Goal: Transaction & Acquisition: Book appointment/travel/reservation

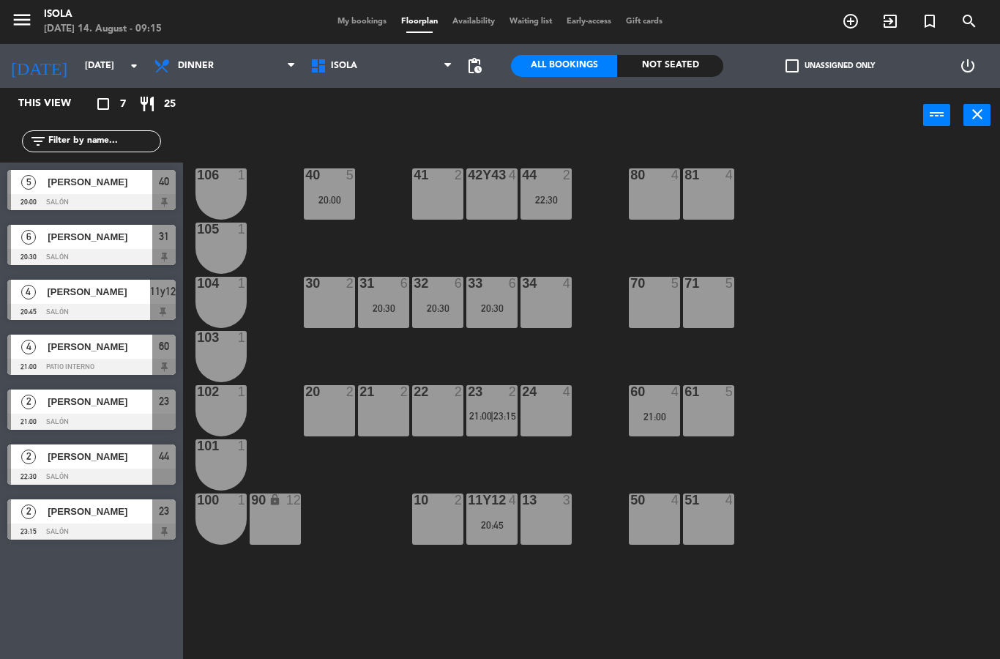
select select "dinner"
select select
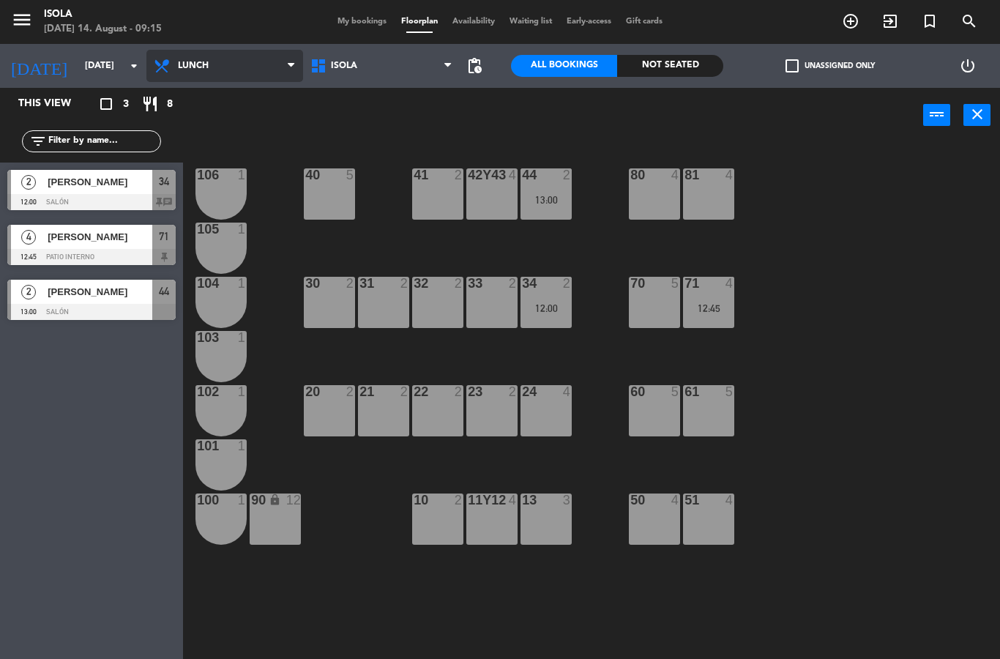
click at [189, 59] on select "Lunch Dinner" at bounding box center [224, 66] width 157 height 32
select select "dinner"
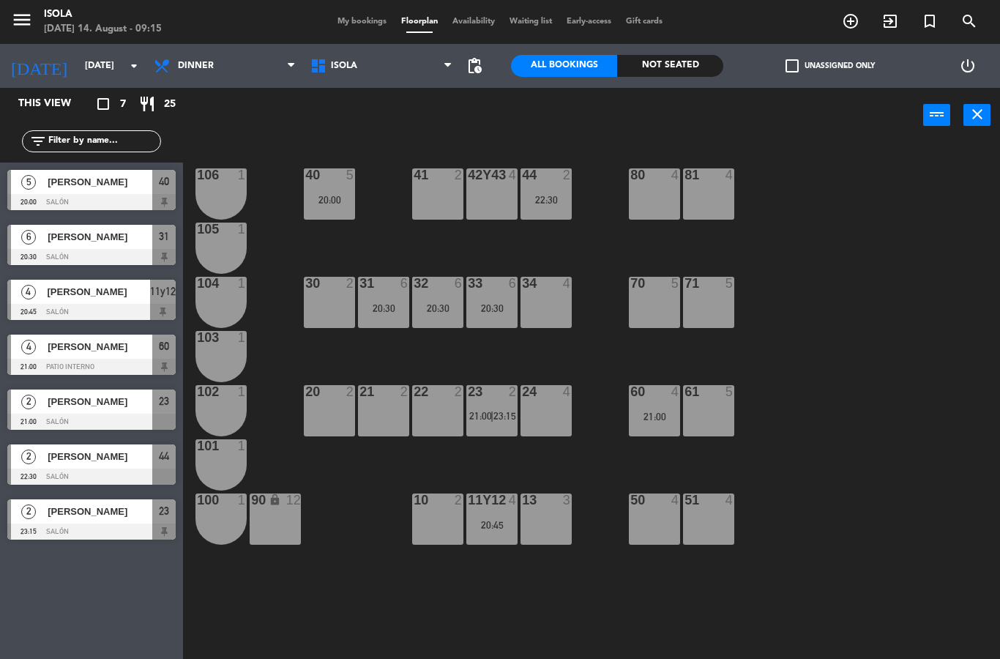
click at [476, 58] on span "pending_actions" at bounding box center [475, 66] width 18 height 18
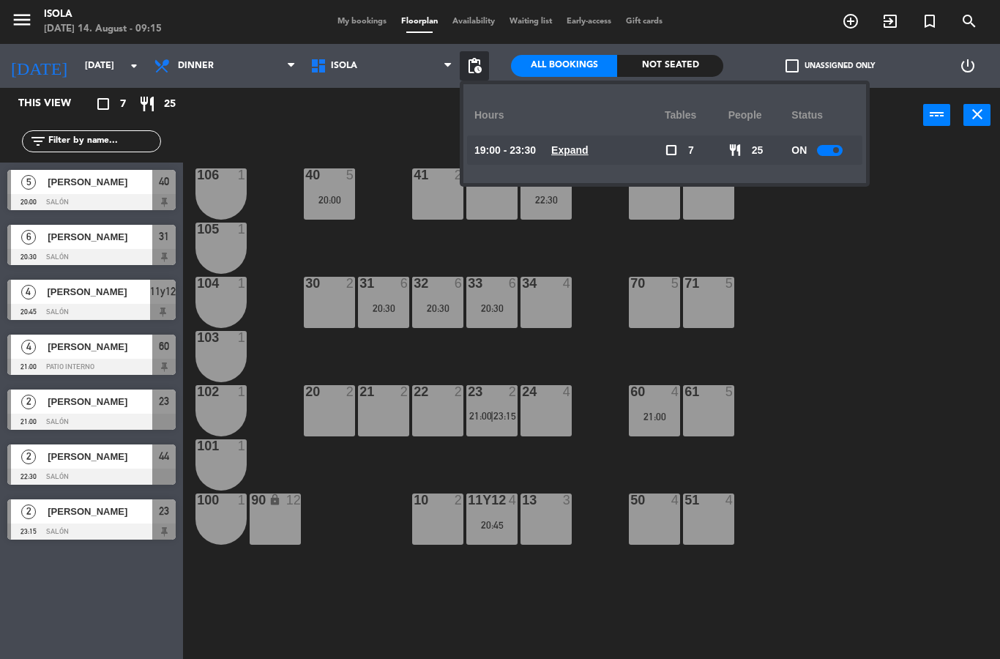
click at [568, 156] on u "Expand" at bounding box center [569, 150] width 37 height 12
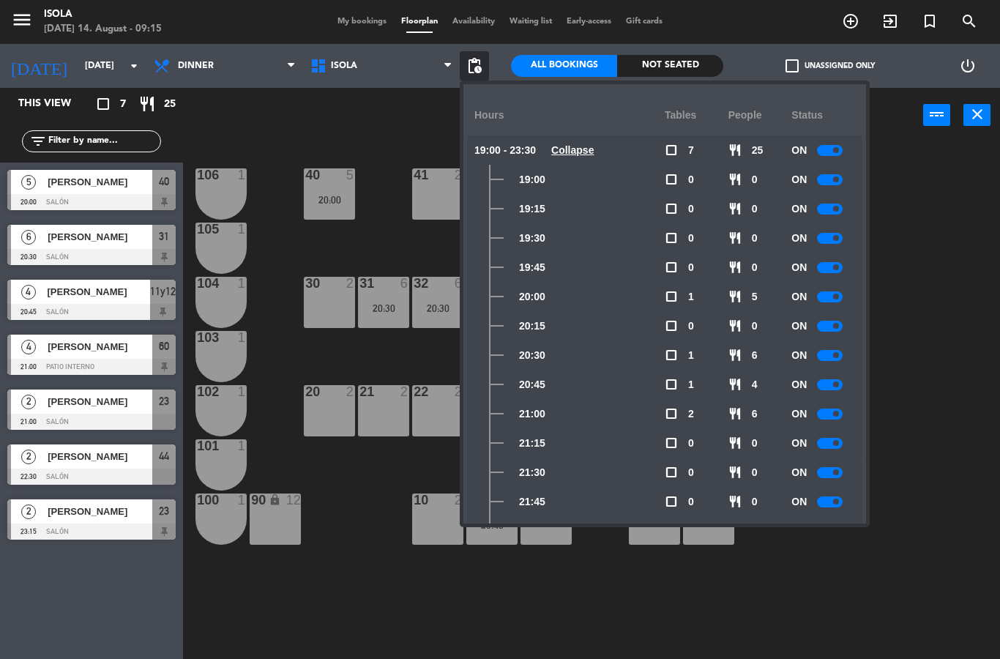
click at [921, 346] on div "40 5 20:00 42y43 4 41 2 44 2 22:30 80 4 81 4 106 1 105 1 30 2 31 6 20:30 32 6 2…" at bounding box center [596, 401] width 807 height 516
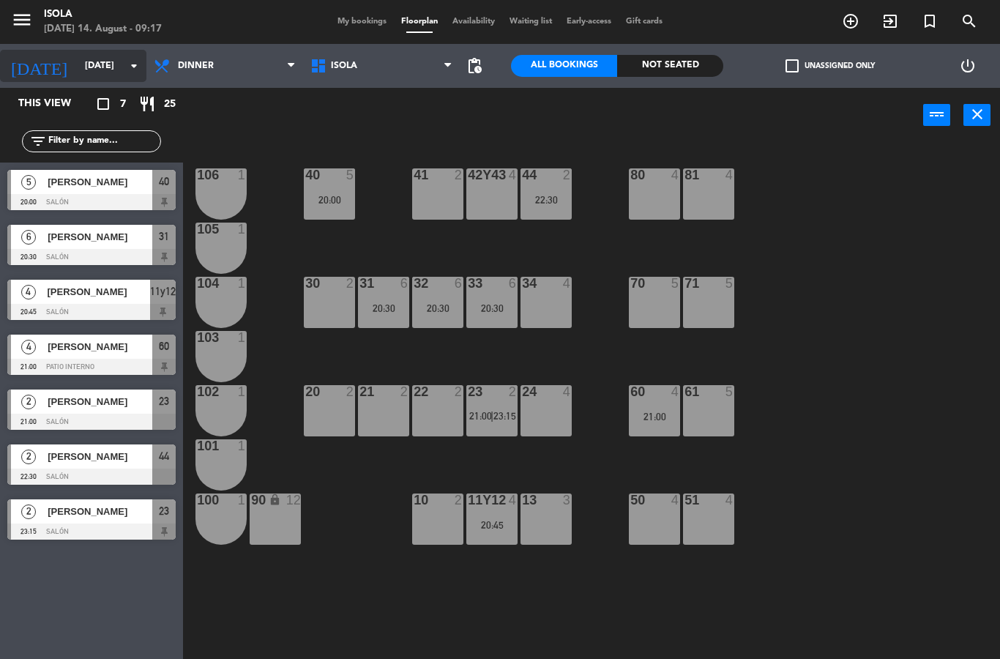
click at [102, 60] on input "[DATE]" at bounding box center [140, 65] width 124 height 25
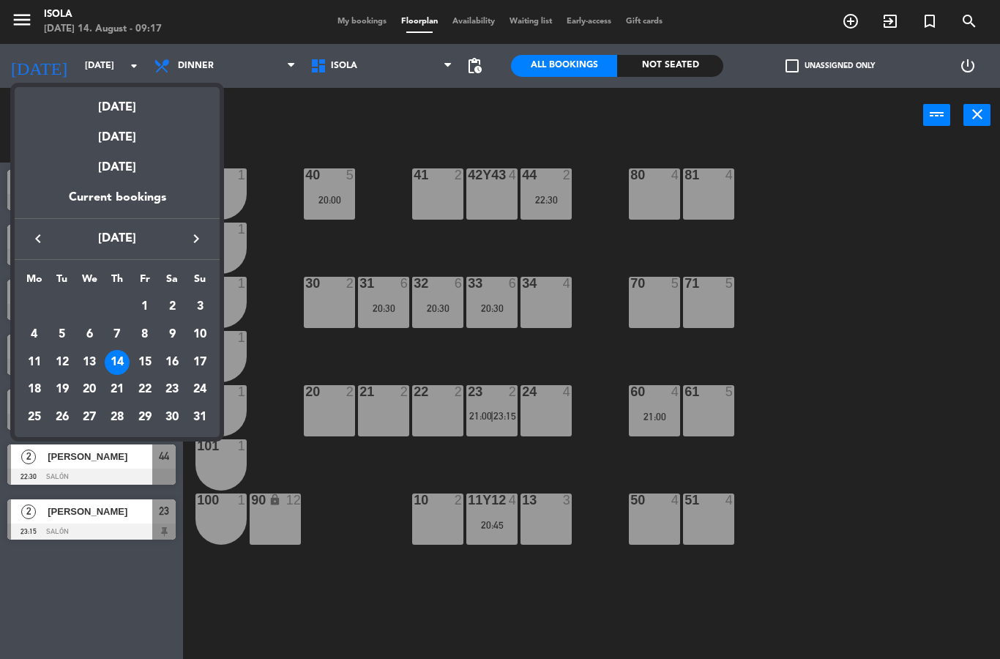
click at [133, 67] on div at bounding box center [500, 329] width 1000 height 659
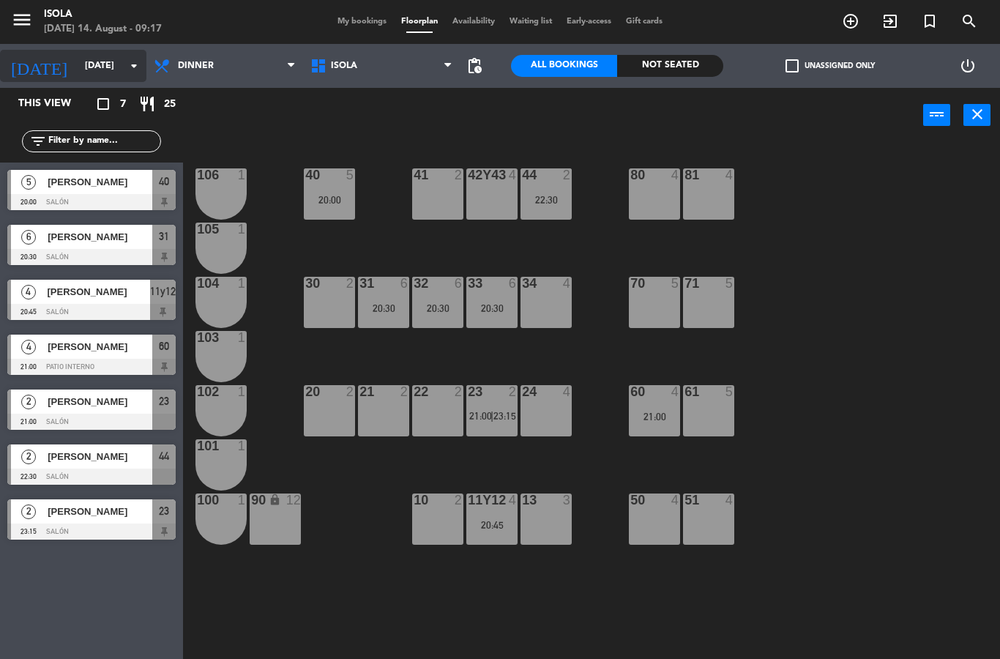
click at [124, 64] on input "[DATE]" at bounding box center [140, 65] width 124 height 25
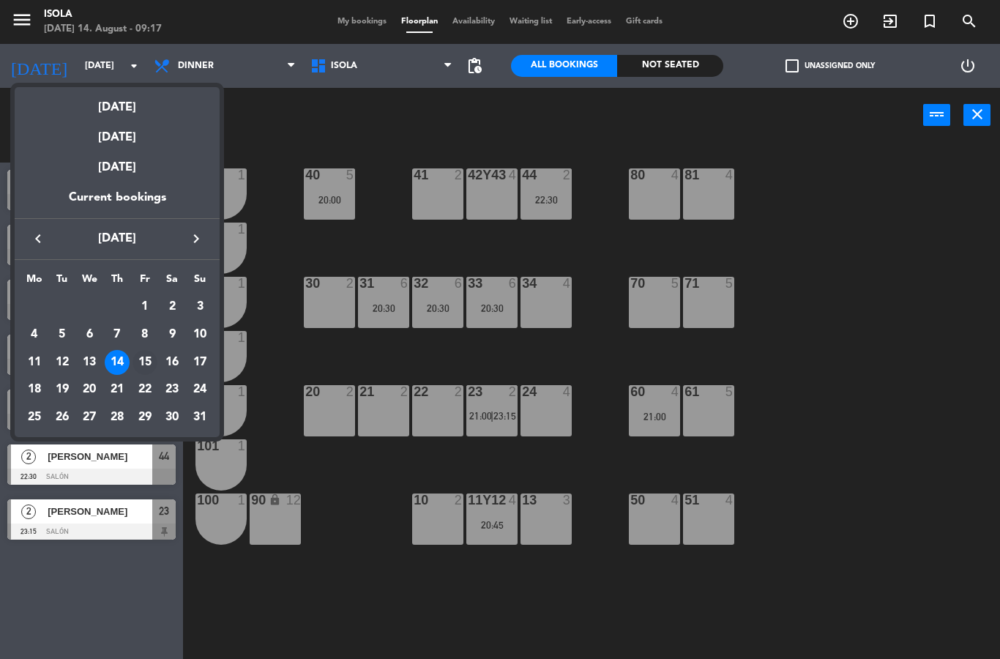
click at [140, 357] on div "15" at bounding box center [145, 362] width 25 height 25
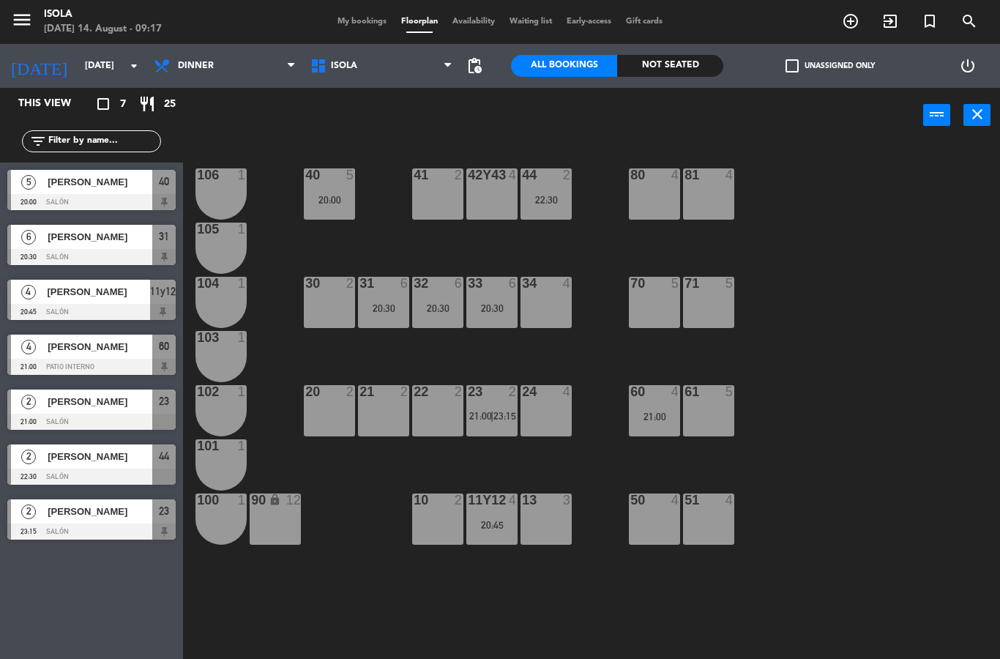
type input "[DATE]"
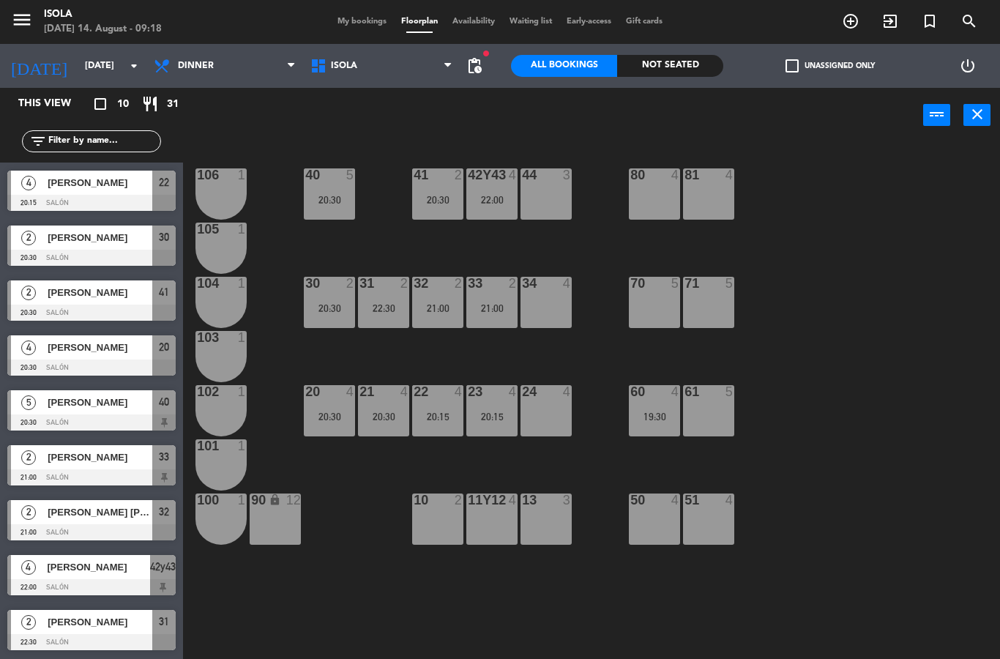
scroll to position [54, 0]
click at [495, 59] on div "[DATE] [DATE] arrow_drop_down Dinner Lunch Dinner Lunch Dinner Isola Isola Isol…" at bounding box center [244, 66] width 511 height 44
click at [479, 63] on span "pending_actions" at bounding box center [475, 66] width 18 height 18
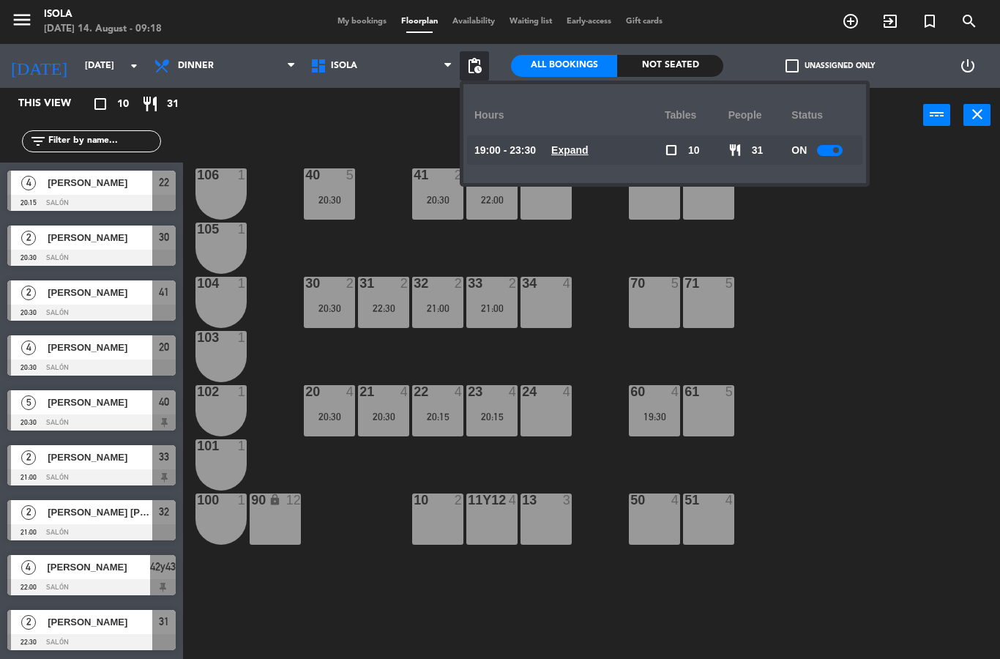
click at [567, 148] on u "Expand" at bounding box center [569, 150] width 37 height 12
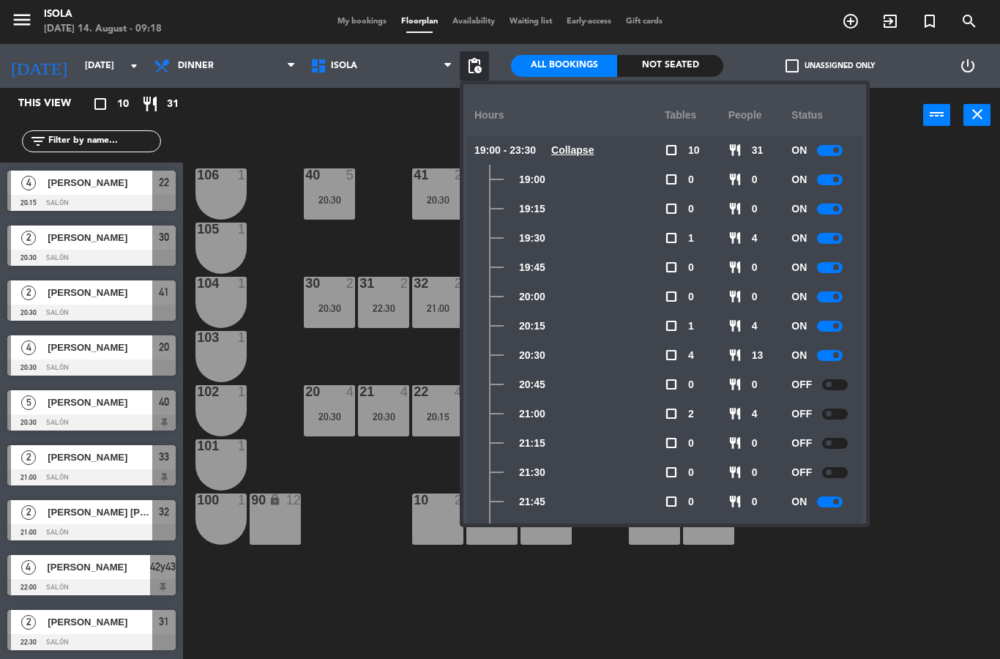
click at [937, 387] on div "40 5 20:30 42y43 4 22:00 41 2 20:30 44 3 80 4 81 4 106 1 105 1 30 2 20:30 31 2 …" at bounding box center [596, 401] width 807 height 516
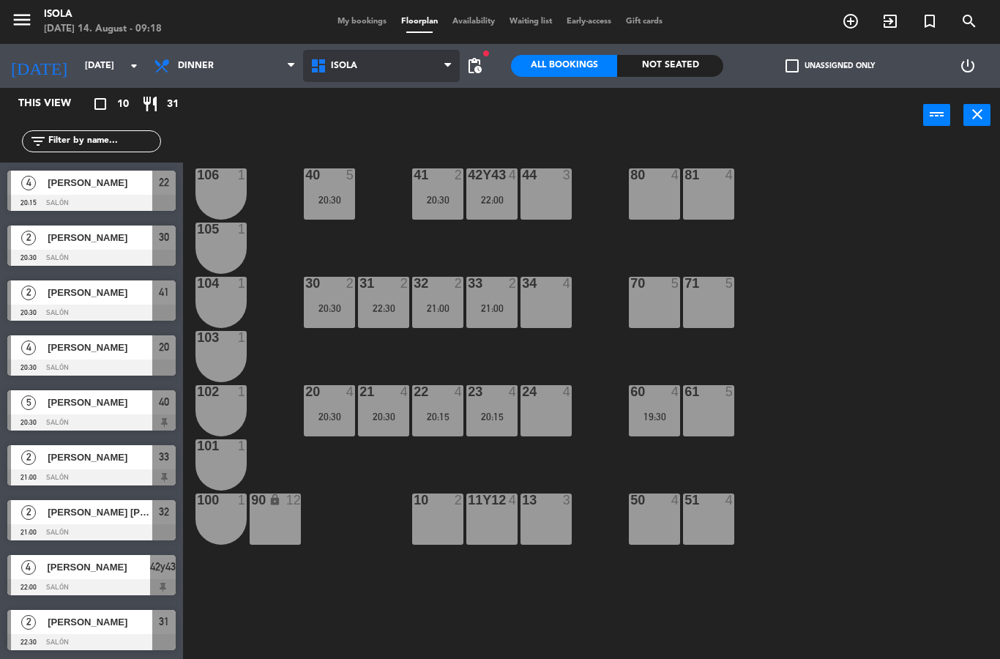
click at [459, 62] on select "Isola" at bounding box center [381, 66] width 157 height 32
click at [482, 59] on span "pending_actions" at bounding box center [475, 66] width 18 height 18
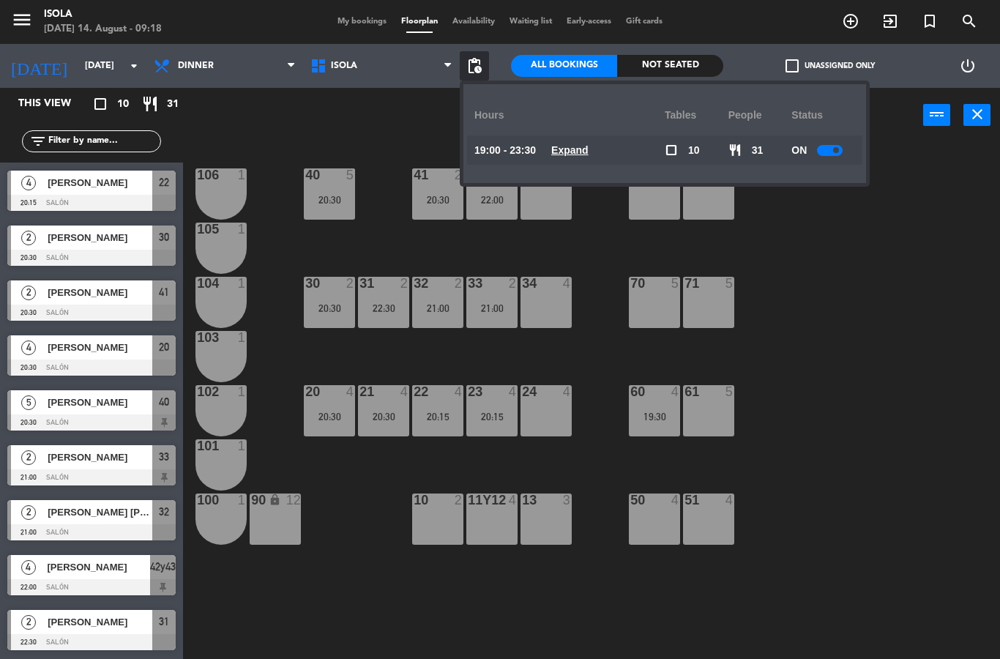
click at [570, 145] on u "Expand" at bounding box center [569, 150] width 37 height 12
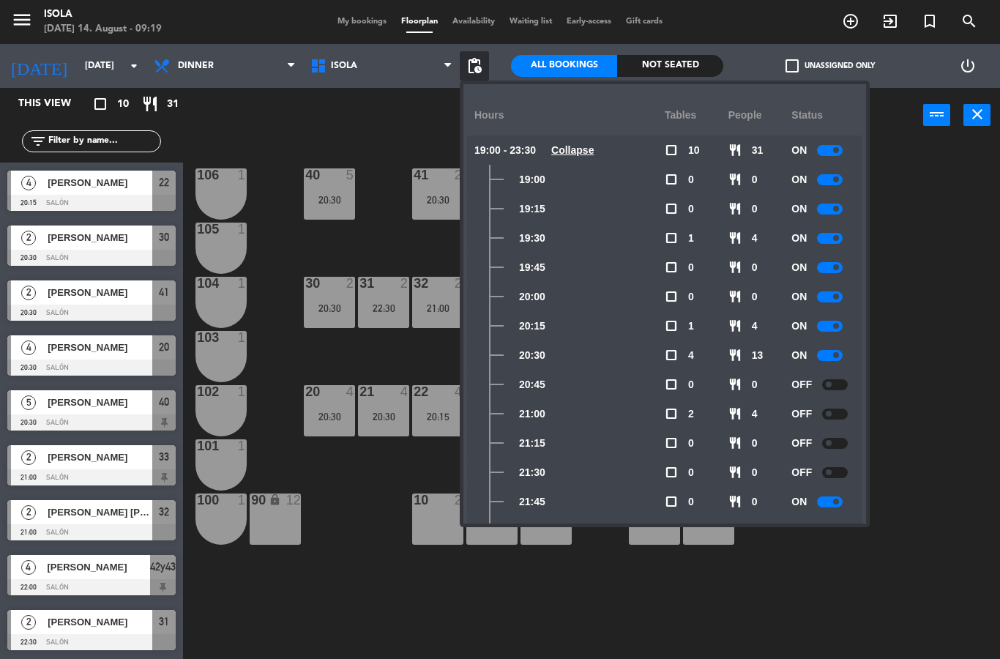
click at [375, 478] on div "40 5 20:30 42y43 4 22:00 41 2 20:30 44 3 80 4 81 4 106 1 105 1 30 2 20:30 31 2 …" at bounding box center [596, 401] width 807 height 516
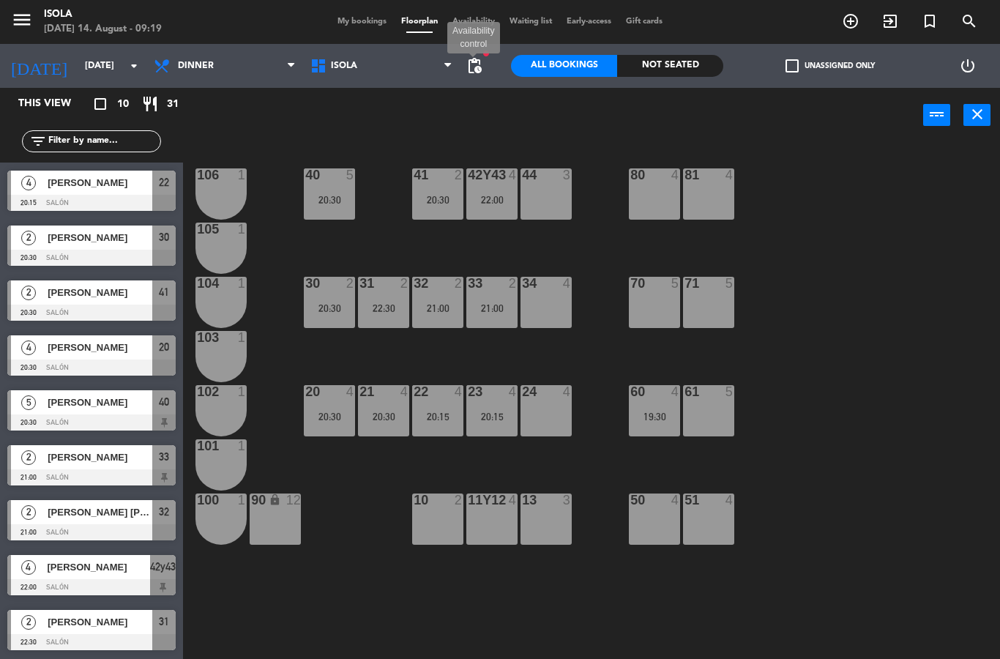
click at [480, 64] on span "pending_actions" at bounding box center [475, 66] width 18 height 18
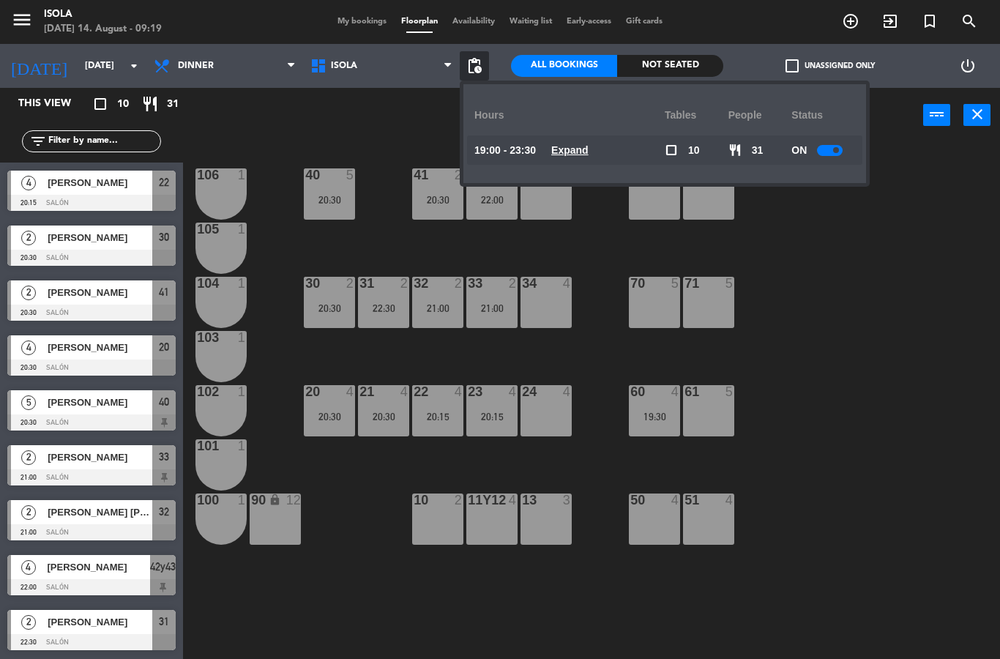
click at [576, 145] on u "Expand" at bounding box center [569, 150] width 37 height 12
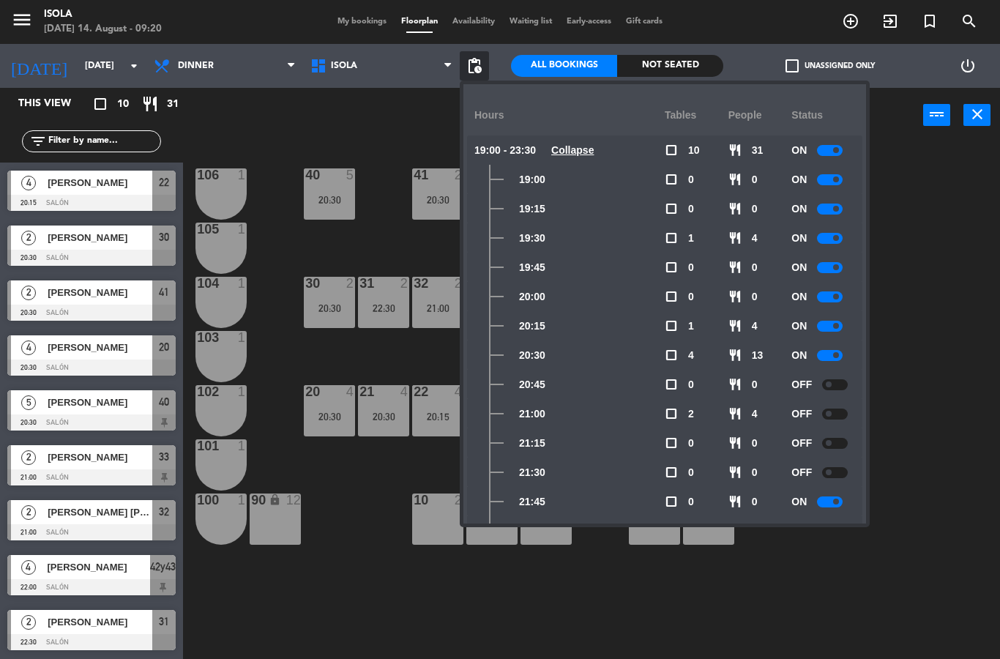
click at [349, 530] on div "40 5 20:30 42y43 4 22:00 41 2 20:30 44 3 80 4 81 4 106 1 105 1 30 2 20:30 31 2 …" at bounding box center [596, 401] width 807 height 516
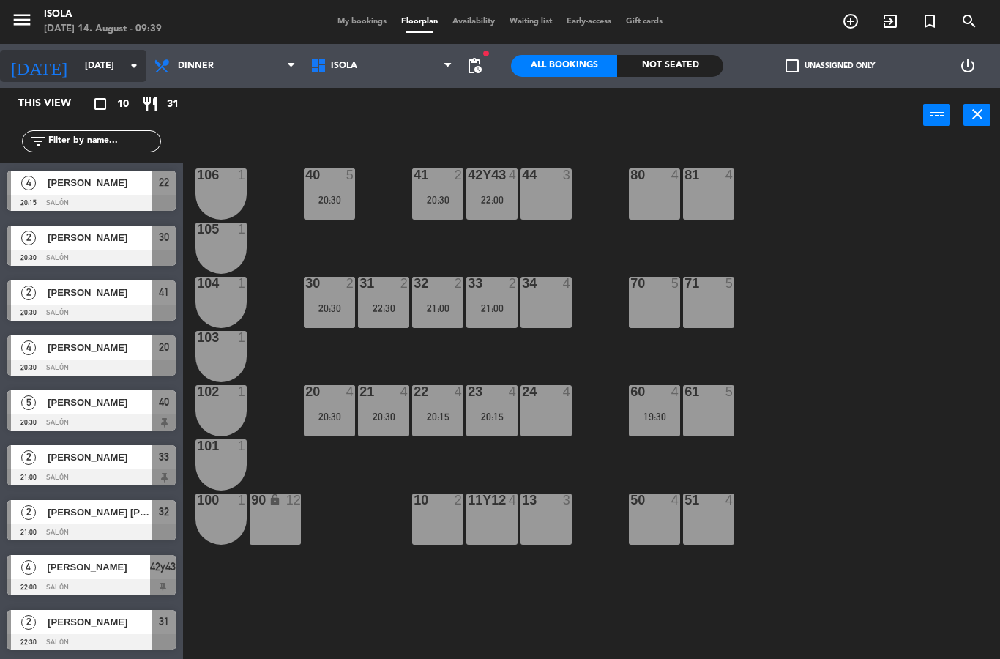
click at [80, 62] on input "[DATE]" at bounding box center [140, 65] width 124 height 25
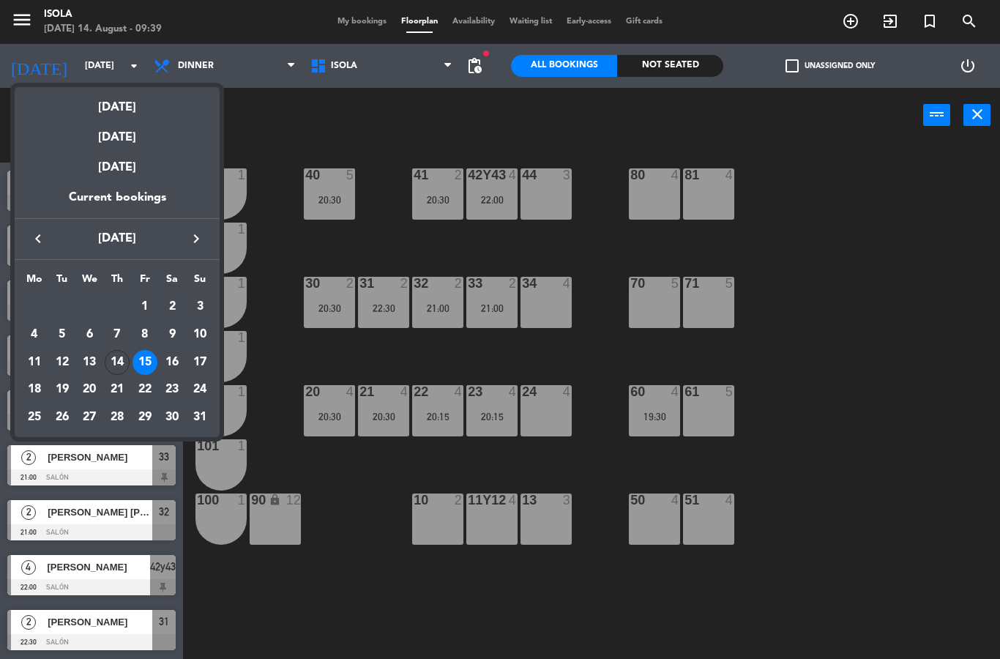
click at [861, 271] on div at bounding box center [500, 329] width 1000 height 659
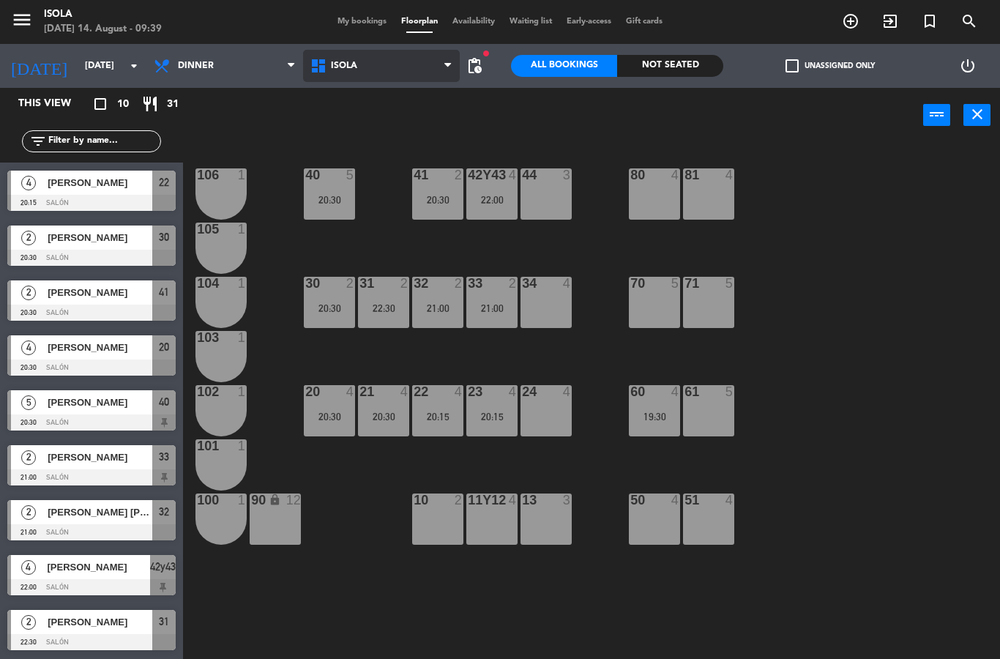
click at [458, 62] on select "Isola" at bounding box center [381, 66] width 157 height 32
click at [480, 68] on span "pending_actions" at bounding box center [475, 66] width 18 height 18
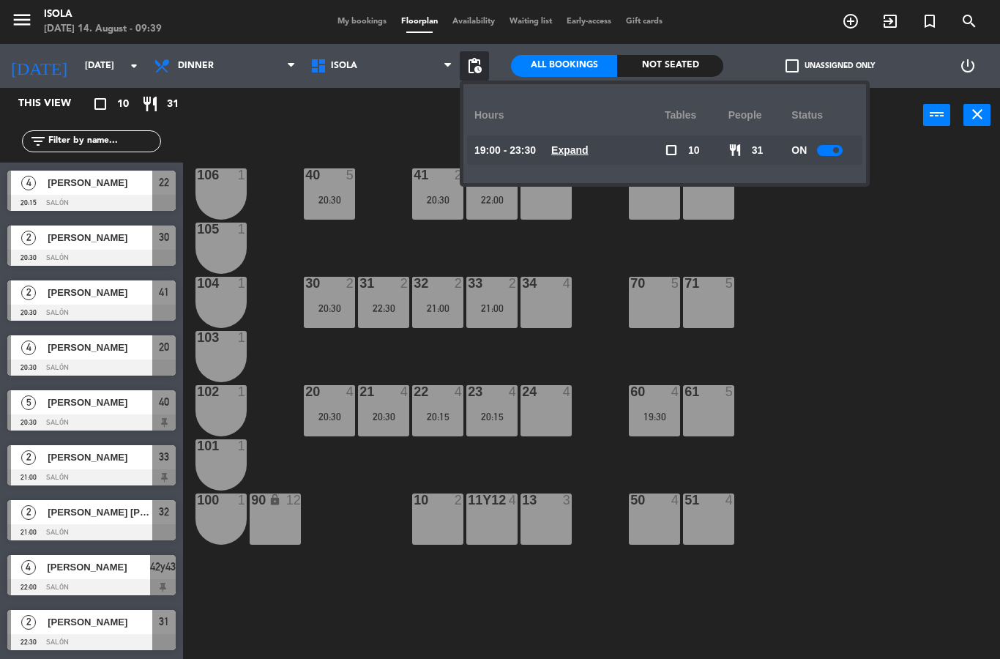
click at [566, 150] on u "Expand" at bounding box center [569, 150] width 37 height 12
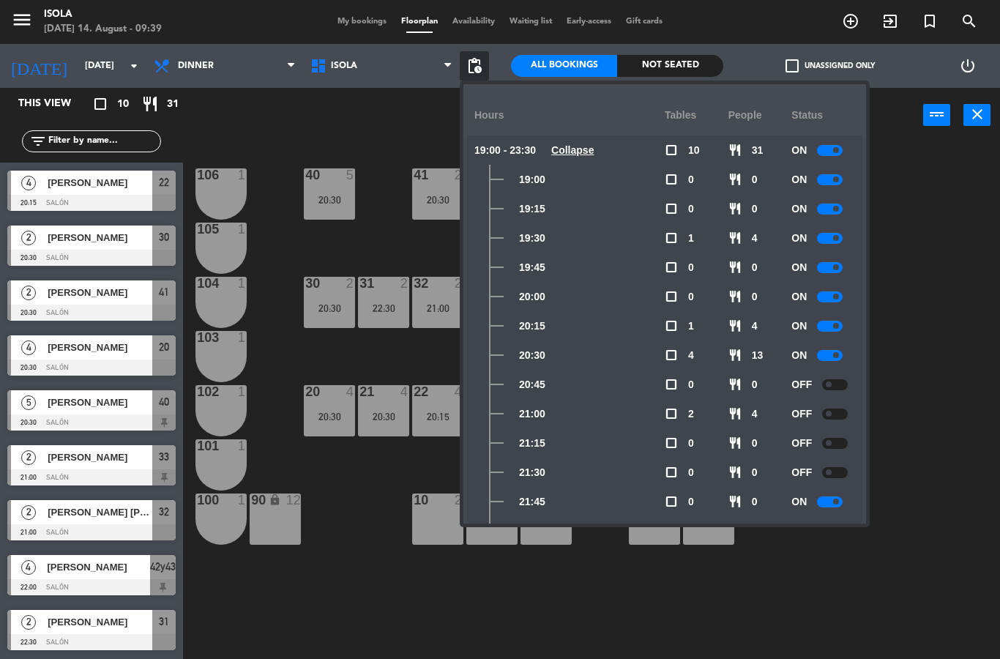
click at [858, 17] on icon "add_circle_outline" at bounding box center [851, 21] width 18 height 18
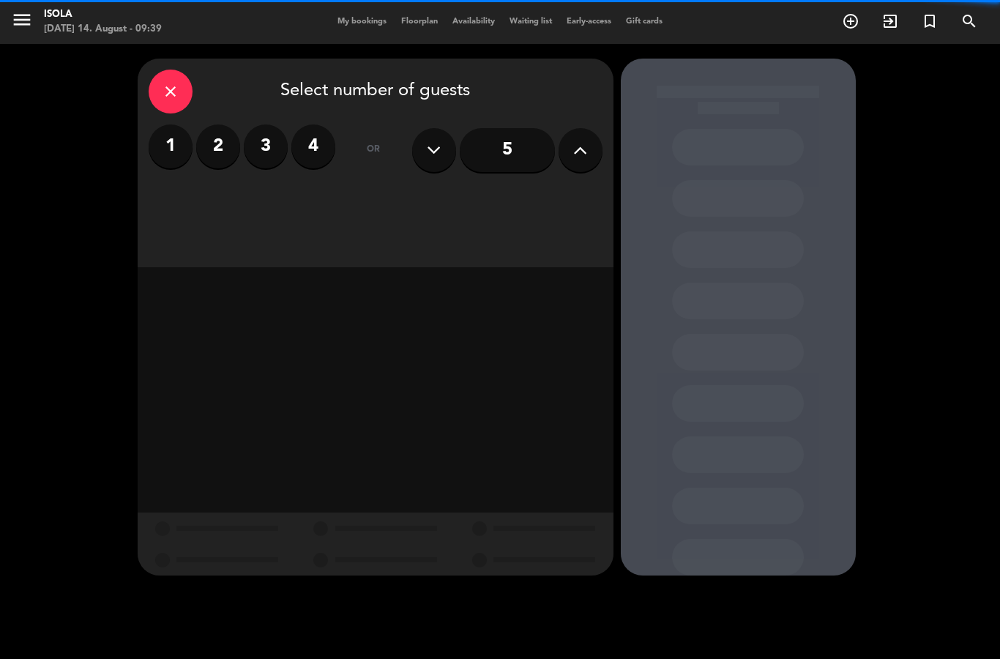
click at [212, 141] on label "2" at bounding box center [218, 147] width 44 height 44
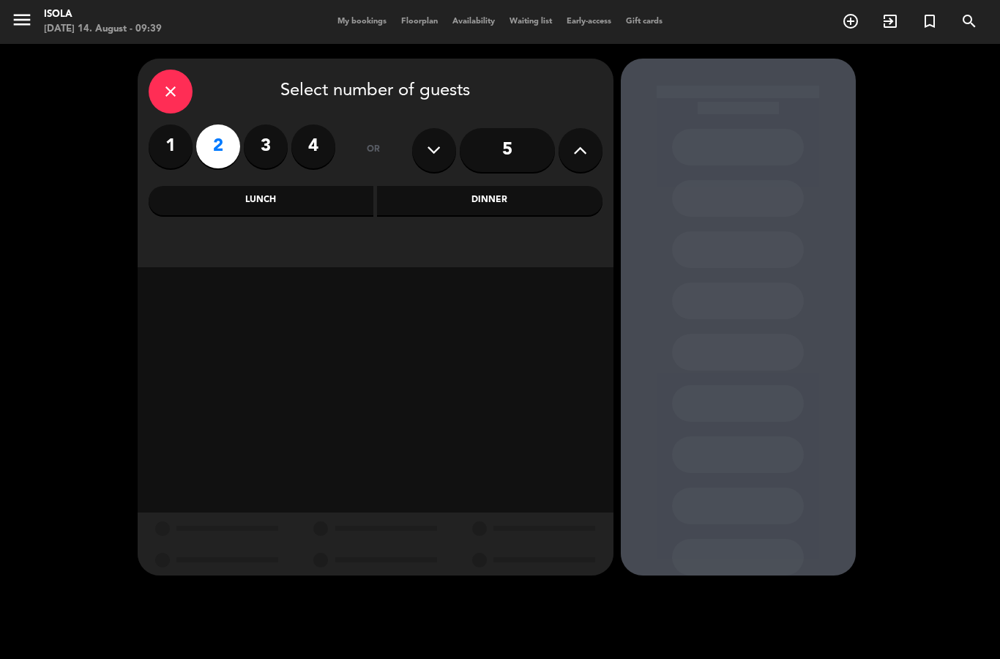
click at [475, 200] on div "Dinner" at bounding box center [490, 200] width 226 height 29
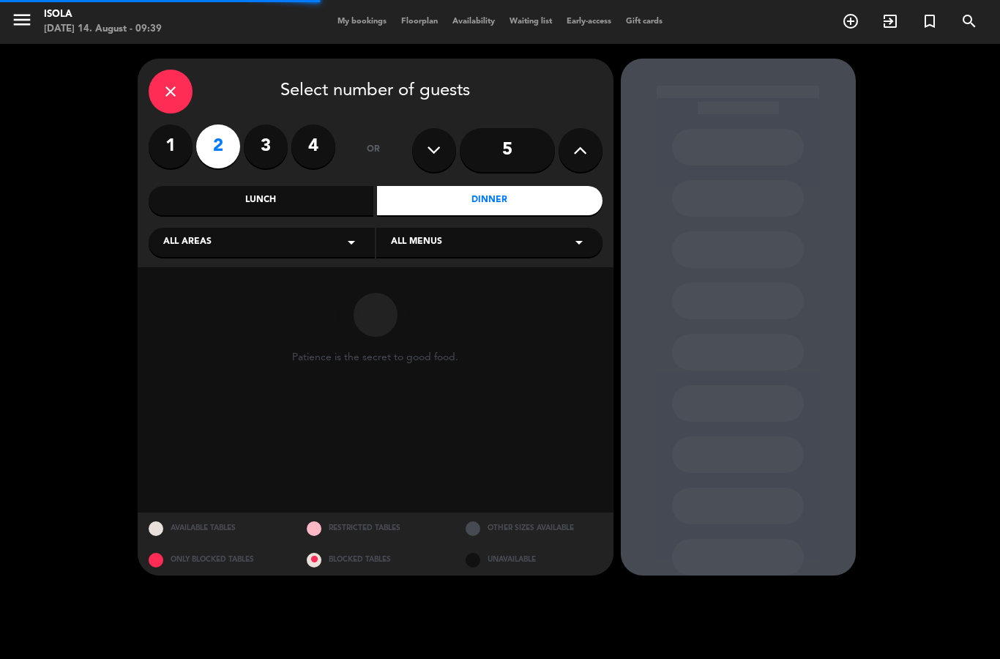
click at [277, 244] on div "All areas arrow_drop_down" at bounding box center [262, 242] width 226 height 29
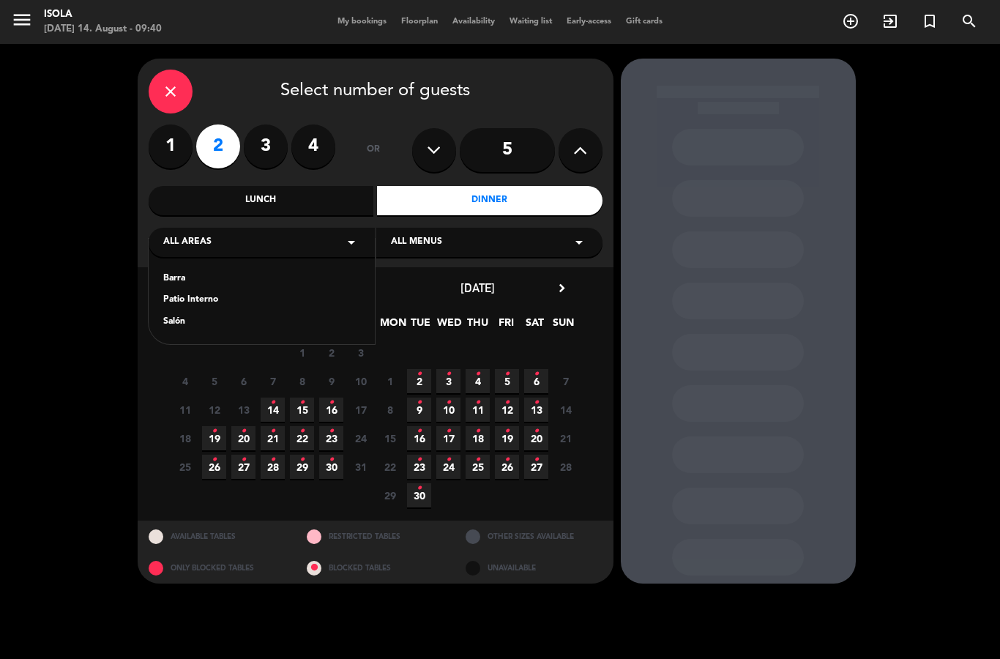
click at [171, 81] on div "close" at bounding box center [171, 92] width 44 height 44
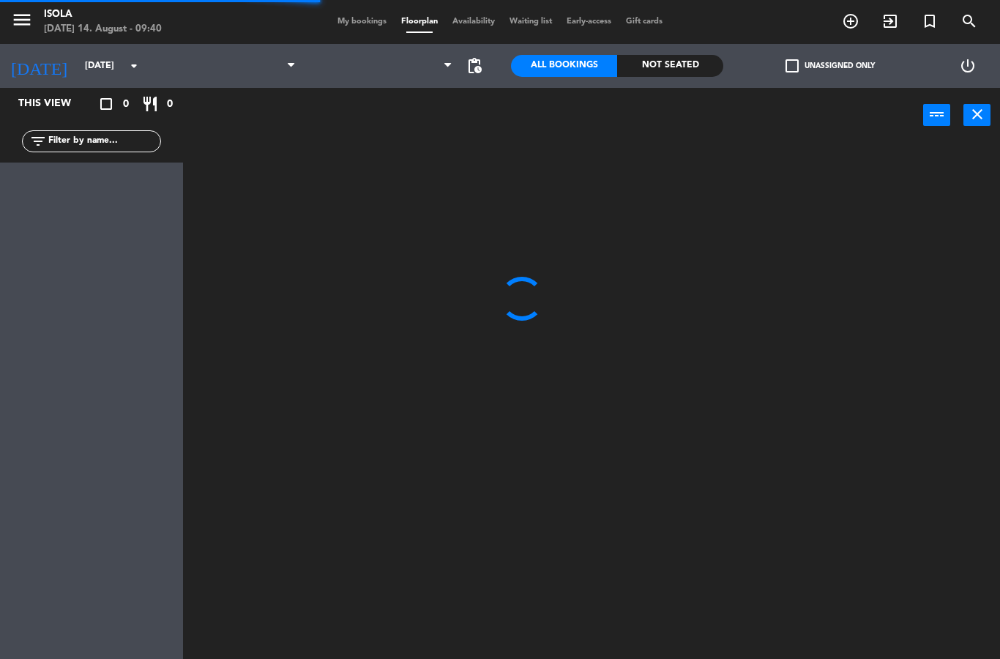
select select "dinner"
select select
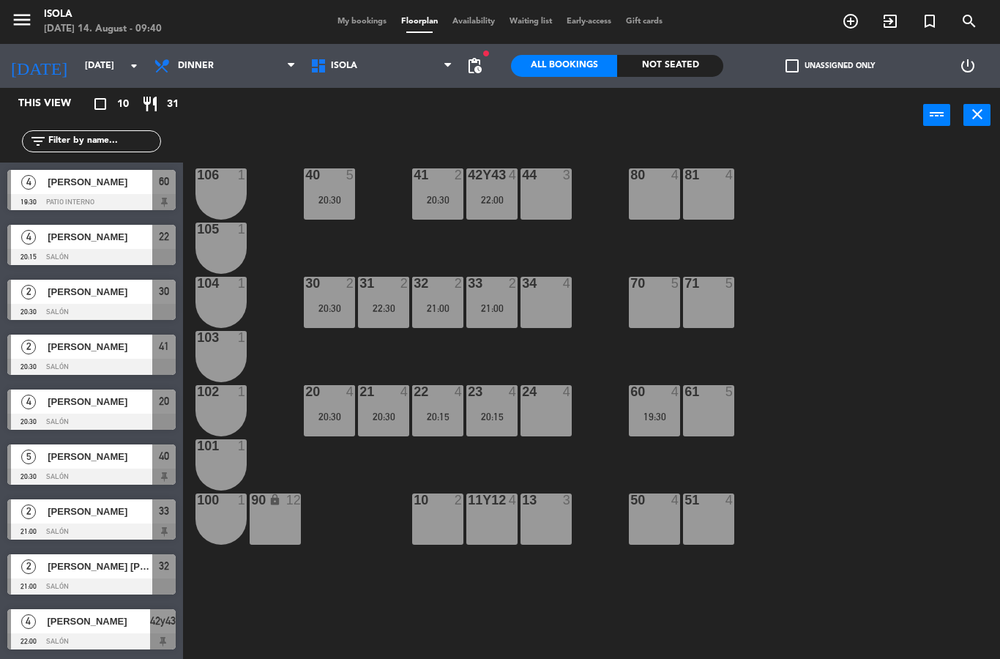
click at [484, 59] on span "pending_actions" at bounding box center [474, 65] width 29 height 29
click at [457, 52] on span "Isola" at bounding box center [381, 66] width 157 height 32
click at [475, 59] on span "pending_actions" at bounding box center [475, 66] width 18 height 18
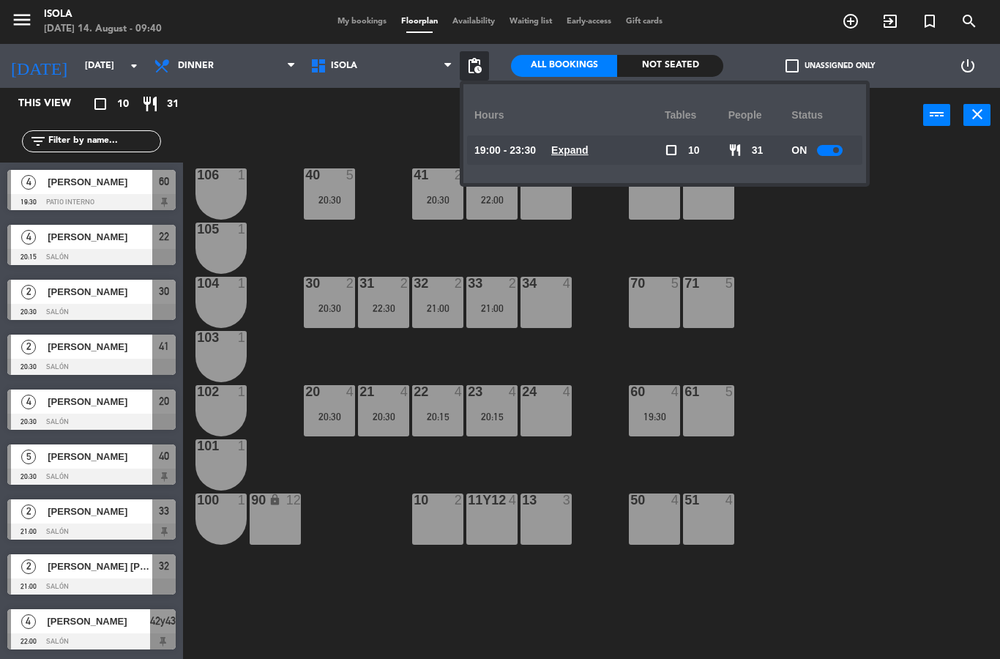
click at [578, 150] on u "Expand" at bounding box center [569, 150] width 37 height 12
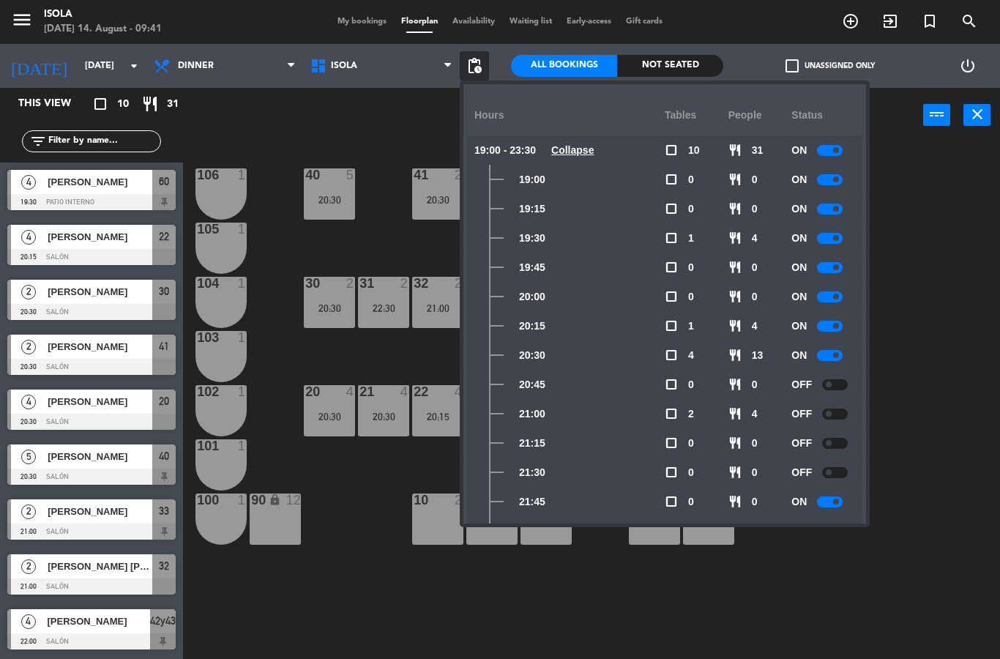
click at [970, 343] on div "40 5 20:30 42y43 4 22:00 41 2 20:30 44 3 80 4 81 4 106 1 105 1 30 2 20:30 31 2 …" at bounding box center [596, 401] width 807 height 516
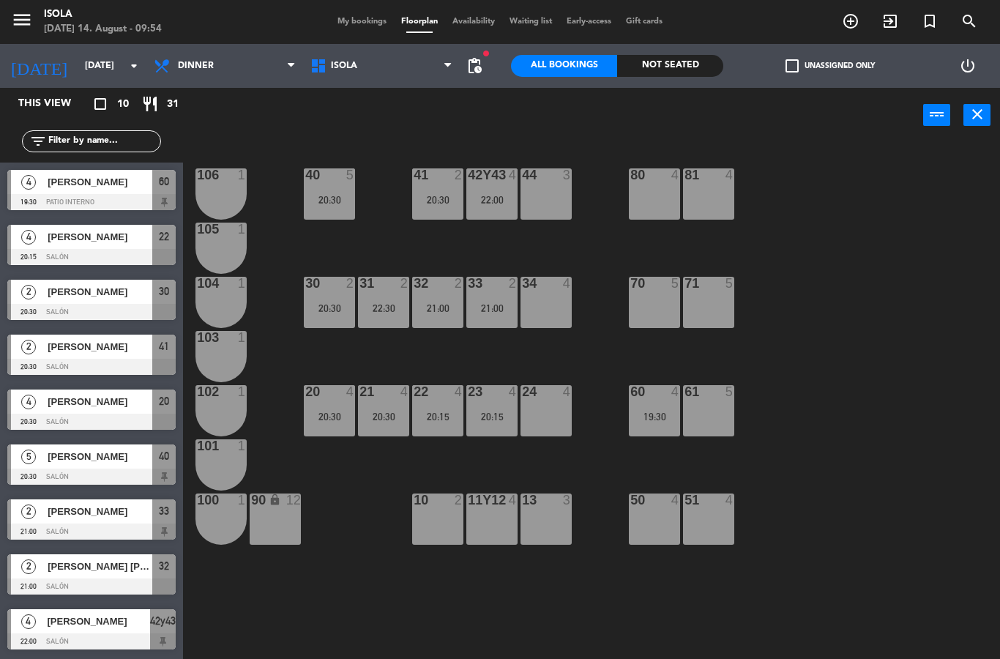
click at [855, 21] on icon "add_circle_outline" at bounding box center [851, 21] width 18 height 18
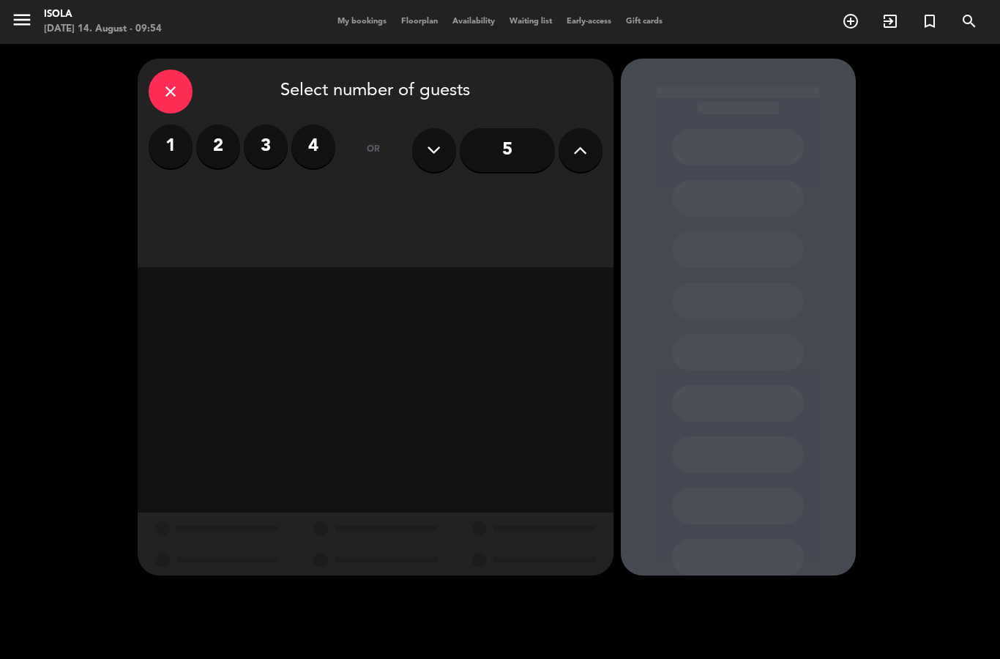
click at [582, 145] on icon at bounding box center [580, 150] width 14 height 22
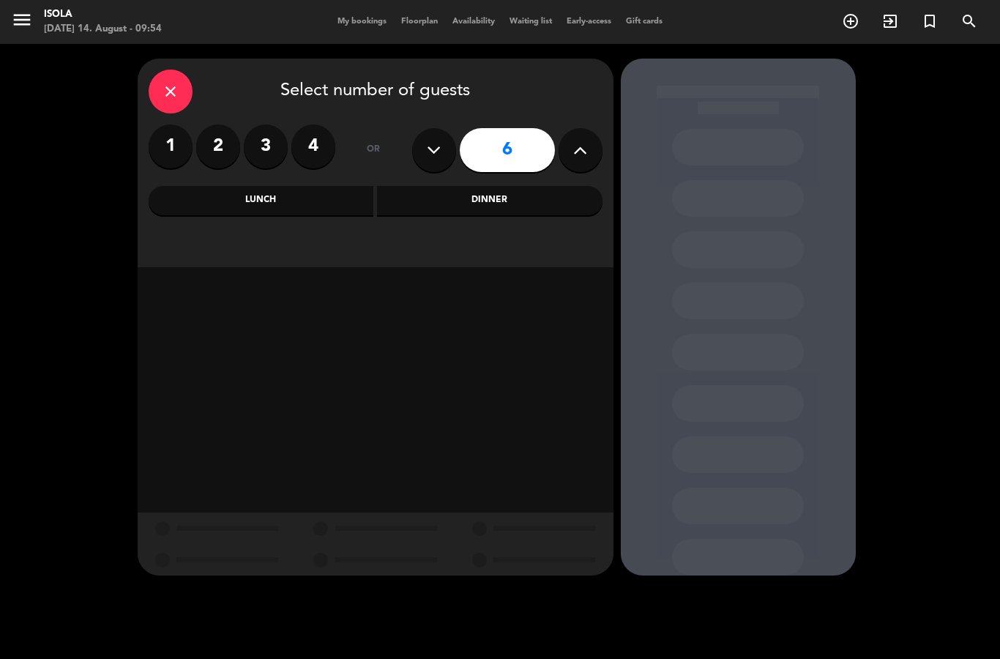
click at [473, 201] on div "Dinner" at bounding box center [490, 200] width 226 height 29
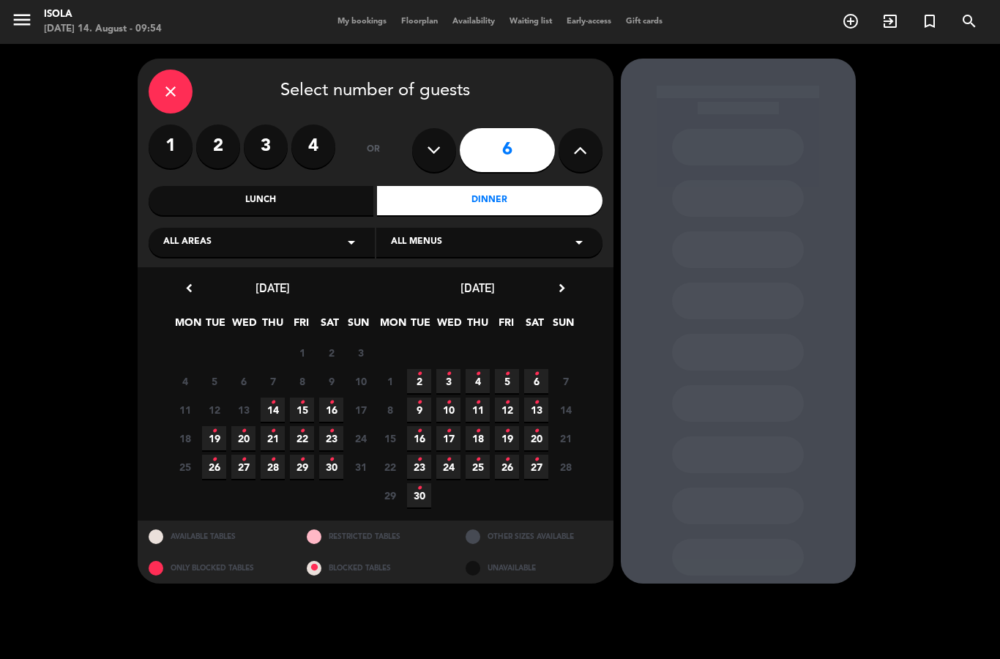
click at [298, 412] on span "15 •" at bounding box center [302, 410] width 24 height 24
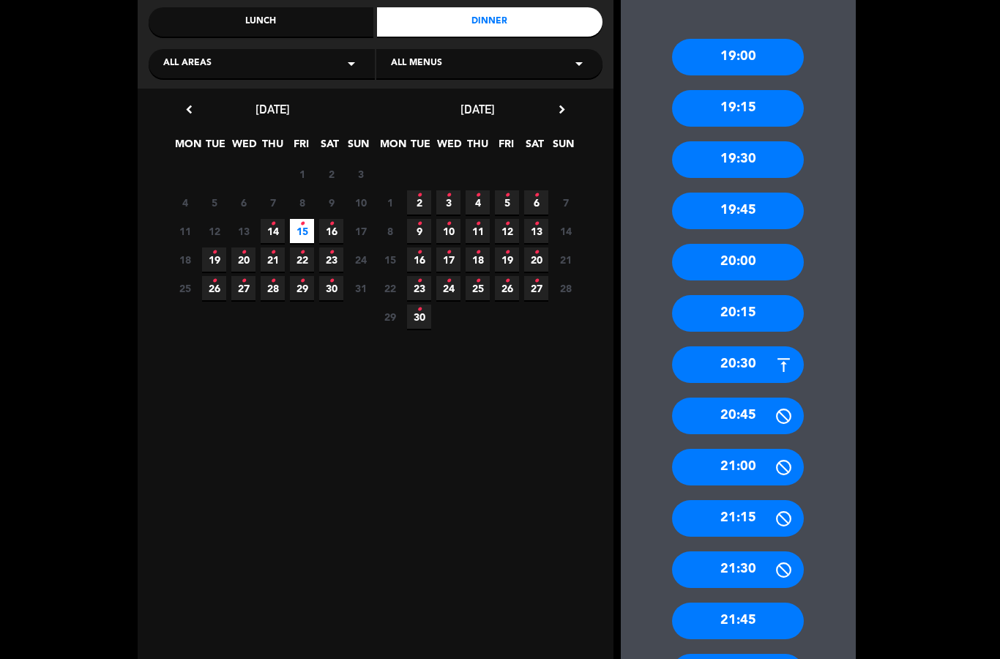
scroll to position [180, 0]
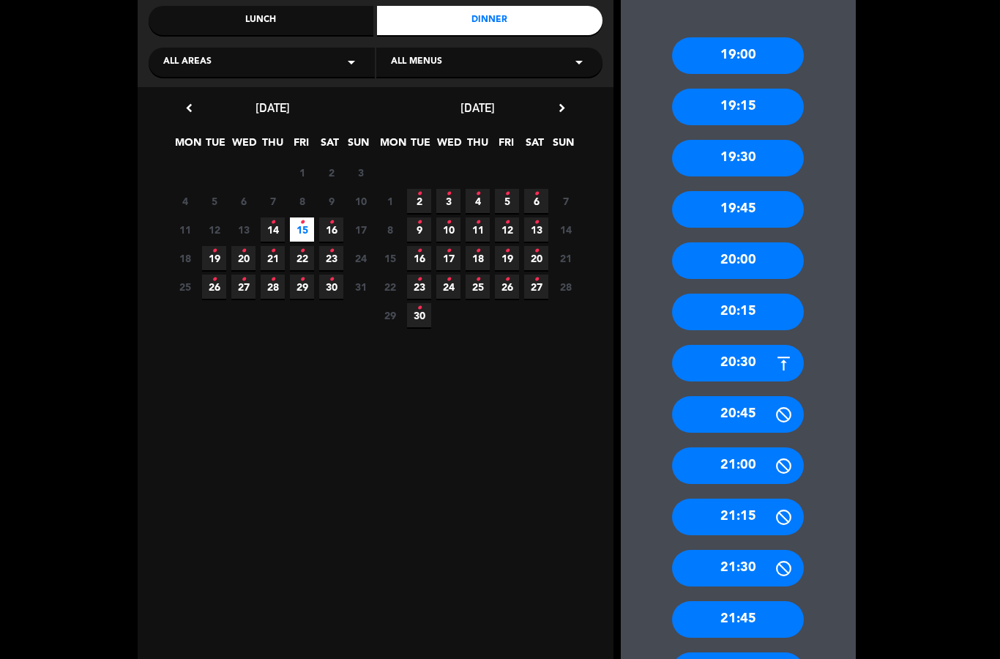
click at [751, 601] on div "21:45" at bounding box center [738, 619] width 132 height 37
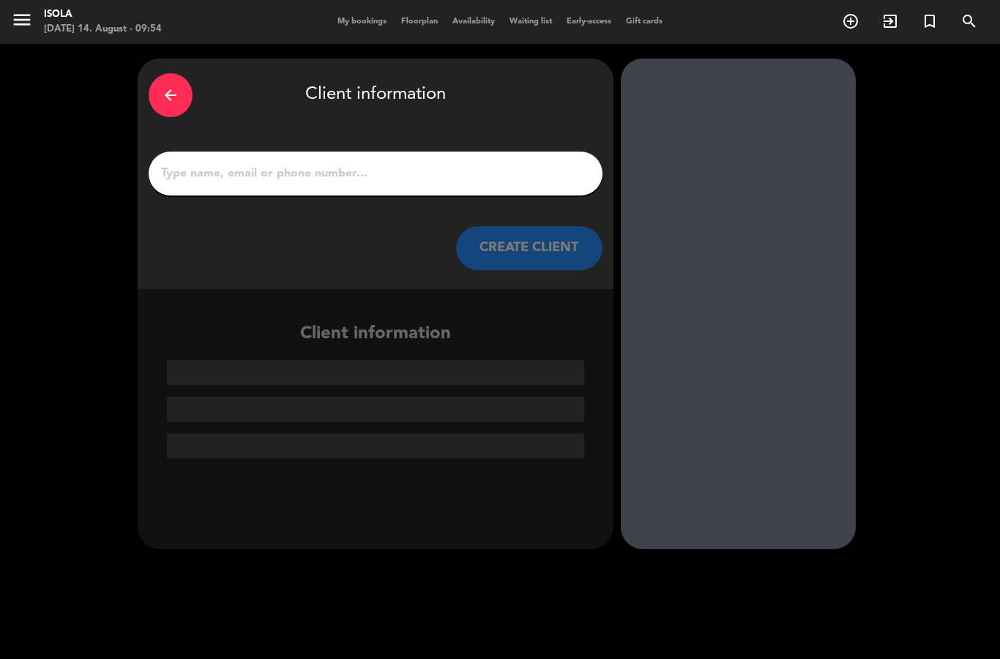
scroll to position [0, 0]
click at [380, 163] on input "1" at bounding box center [376, 173] width 432 height 21
click at [333, 163] on input "1" at bounding box center [376, 173] width 432 height 21
paste input "G"
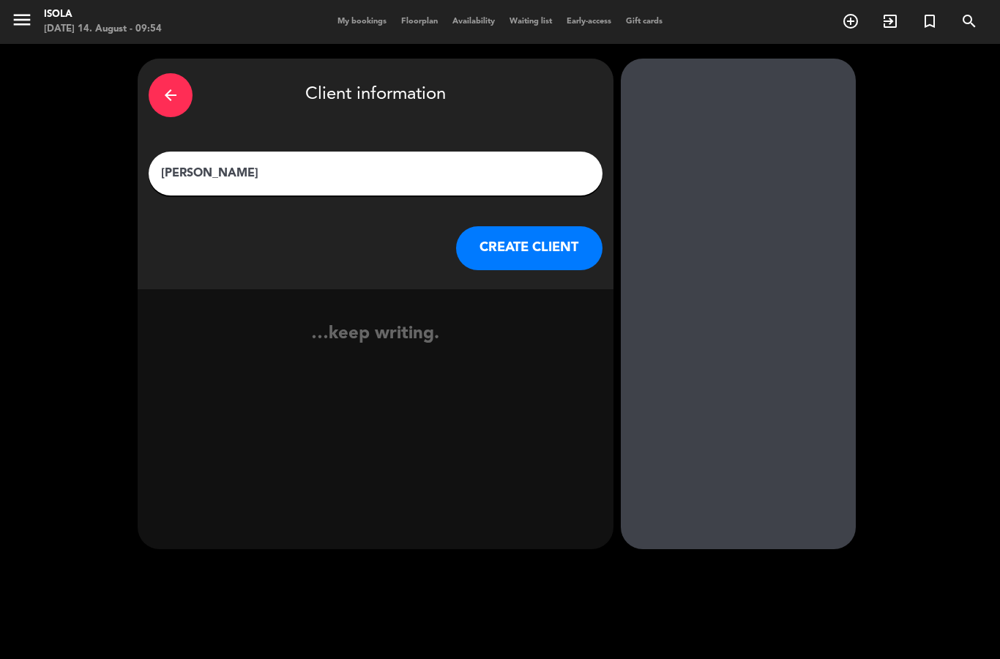
type input "[PERSON_NAME]"
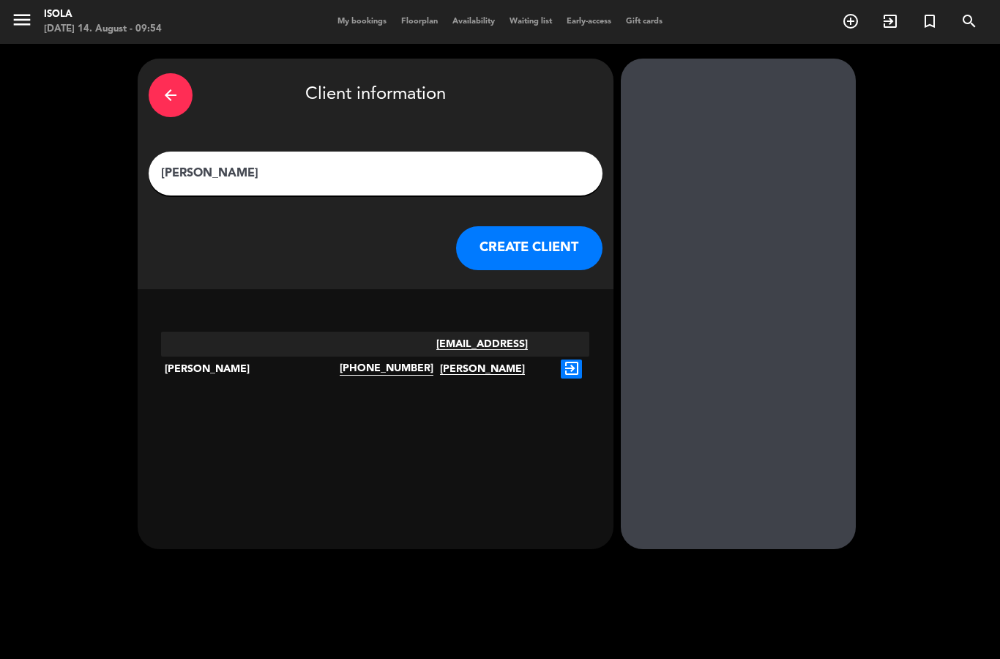
click at [573, 360] on icon "exit_to_app" at bounding box center [571, 369] width 21 height 19
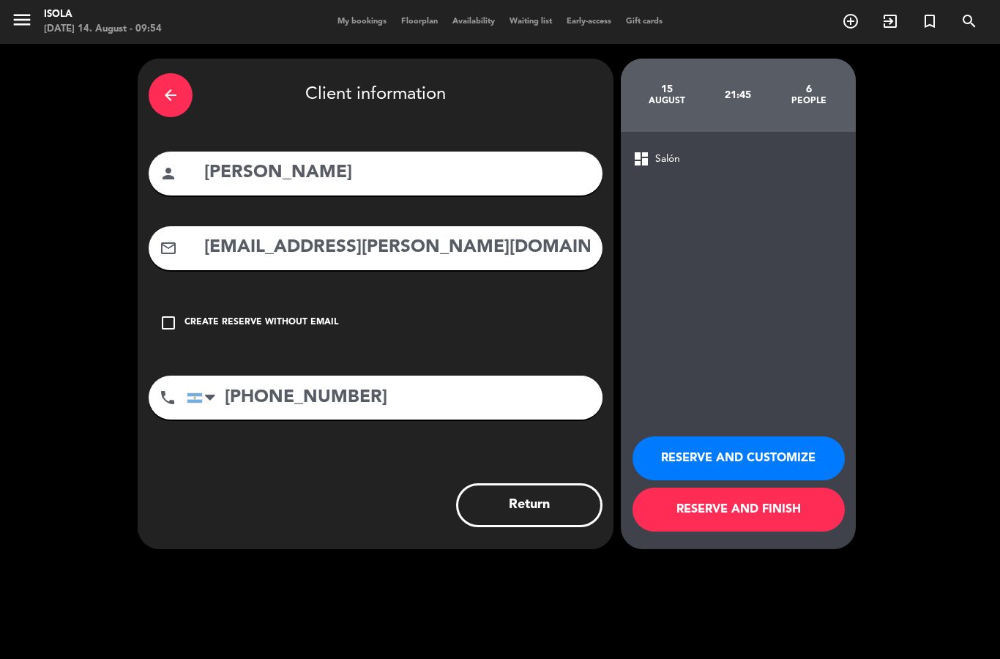
click at [767, 517] on button "RESERVE AND FINISH" at bounding box center [739, 510] width 212 height 44
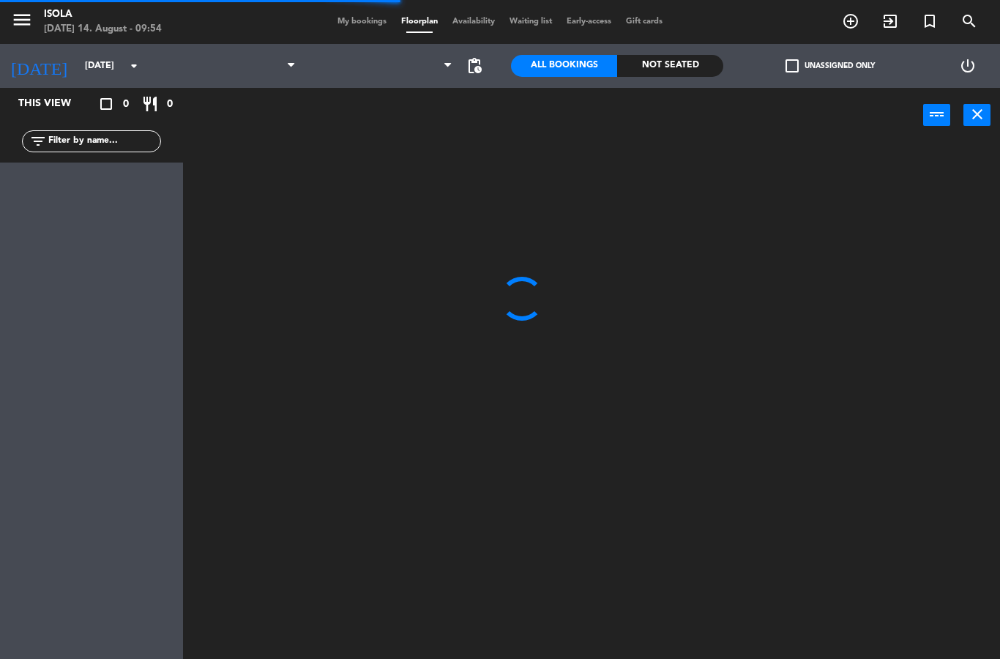
select select "dinner"
select select
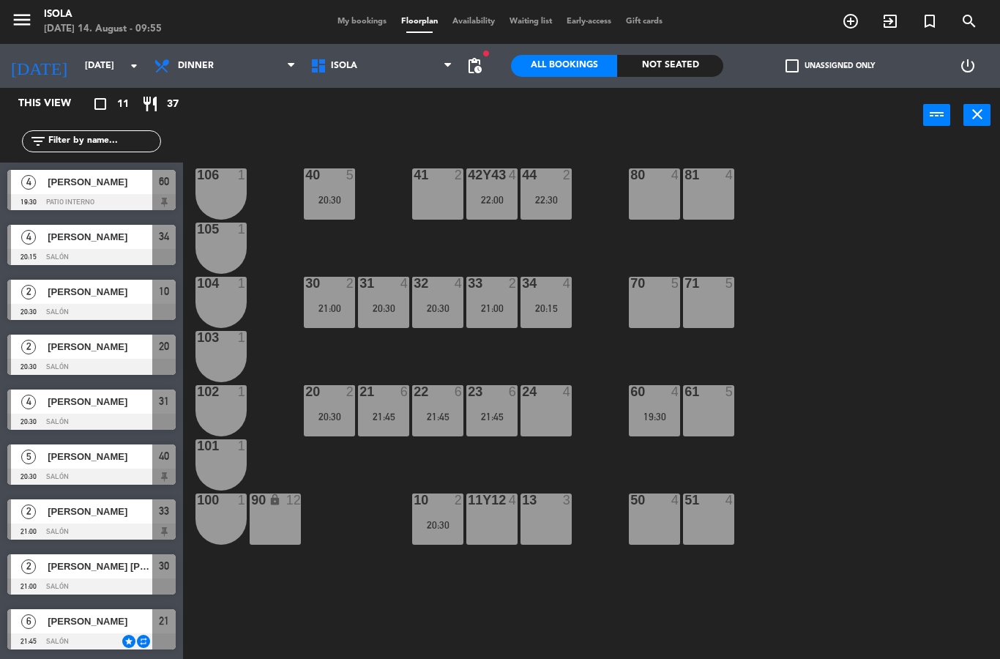
click at [111, 623] on span "[PERSON_NAME]" at bounding box center [100, 621] width 105 height 15
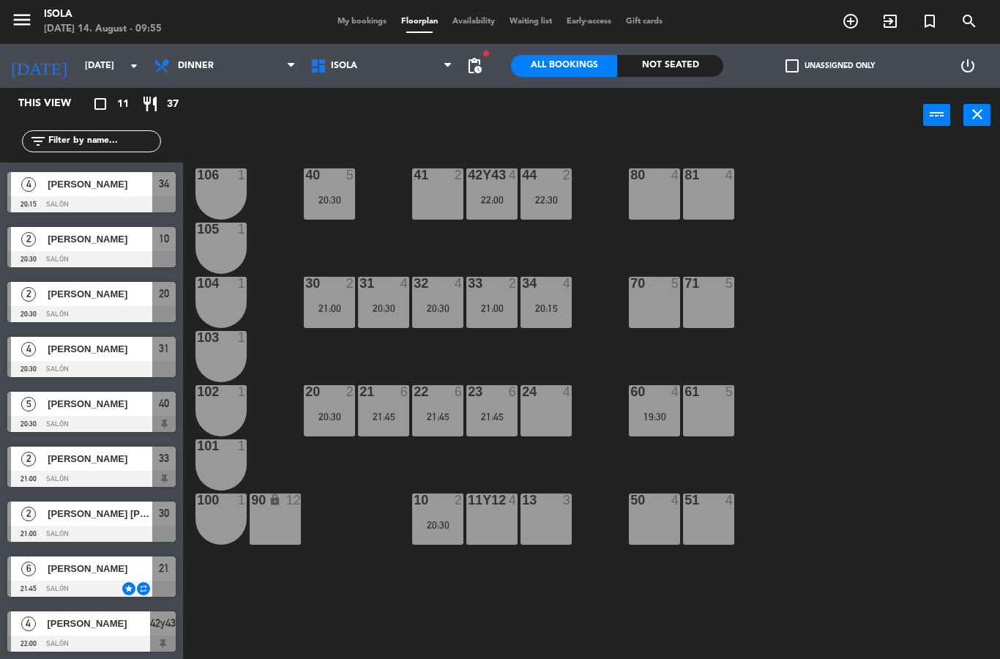
click at [322, 420] on div "20:30" at bounding box center [329, 417] width 51 height 10
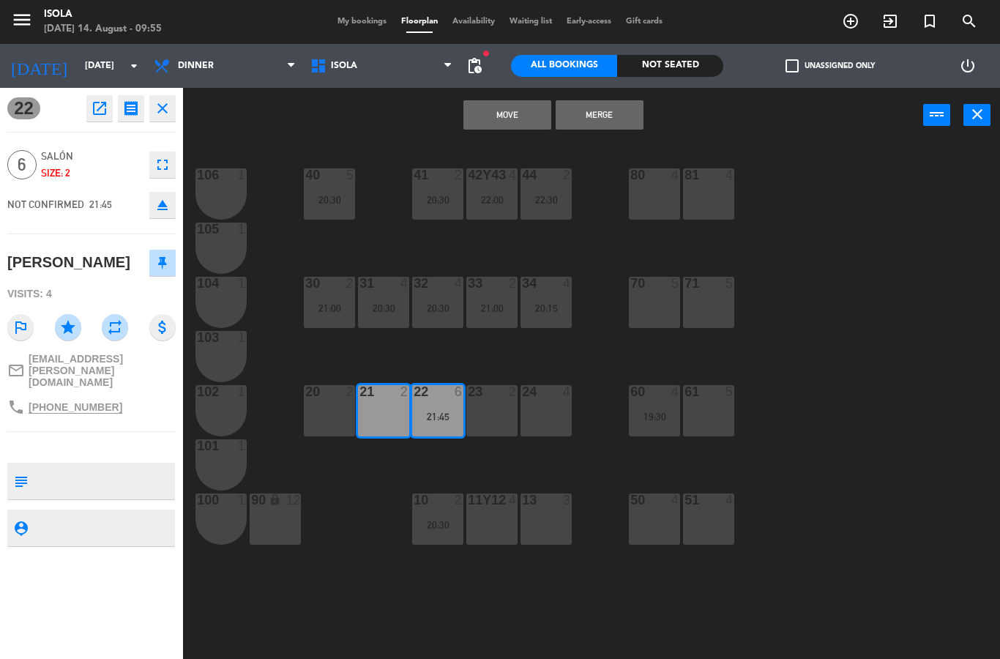
click at [595, 118] on button "Merge" at bounding box center [600, 114] width 88 height 29
click at [603, 121] on button "Merge" at bounding box center [600, 114] width 88 height 29
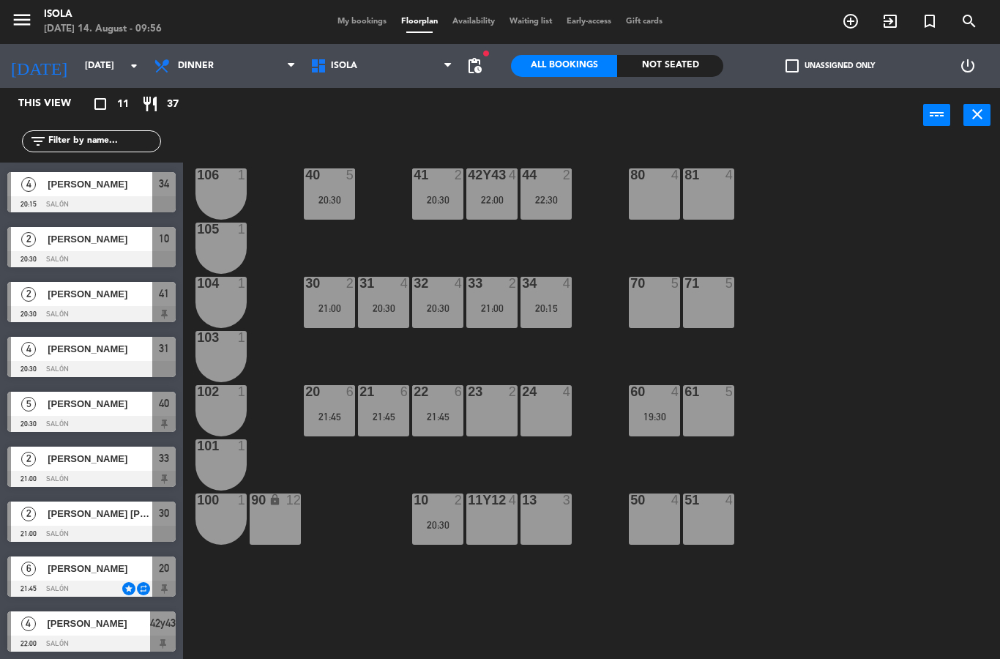
click at [75, 573] on span "[PERSON_NAME]" at bounding box center [100, 568] width 105 height 15
click at [393, 318] on div "31 4 20:30" at bounding box center [383, 302] width 51 height 51
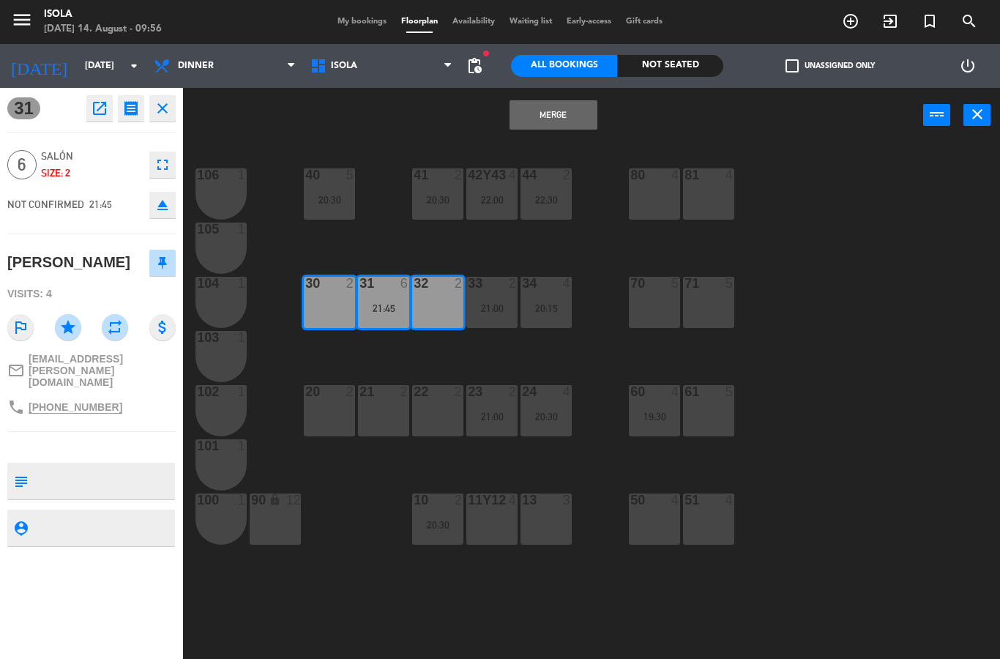
click at [531, 114] on button "Merge" at bounding box center [554, 114] width 88 height 29
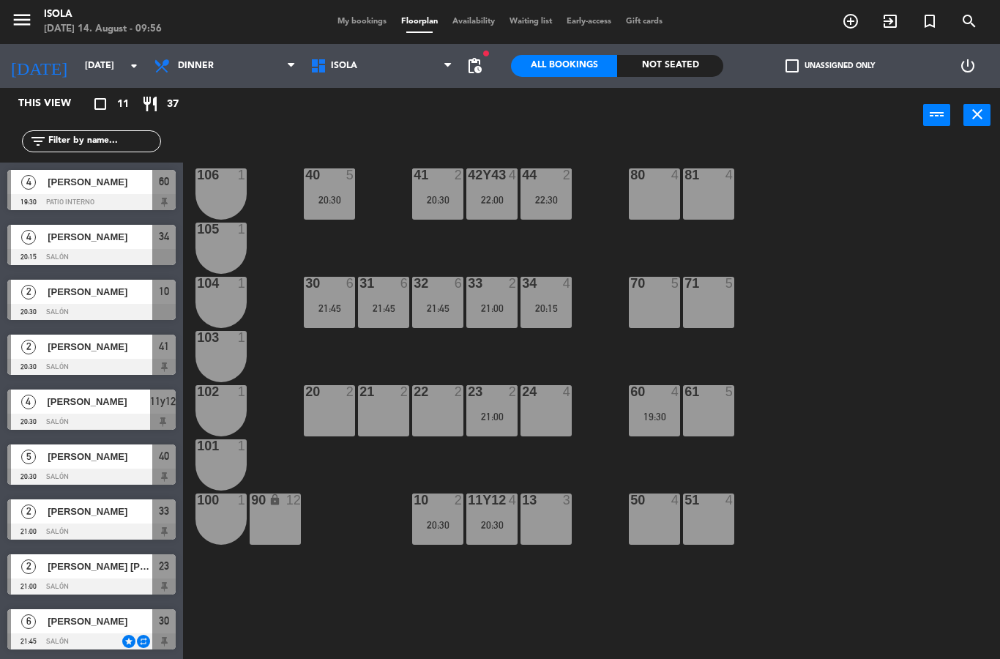
click at [556, 414] on div "24 4" at bounding box center [546, 410] width 51 height 51
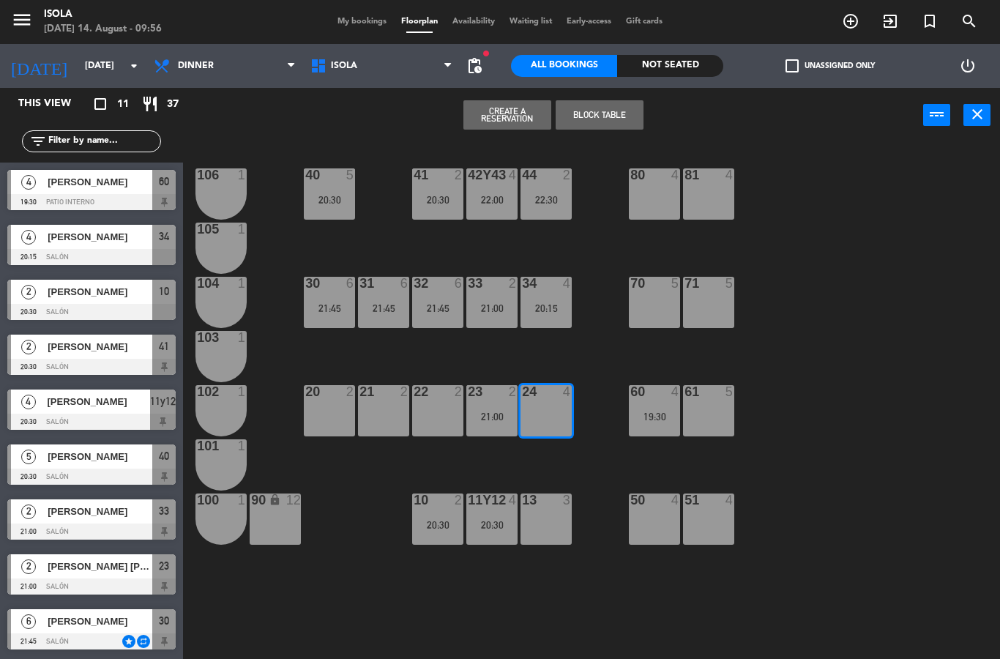
click at [603, 116] on button "Block Table" at bounding box center [600, 114] width 88 height 29
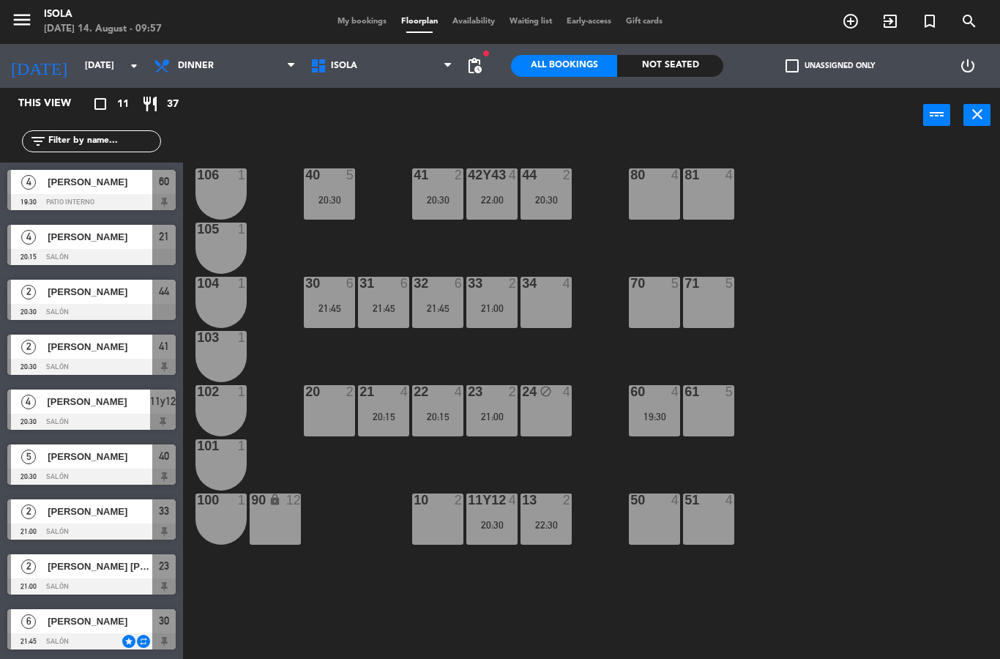
click at [561, 531] on div "13 2 22:30" at bounding box center [546, 519] width 51 height 51
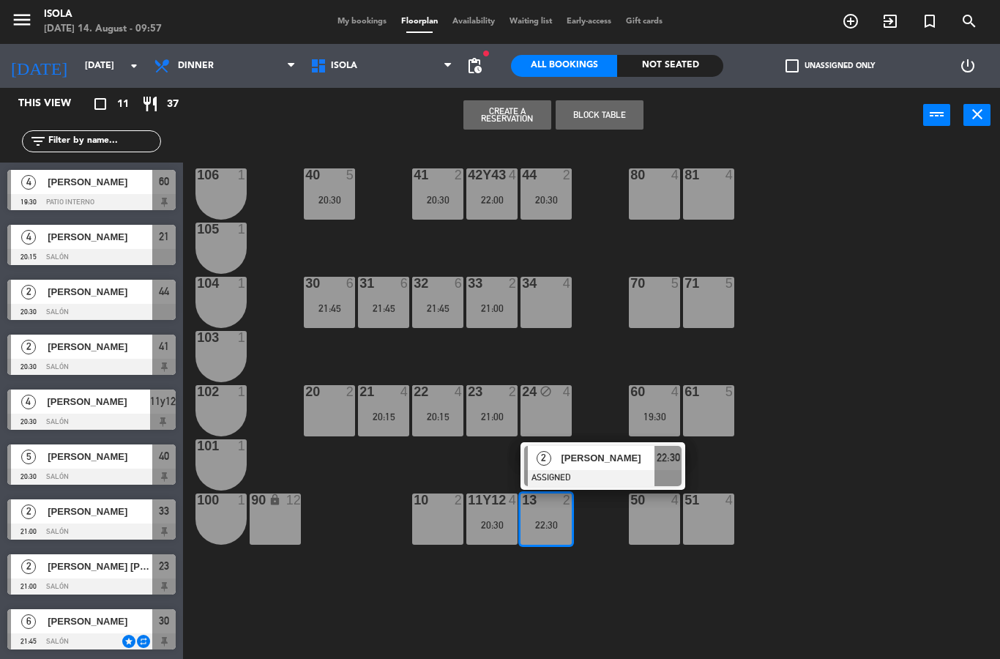
click at [490, 521] on div "20:30" at bounding box center [492, 525] width 51 height 10
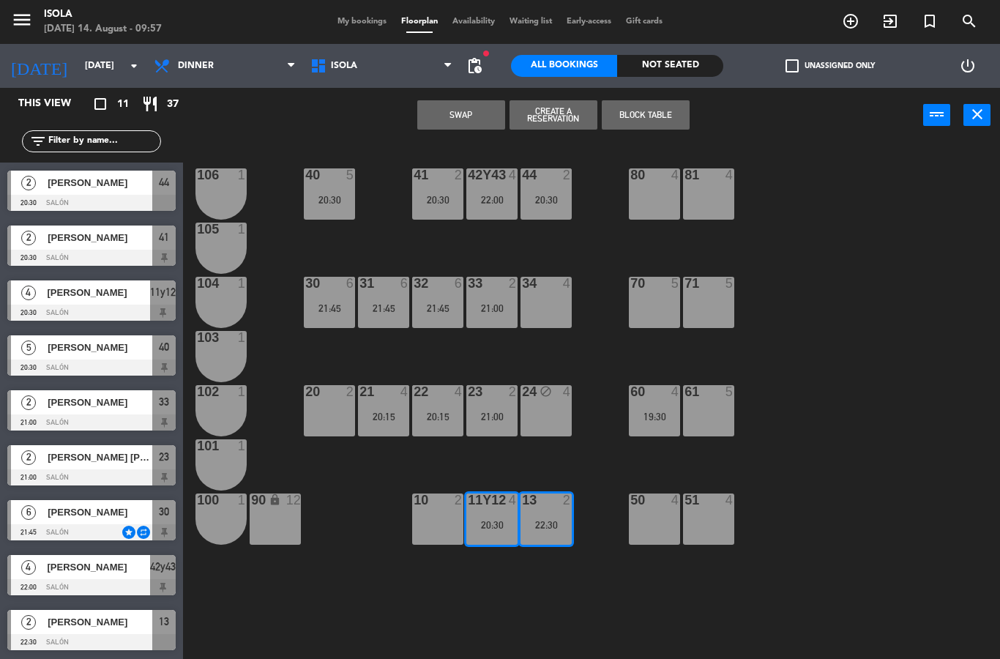
scroll to position [109, 0]
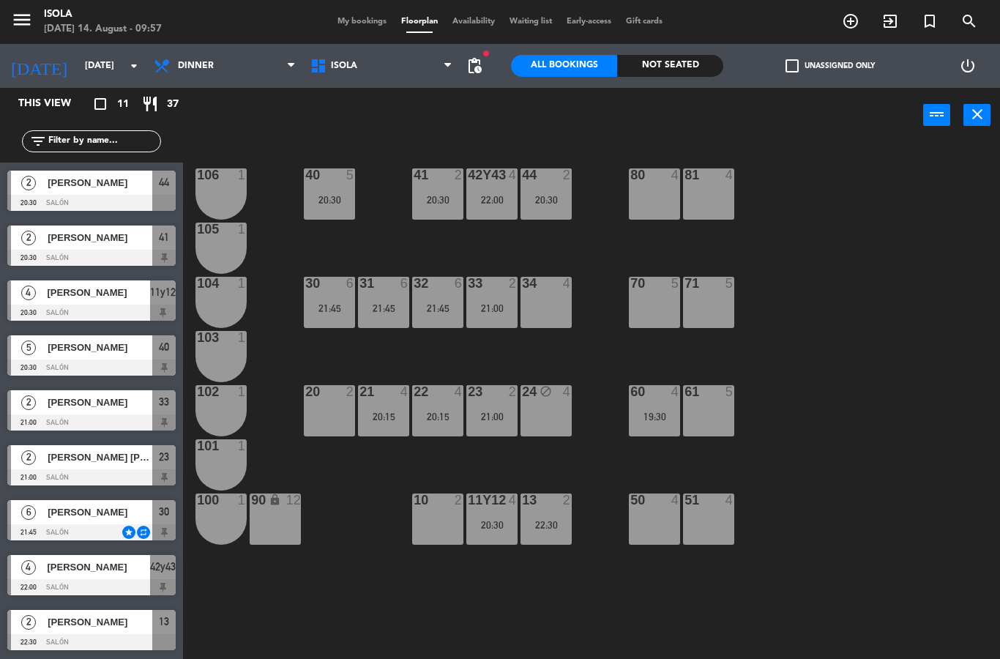
click at [847, 330] on div "40 5 20:30 42y43 4 22:00 41 2 20:30 44 2 20:30 80 4 81 4 106 1 105 1 30 6 21:45…" at bounding box center [596, 401] width 807 height 516
click at [344, 26] on span "My bookings" at bounding box center [362, 22] width 64 height 8
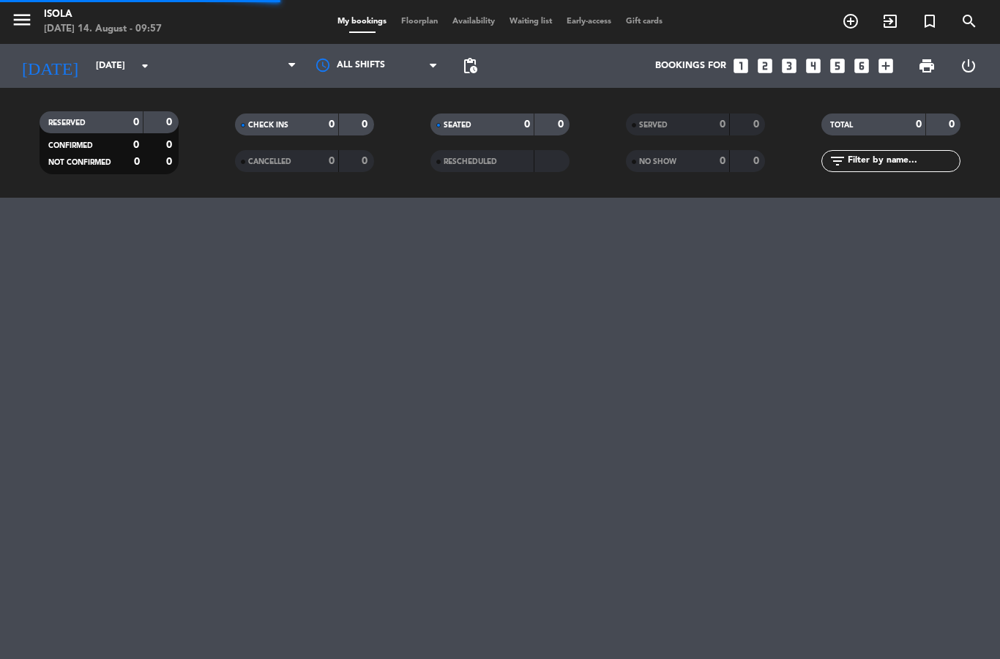
select select "dinner"
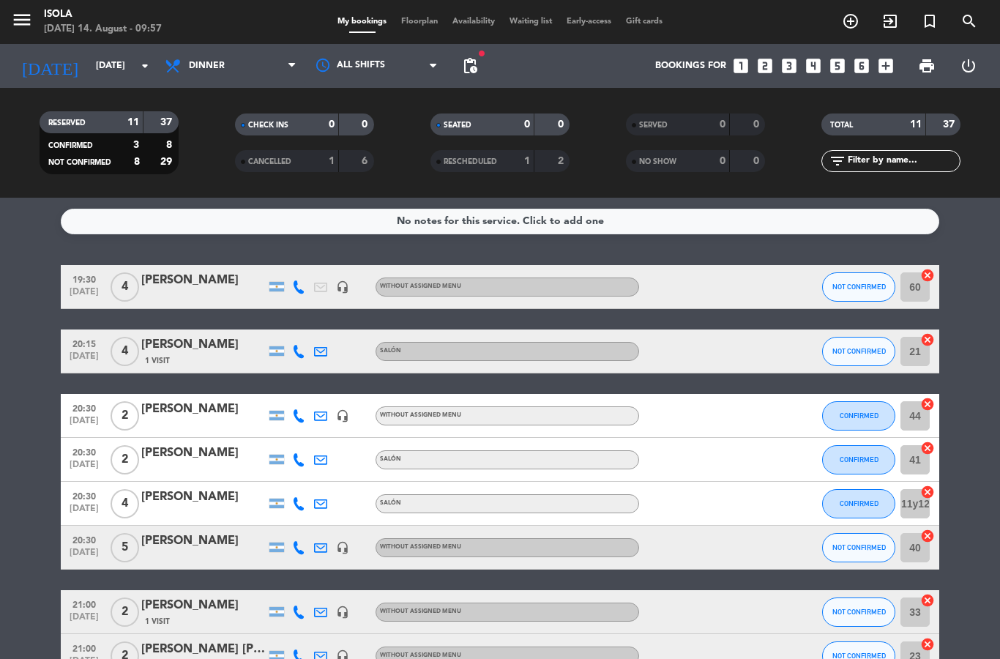
click at [413, 23] on span "Floorplan" at bounding box center [419, 22] width 51 height 8
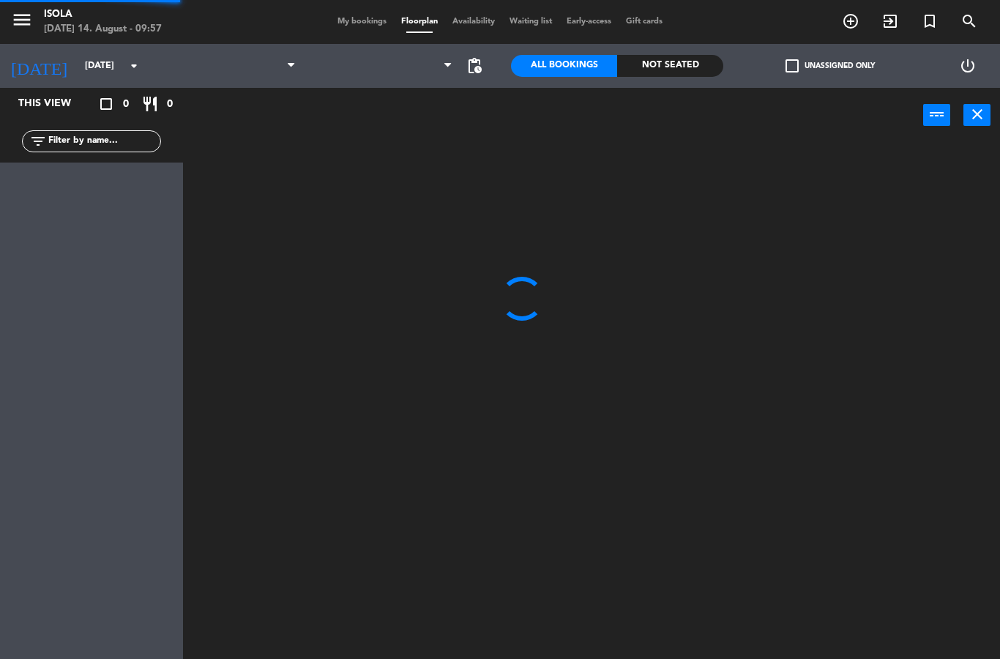
select select "dinner"
click at [262, 70] on select "Lunch Dinner" at bounding box center [224, 66] width 157 height 32
select select
select select "lunch"
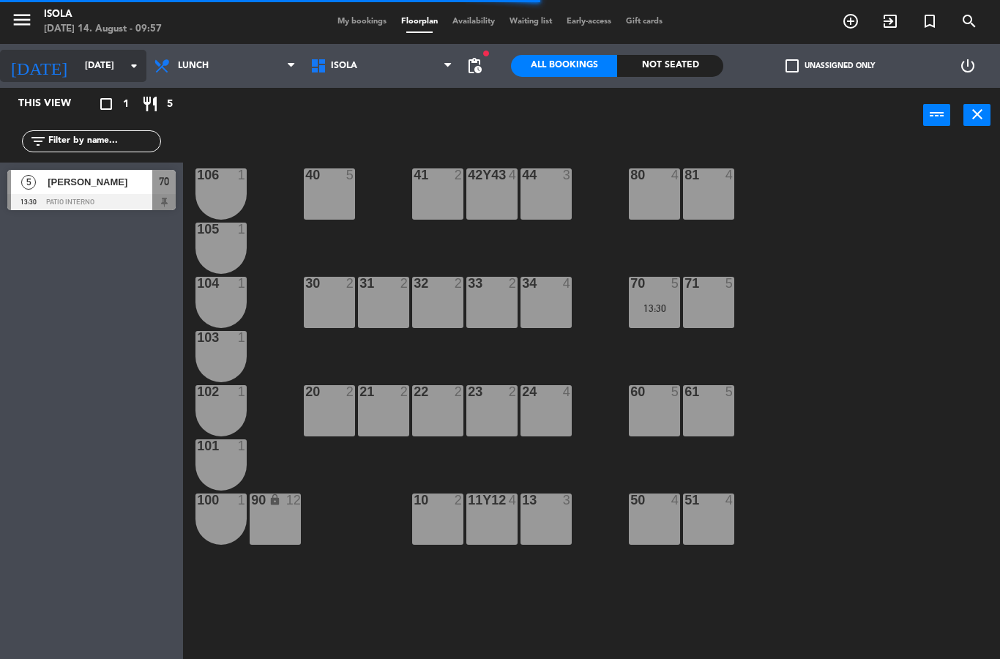
click at [124, 67] on input "[DATE]" at bounding box center [140, 65] width 124 height 25
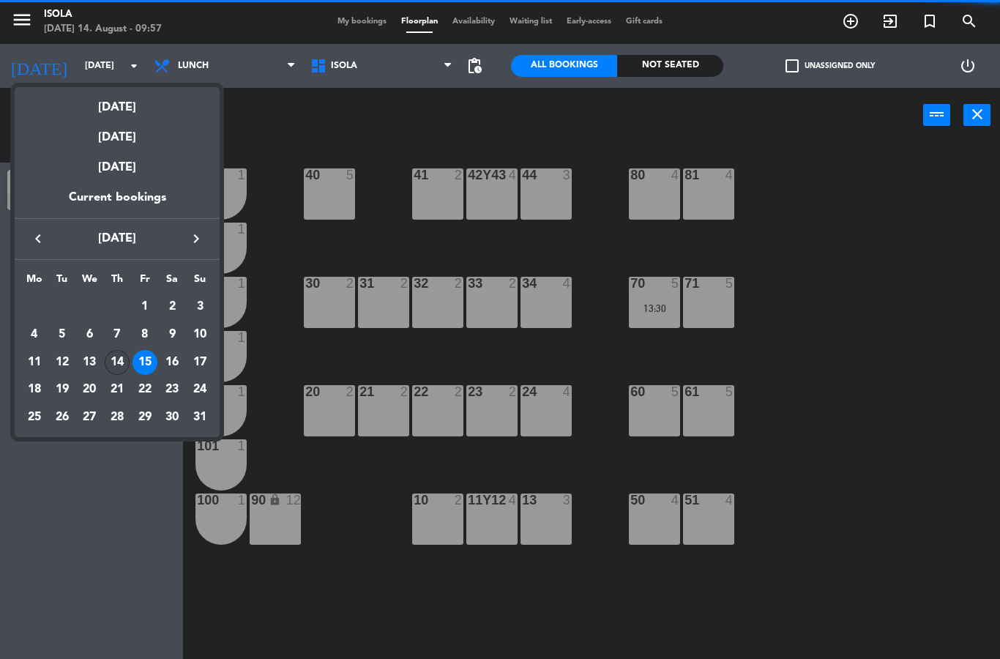
click at [123, 361] on div "14" at bounding box center [117, 362] width 25 height 25
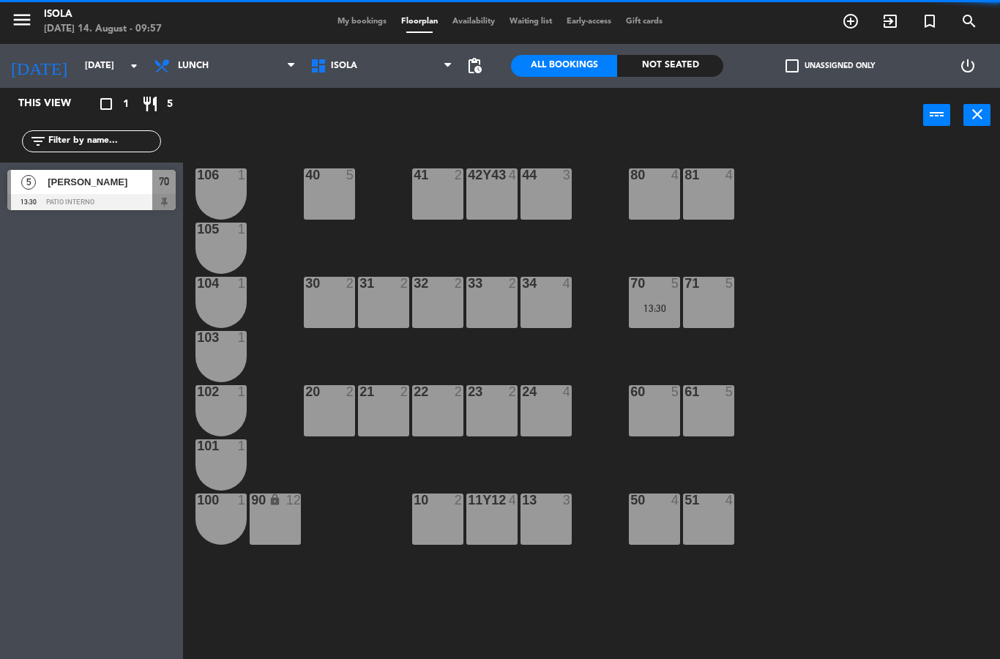
type input "[DATE]"
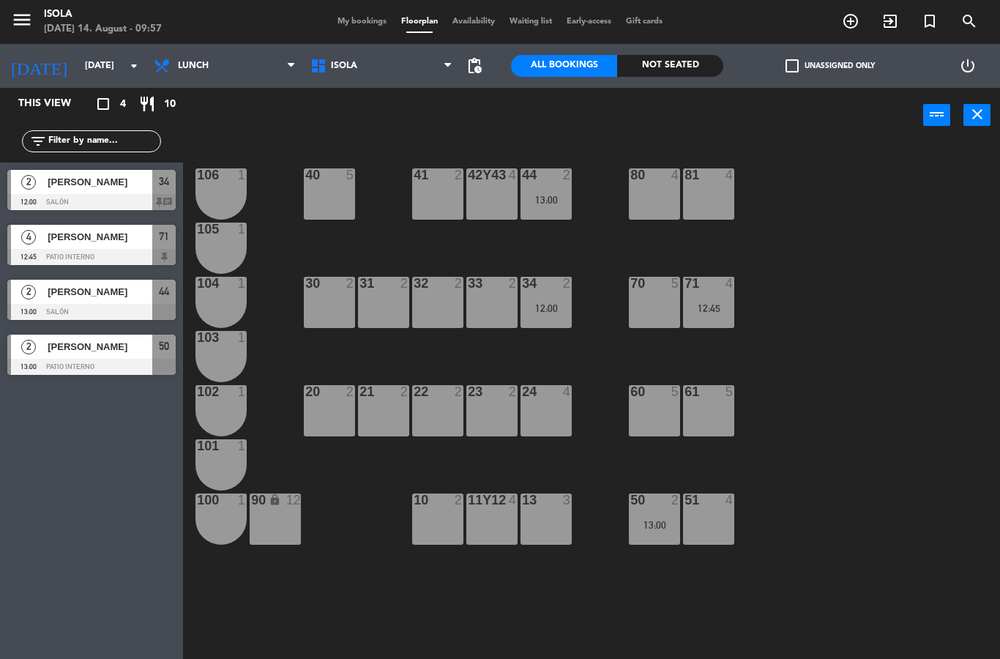
click at [70, 235] on span "[PERSON_NAME]" at bounding box center [100, 236] width 105 height 15
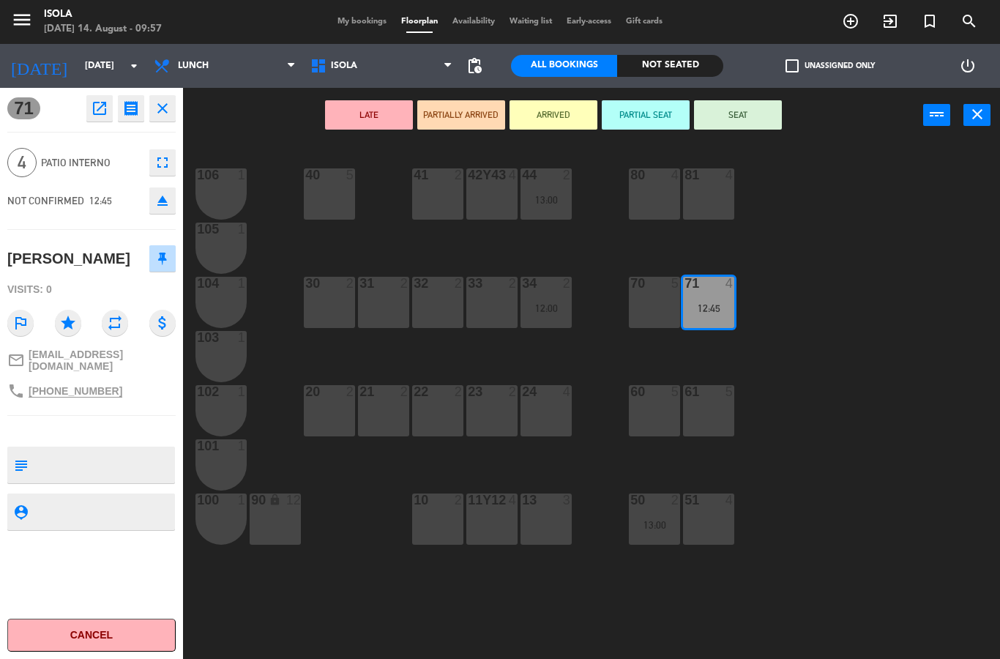
click at [163, 108] on icon "close" at bounding box center [163, 109] width 18 height 18
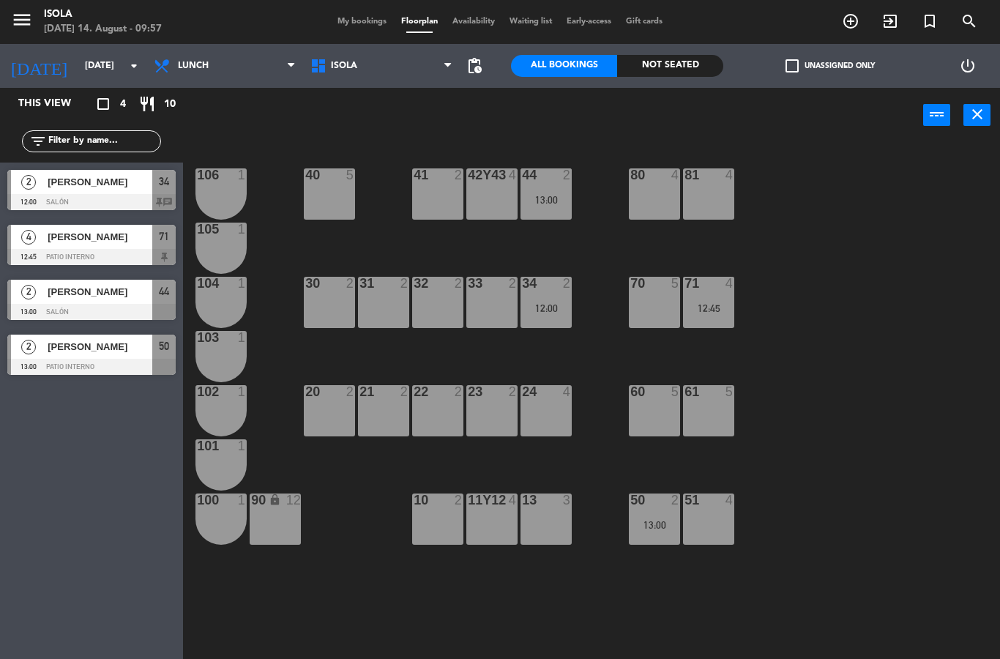
click at [51, 182] on span "[PERSON_NAME]" at bounding box center [100, 181] width 105 height 15
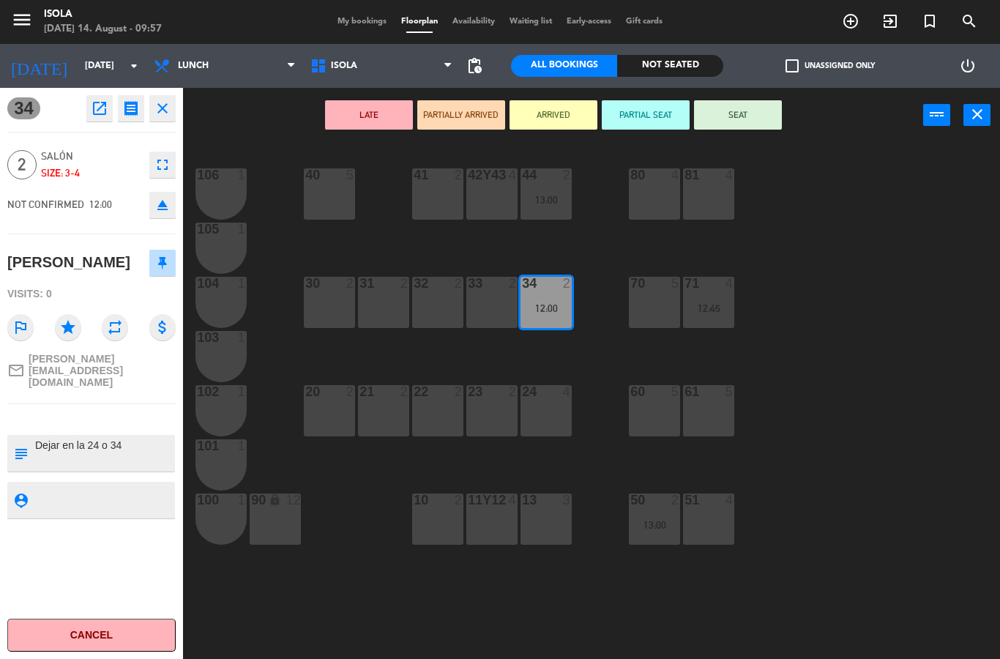
click at [173, 111] on button "close" at bounding box center [162, 108] width 26 height 26
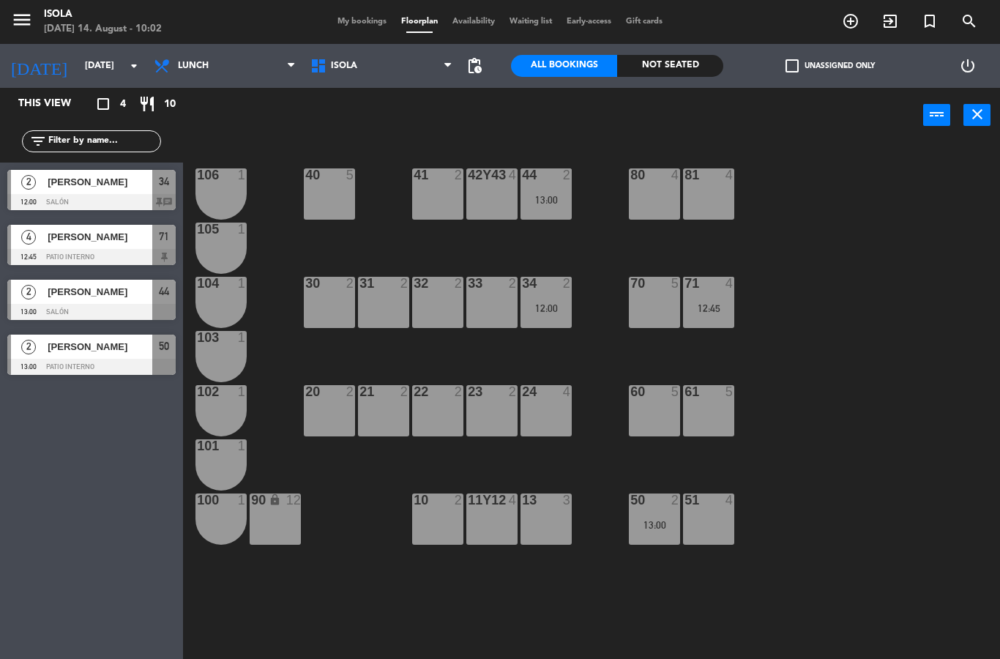
click at [349, 25] on span "My bookings" at bounding box center [362, 22] width 64 height 8
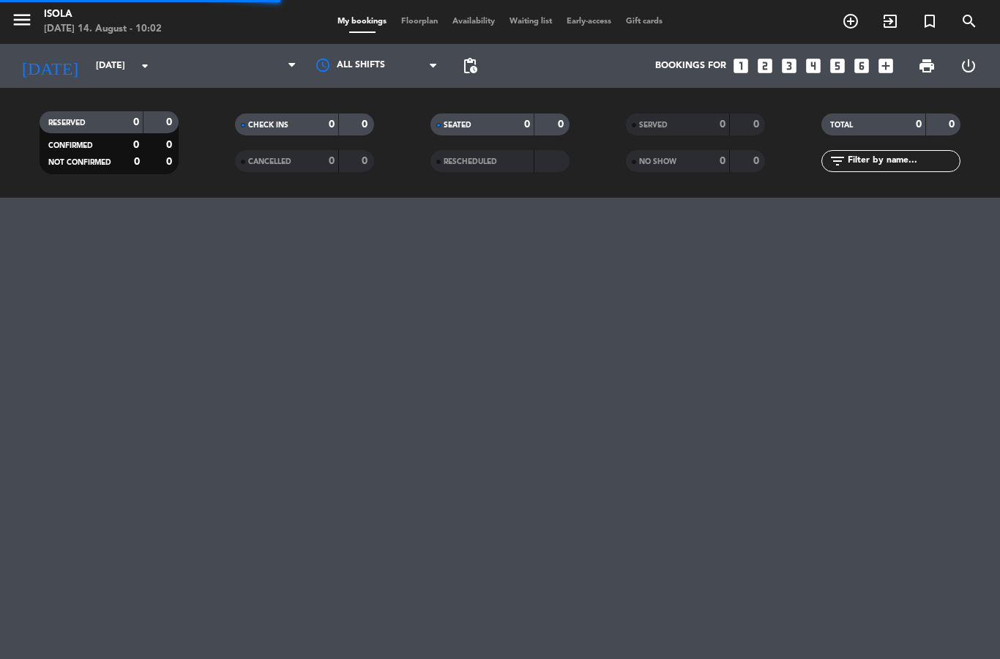
select select "lunch"
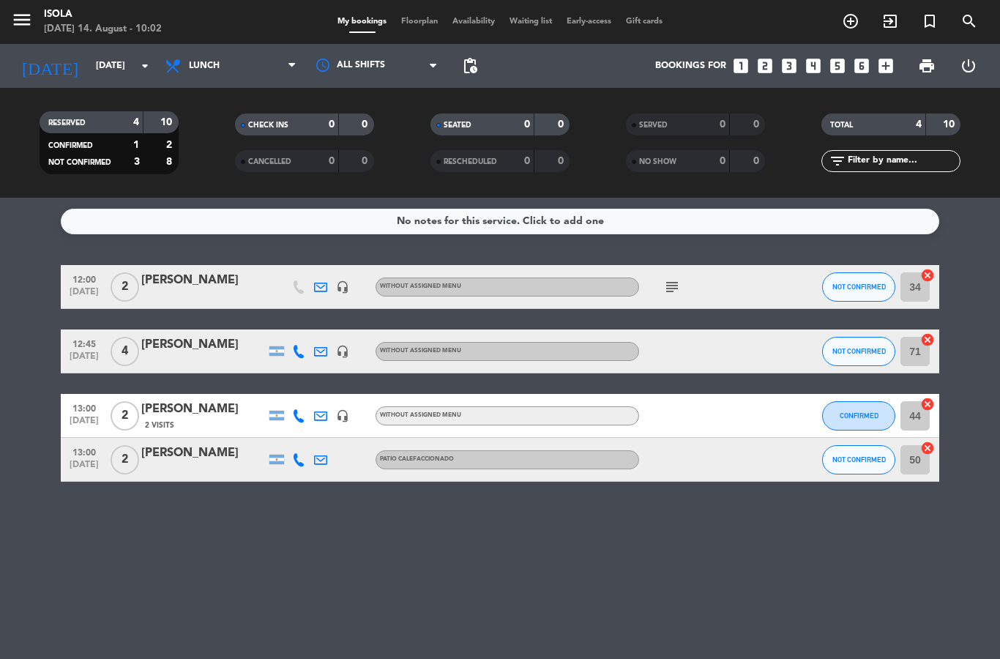
click at [107, 291] on div "12:00 [DATE]" at bounding box center [84, 286] width 47 height 43
click at [126, 289] on span "2" at bounding box center [125, 286] width 29 height 29
click at [183, 291] on div at bounding box center [203, 297] width 125 height 12
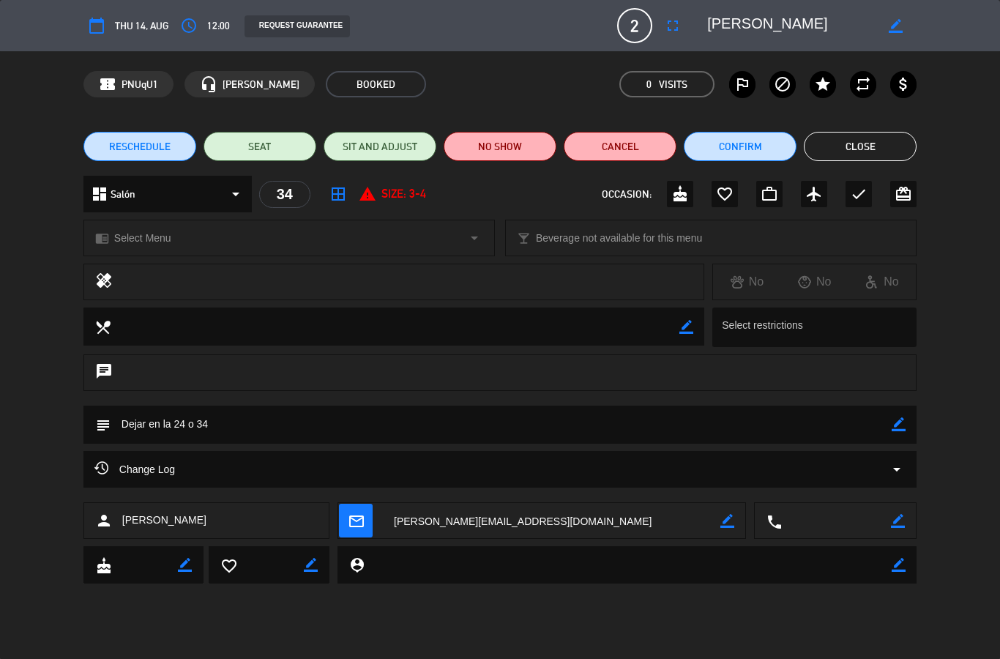
click at [626, 27] on span "2" at bounding box center [634, 25] width 35 height 35
click at [634, 29] on span "2" at bounding box center [634, 25] width 35 height 35
click at [363, 196] on icon "report_problem" at bounding box center [368, 194] width 18 height 18
click at [629, 21] on span "2" at bounding box center [634, 25] width 35 height 35
click at [351, 193] on span "border_all" at bounding box center [338, 194] width 26 height 26
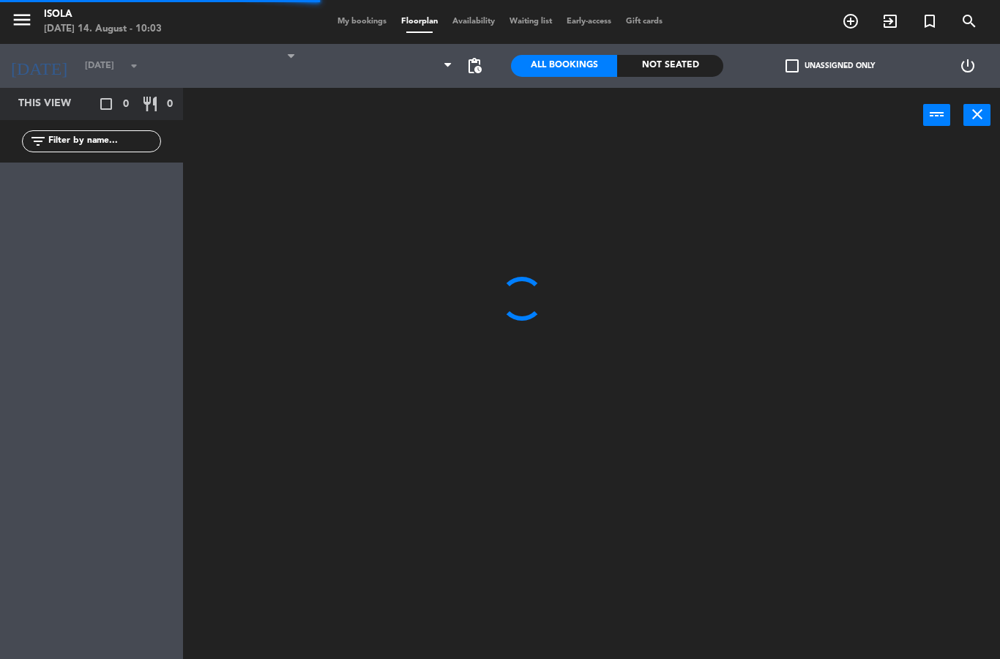
select select "lunch"
select select
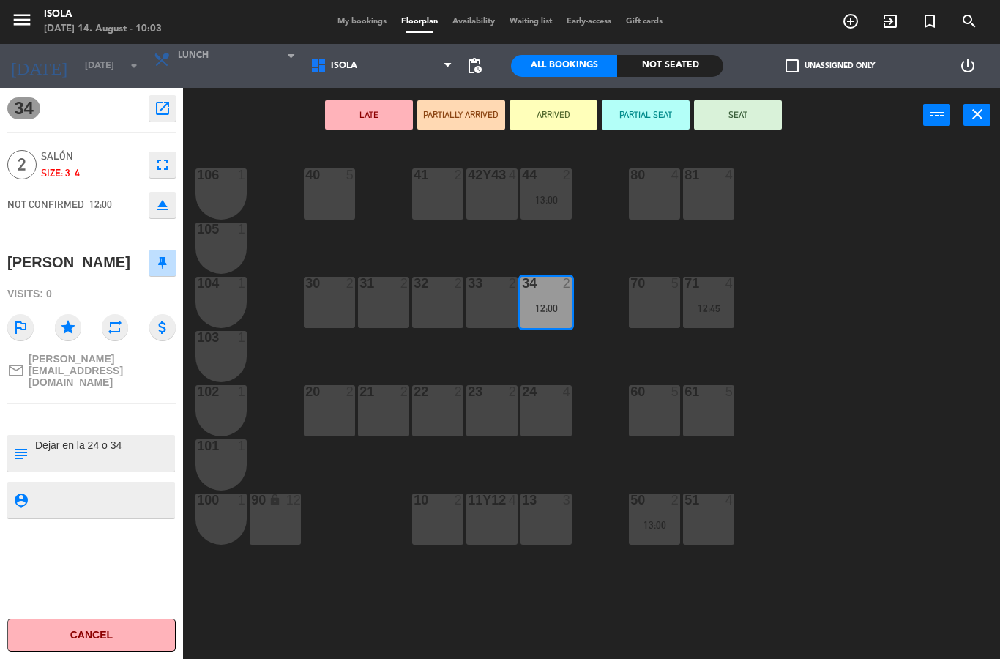
click at [21, 166] on span "2" at bounding box center [21, 164] width 29 height 29
click at [257, 122] on div "LATE PARTIALLY ARRIVED ARRIVED PARTIAL SEAT SEAT power_input close" at bounding box center [553, 116] width 740 height 56
click at [269, 116] on div "LATE PARTIALLY ARRIVED ARRIVED PARTIAL SEAT SEAT power_input close" at bounding box center [553, 116] width 740 height 56
click at [366, 23] on span "My bookings" at bounding box center [362, 22] width 64 height 8
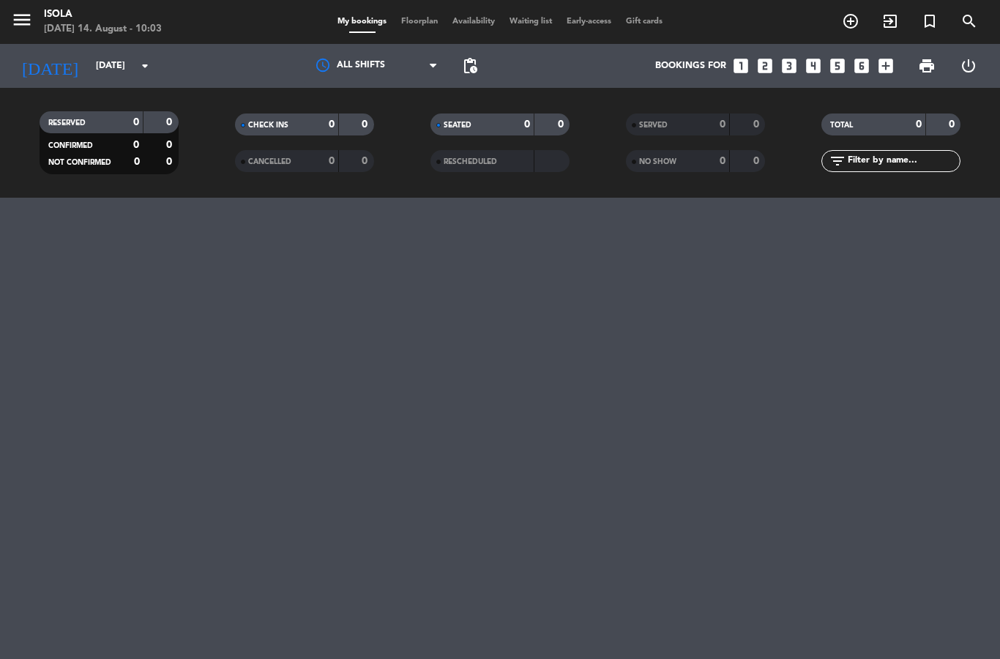
select select "lunch"
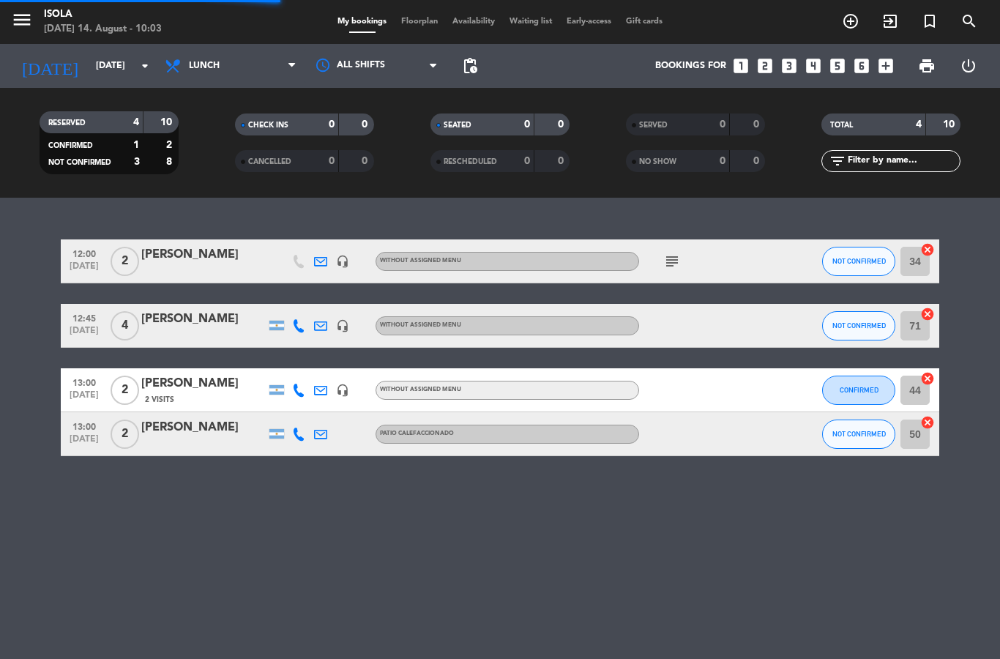
select select "lunch"
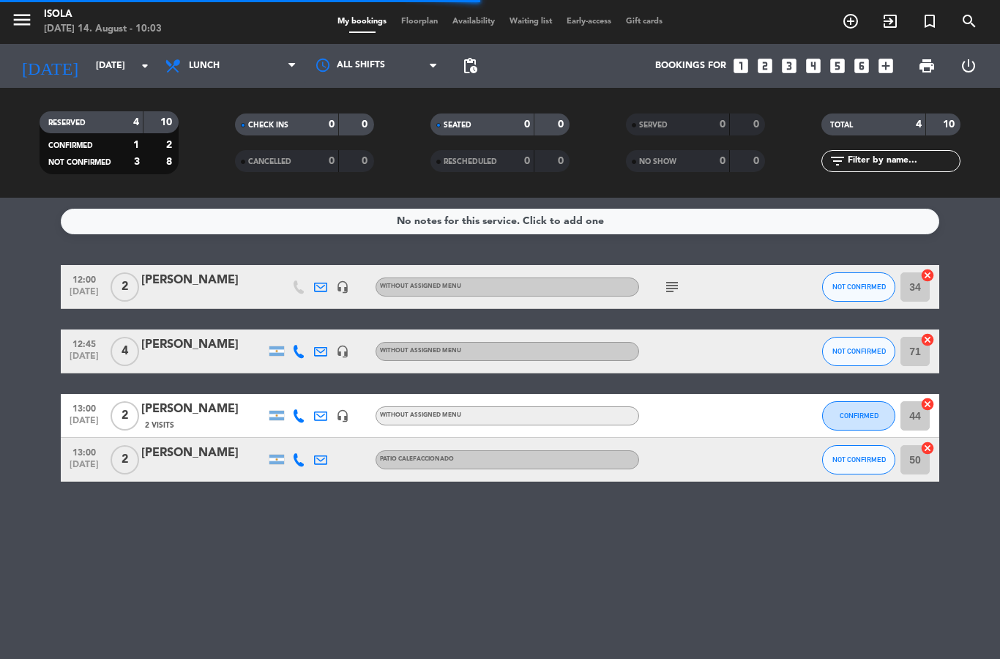
click at [250, 292] on div at bounding box center [203, 297] width 125 height 12
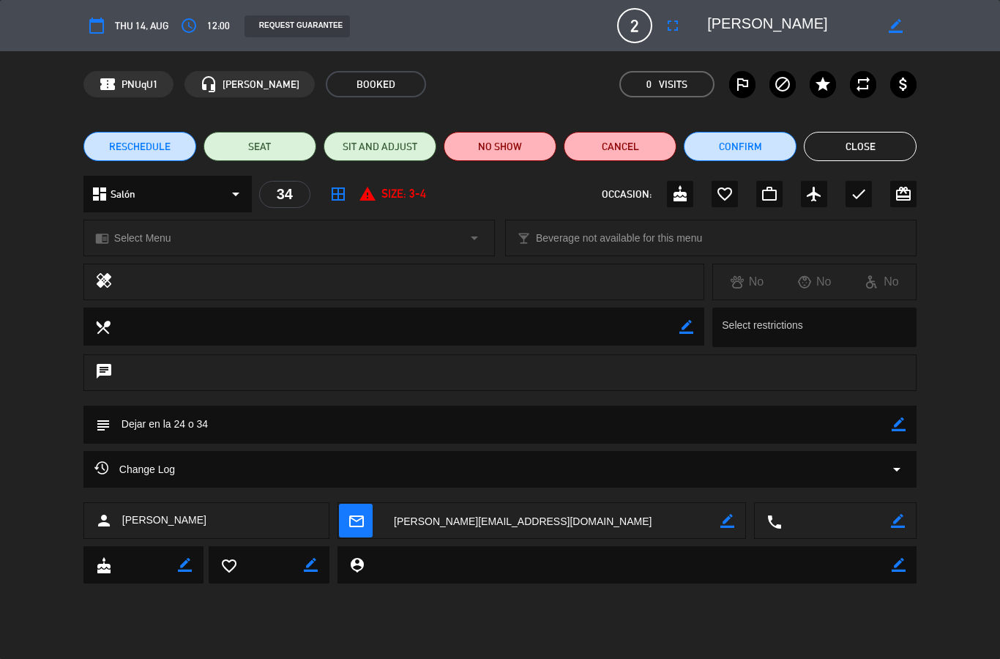
click at [283, 200] on div "34" at bounding box center [284, 194] width 51 height 27
click at [902, 26] on icon "border_color" at bounding box center [896, 26] width 14 height 14
click at [896, 29] on icon at bounding box center [896, 26] width 14 height 14
click at [634, 29] on span "2" at bounding box center [634, 25] width 35 height 35
click at [627, 32] on span "2" at bounding box center [634, 25] width 35 height 35
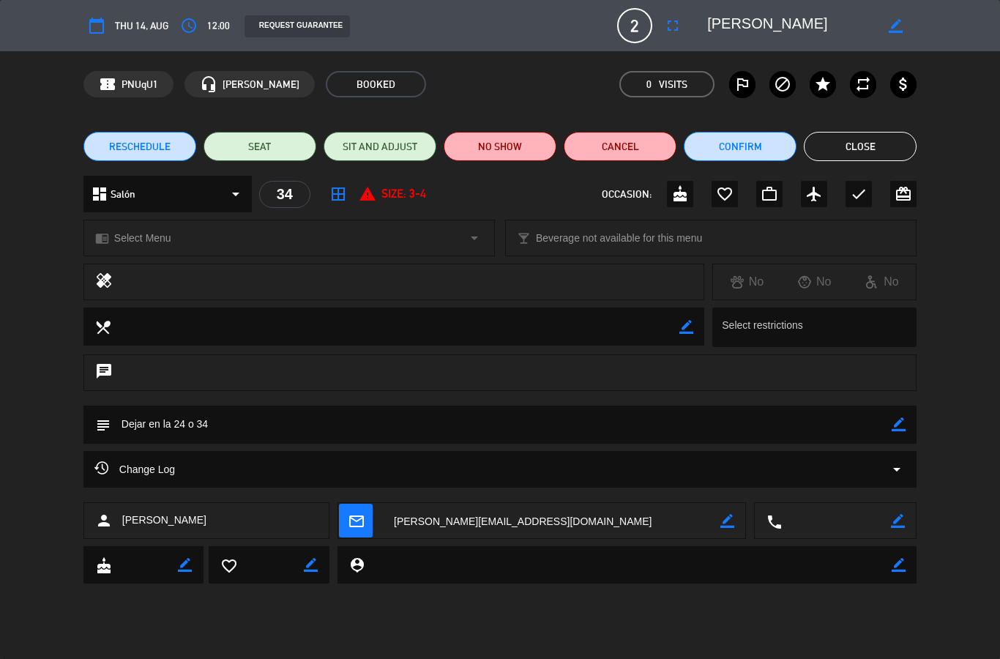
click at [382, 155] on button "SIT AND ADJUST" at bounding box center [380, 146] width 113 height 29
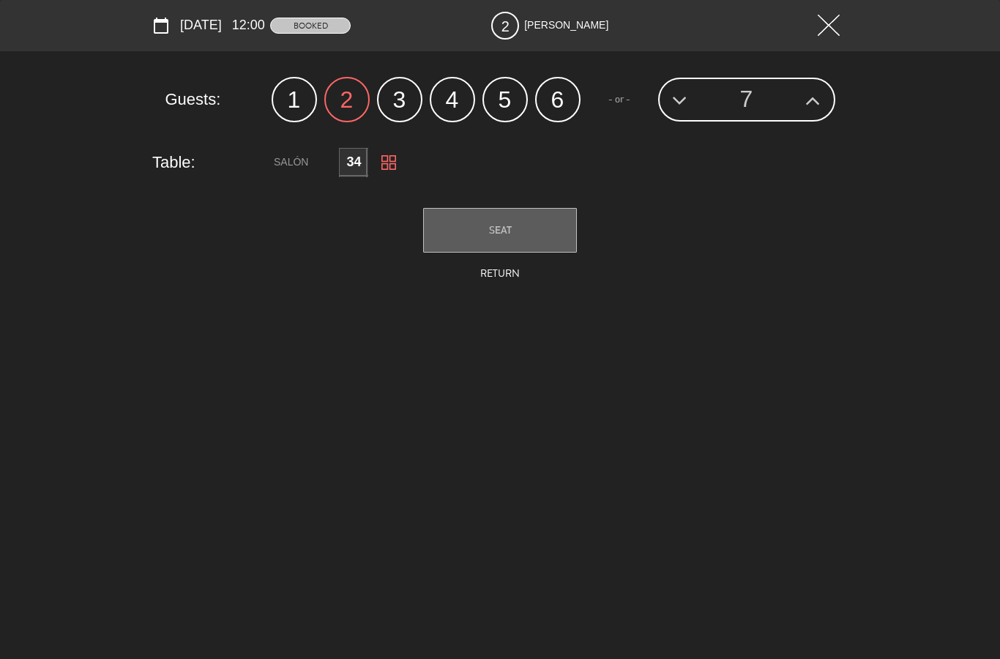
click at [451, 102] on label "4" at bounding box center [452, 99] width 45 height 45
click at [510, 278] on button "Return" at bounding box center [500, 274] width 55 height 23
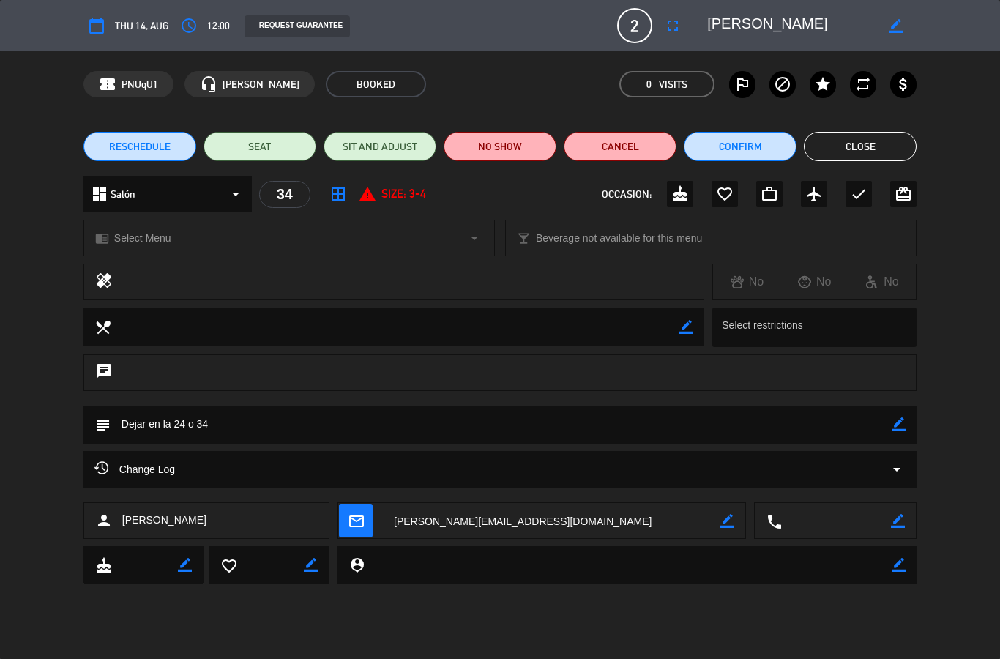
click at [766, 147] on button "Confirm" at bounding box center [740, 146] width 113 height 29
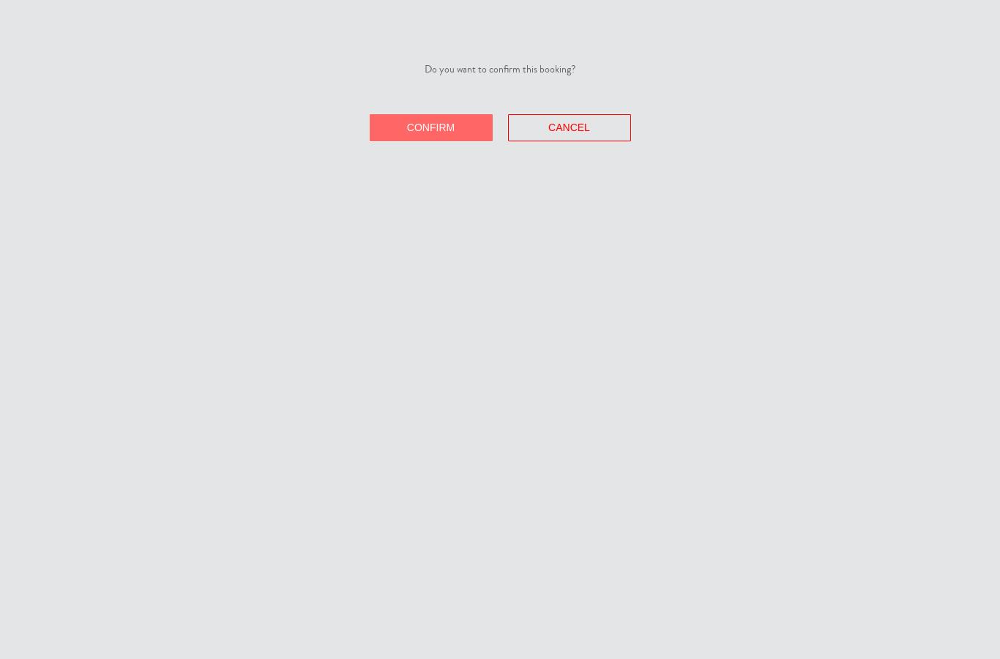
click at [457, 129] on button "Confirm" at bounding box center [431, 127] width 123 height 27
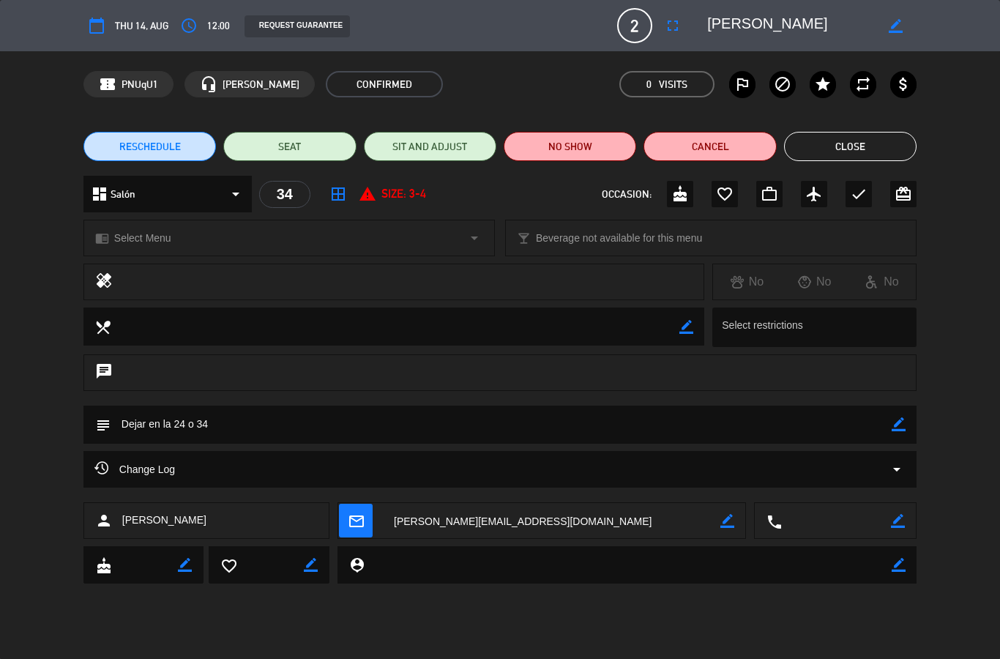
click at [835, 154] on button "Close" at bounding box center [850, 146] width 133 height 29
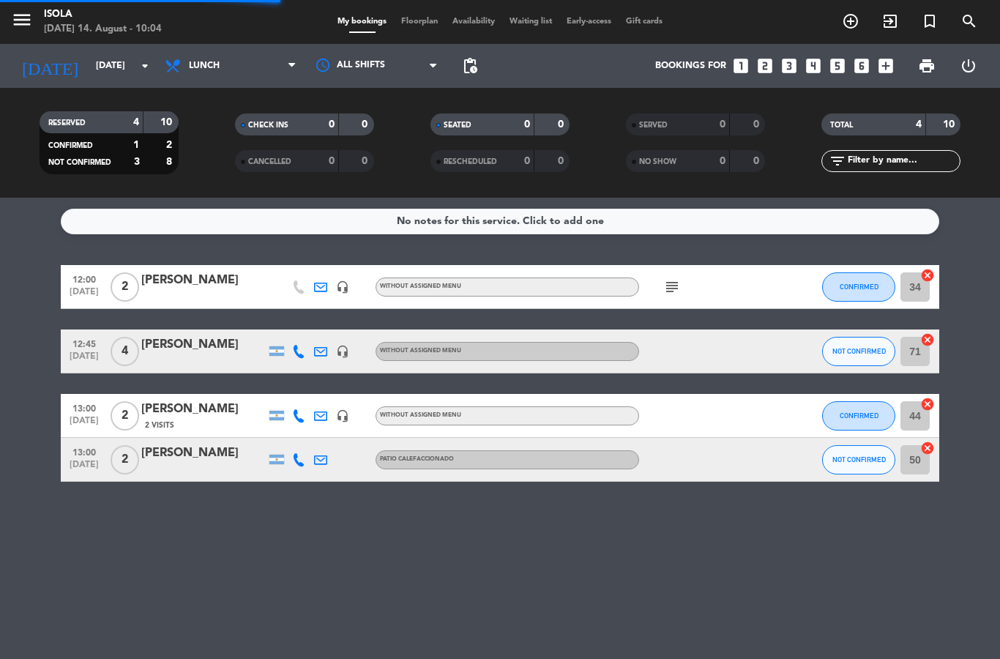
select select "lunch"
click at [127, 288] on span "2" at bounding box center [125, 286] width 29 height 29
click at [148, 291] on div at bounding box center [203, 297] width 125 height 12
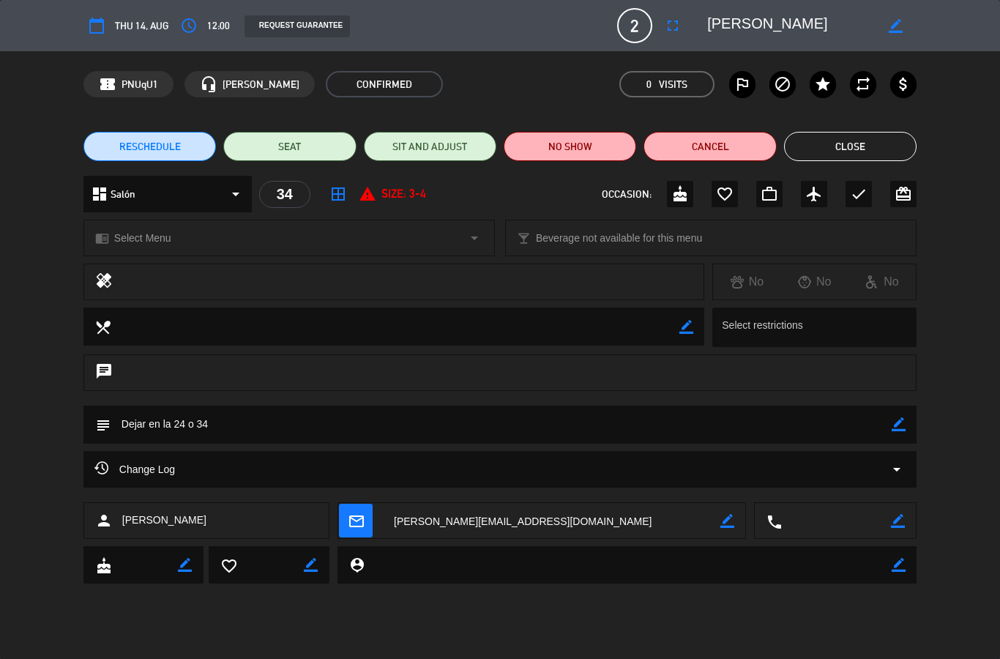
click at [291, 195] on div "34" at bounding box center [284, 194] width 51 height 27
click at [333, 196] on icon "border_all" at bounding box center [339, 194] width 18 height 18
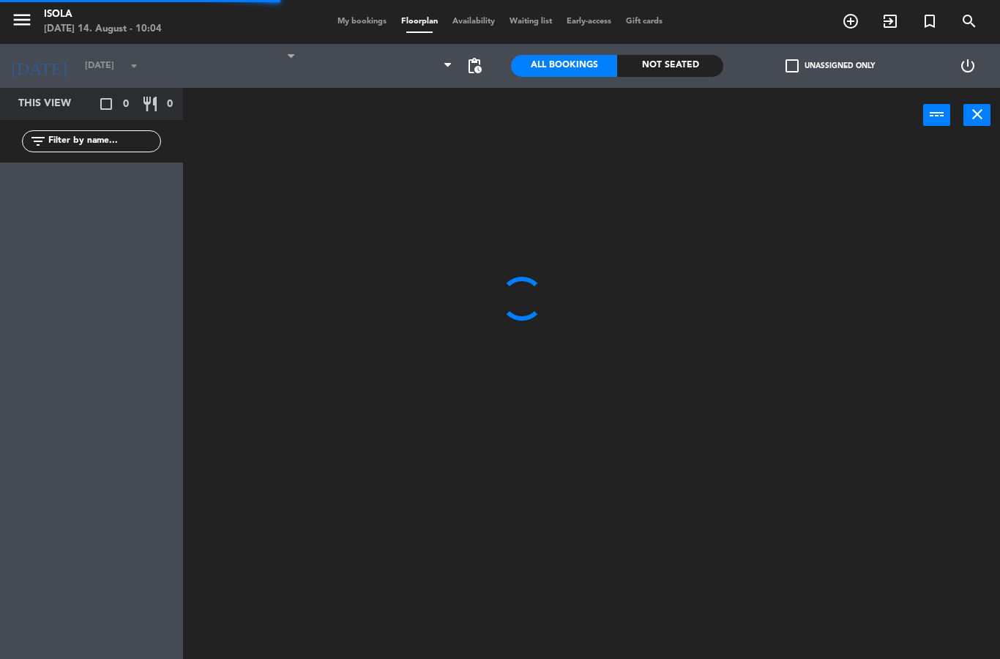
select select "lunch"
select select
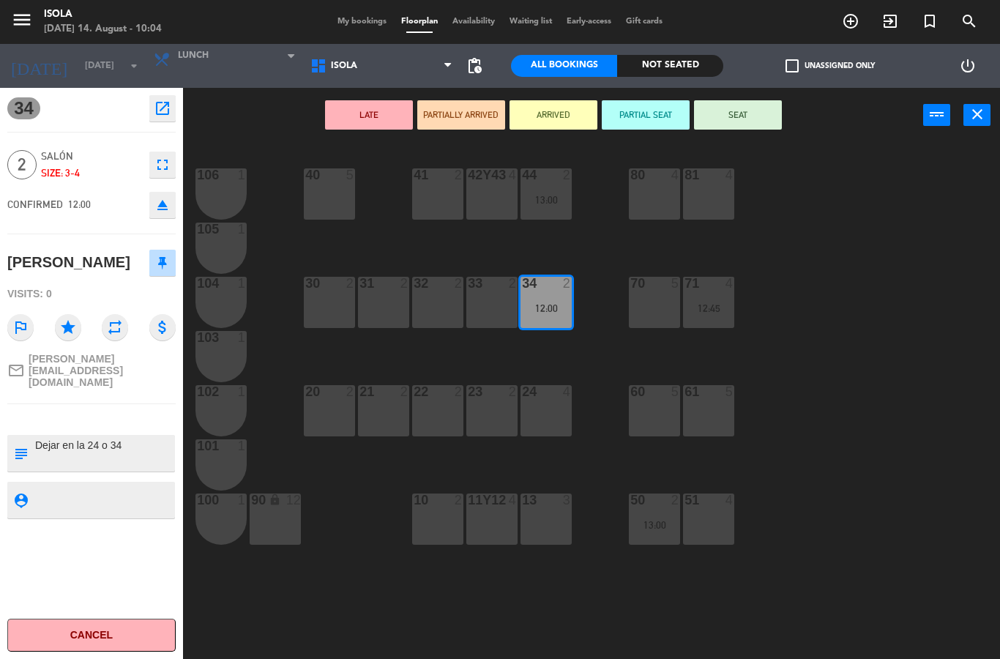
click at [425, 252] on div "40 5 42y43 4 41 2 44 2 13:00 80 4 81 4 106 1 105 1 30 2 31 2 32 2 33 2 34 2 12:…" at bounding box center [596, 401] width 807 height 516
click at [826, 289] on div "40 5 42y43 4 41 2 44 2 13:00 80 4 81 4 106 1 105 1 30 2 31 2 32 2 33 2 34 2 12:…" at bounding box center [596, 401] width 807 height 516
click at [349, 26] on span "My bookings" at bounding box center [362, 22] width 64 height 8
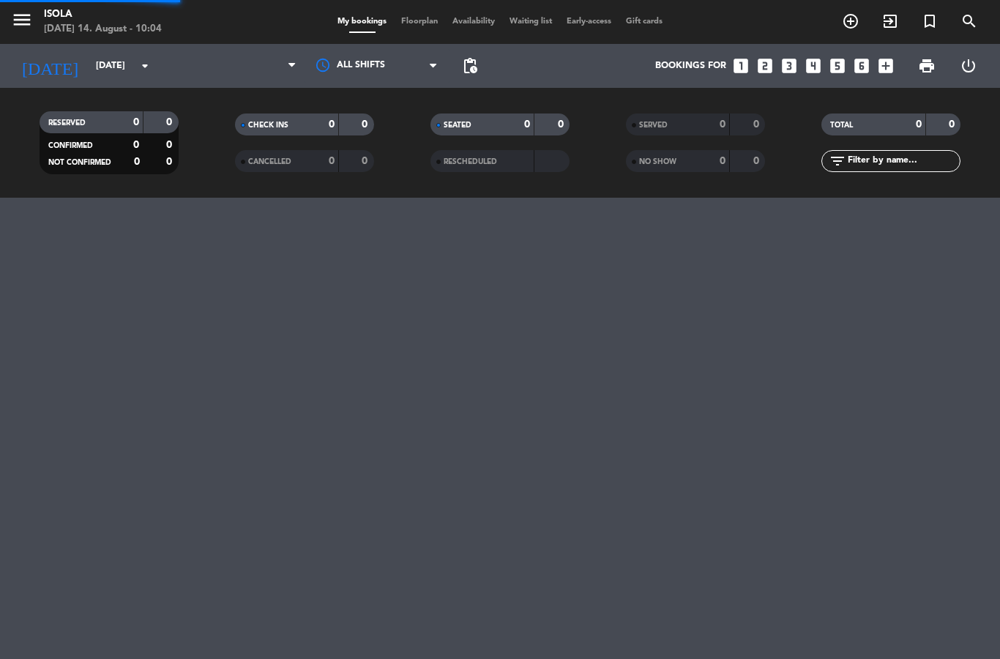
select select "lunch"
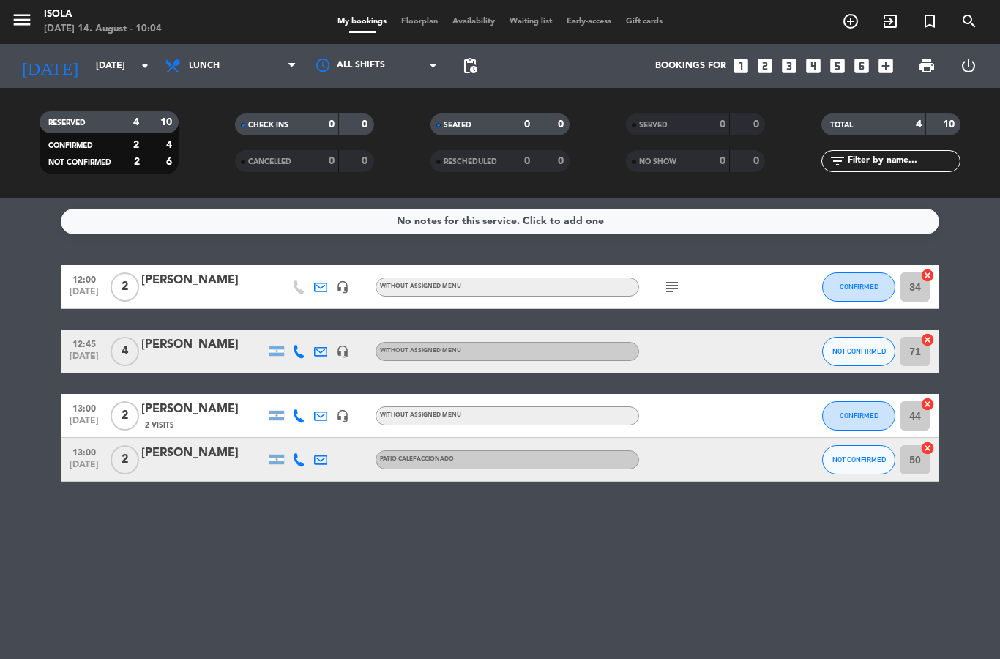
click at [472, 70] on span "pending_actions" at bounding box center [470, 66] width 18 height 18
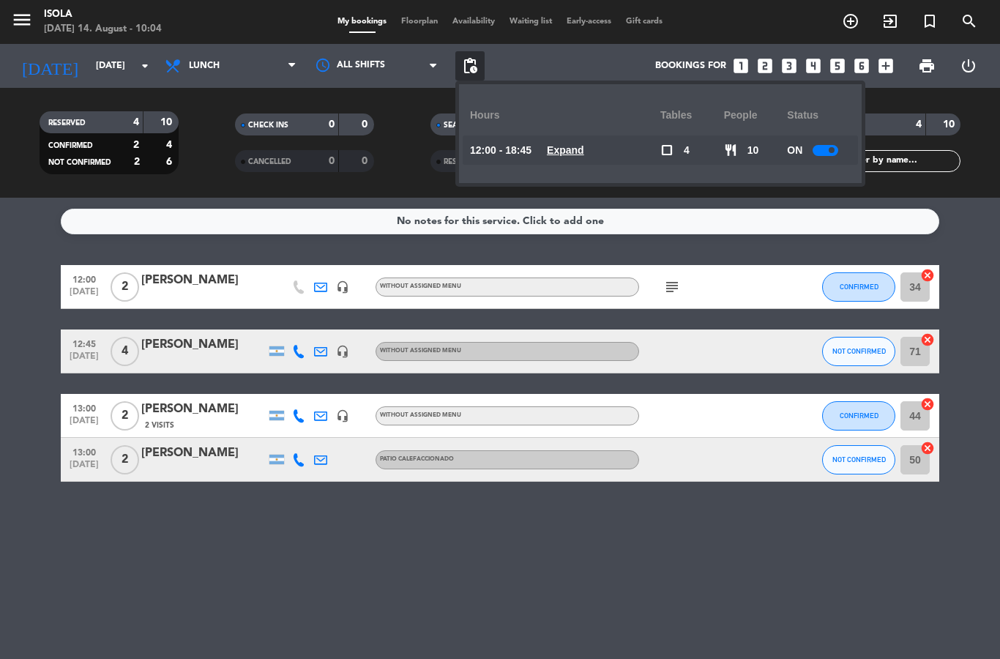
click at [416, 152] on filter-checkbox "RESCHEDULED 0 0" at bounding box center [500, 161] width 196 height 22
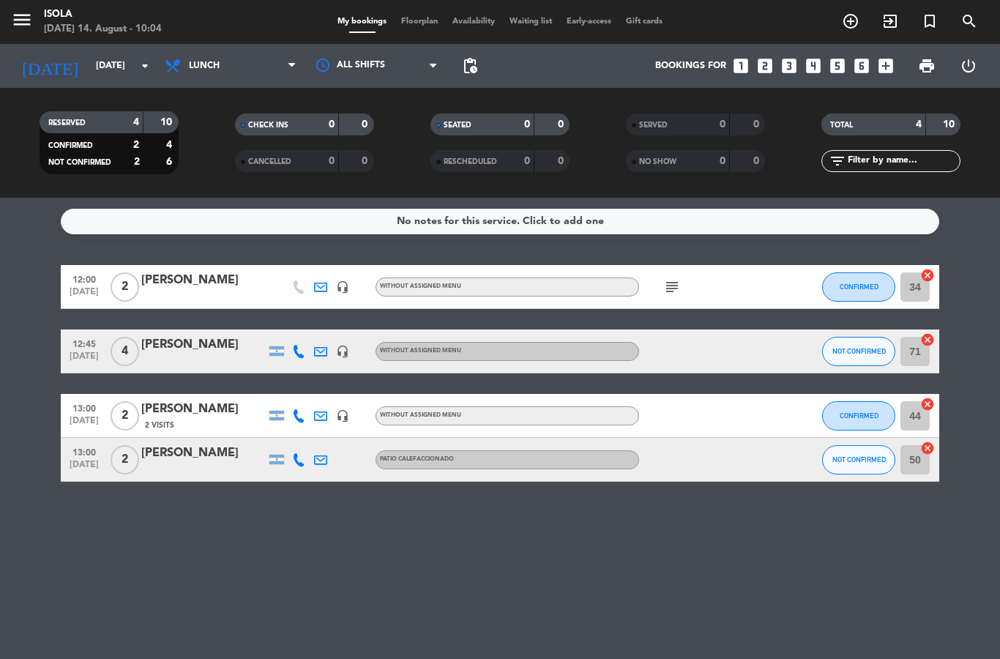
click at [138, 288] on span "2" at bounding box center [125, 286] width 29 height 29
click at [680, 283] on icon "subject" at bounding box center [673, 287] width 18 height 18
click at [766, 292] on div "subject Dejar en la 24 o 34" at bounding box center [705, 286] width 132 height 43
click at [912, 293] on input "34" at bounding box center [915, 286] width 29 height 29
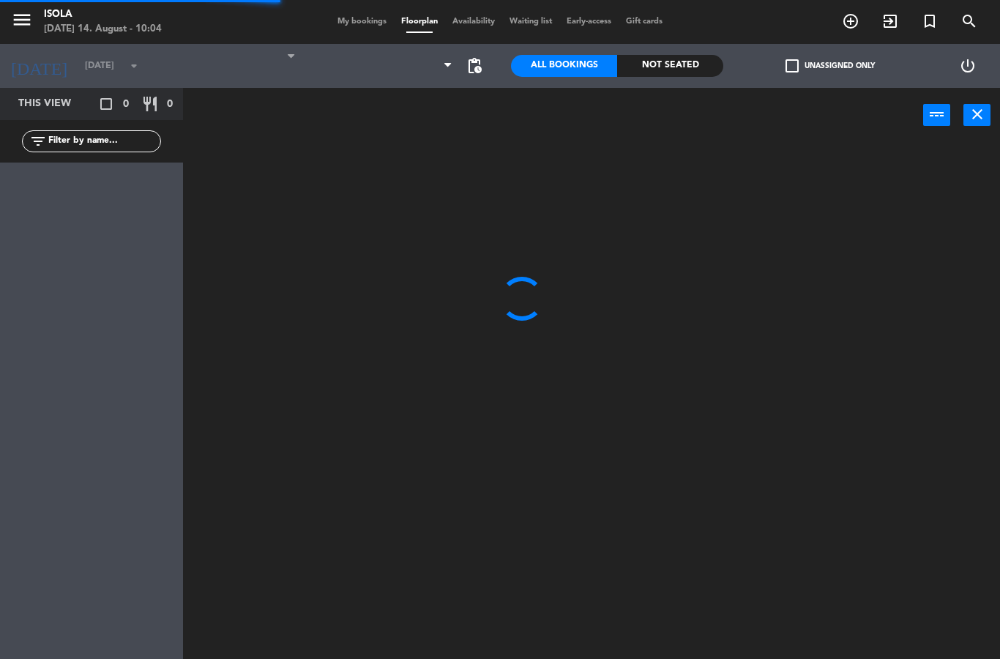
select select "lunch"
select select
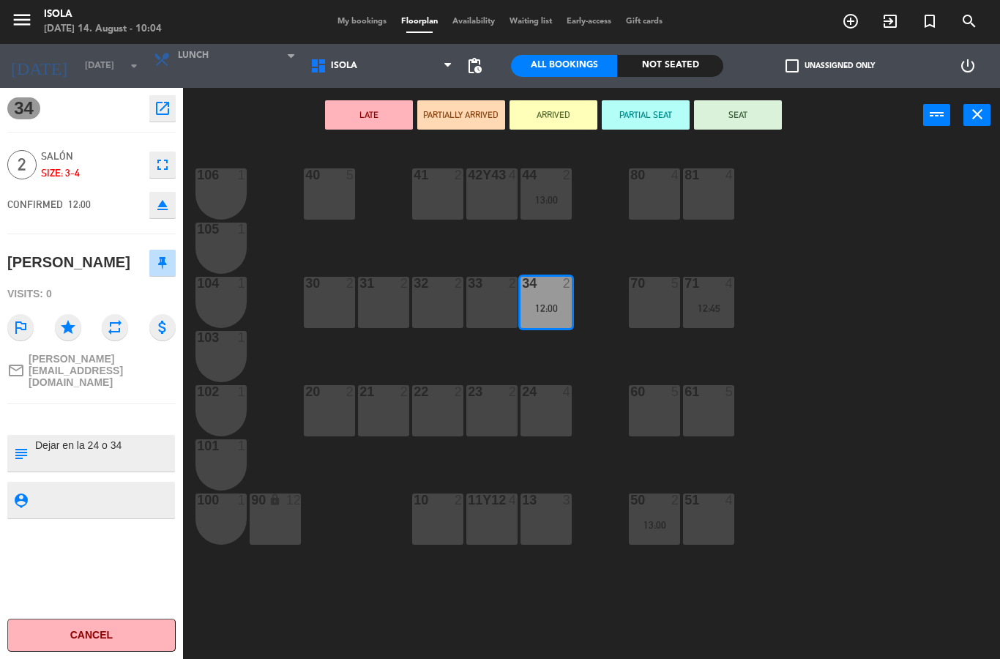
click at [32, 159] on span "2" at bounding box center [21, 164] width 29 height 29
click at [19, 158] on span "2" at bounding box center [21, 164] width 29 height 29
click at [40, 164] on div "2" at bounding box center [24, 164] width 34 height 29
click at [51, 170] on div "Size: 3-4" at bounding box center [91, 173] width 101 height 17
click at [365, 20] on span "My bookings" at bounding box center [362, 22] width 64 height 8
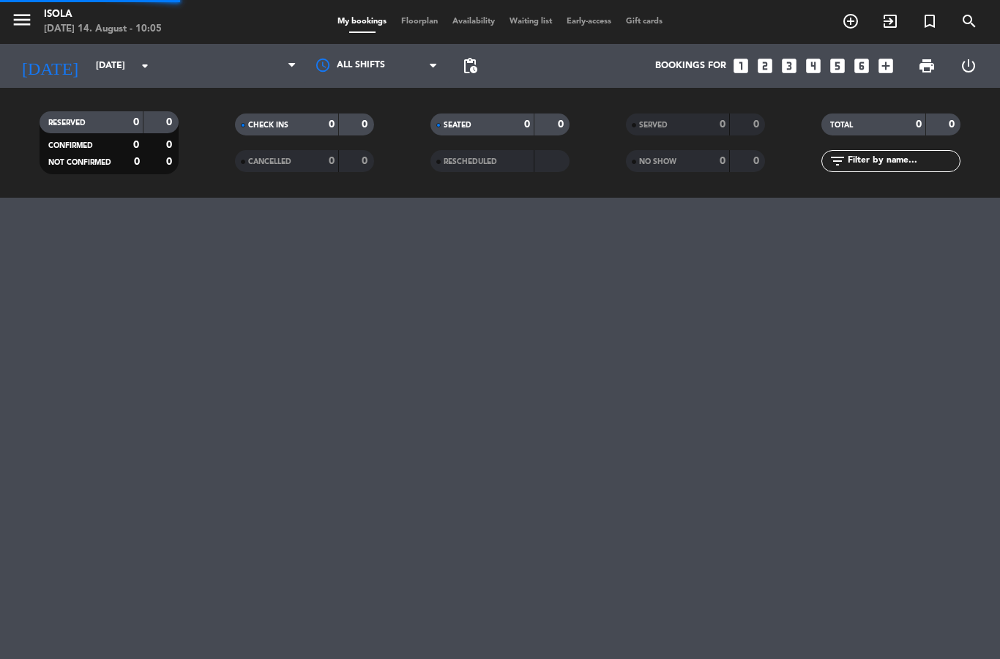
select select "lunch"
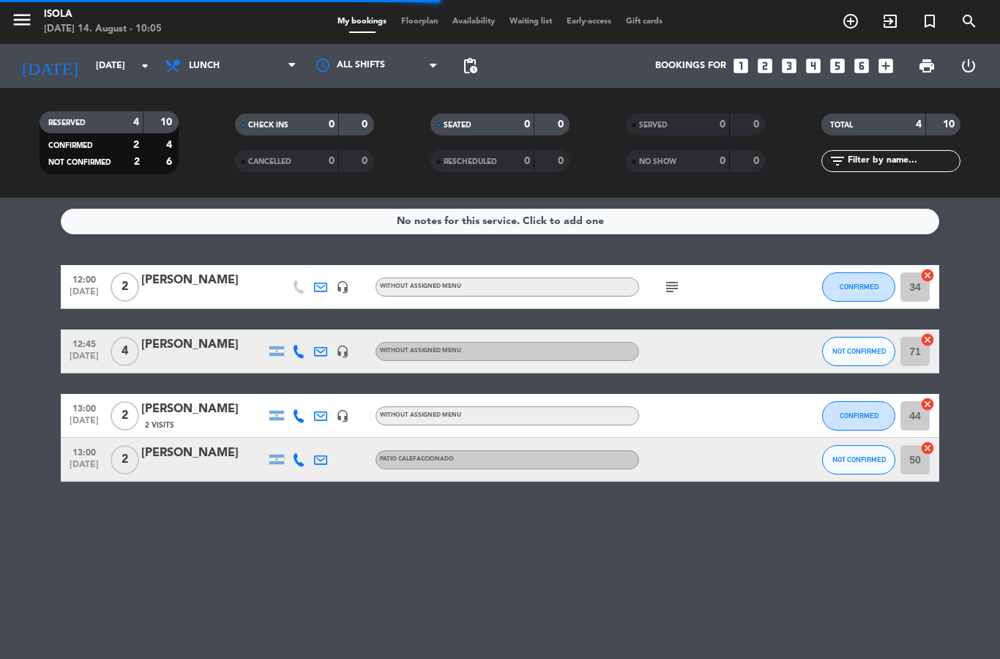
click at [248, 291] on div at bounding box center [203, 297] width 125 height 12
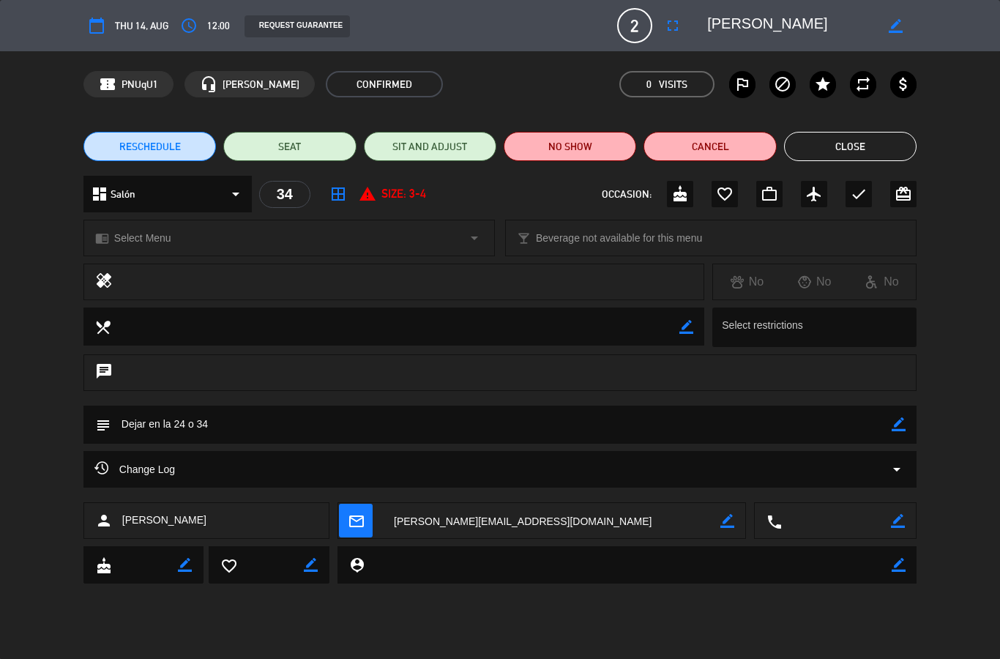
click at [598, 482] on div "Change Log arrow_drop_down" at bounding box center [499, 469] width 833 height 37
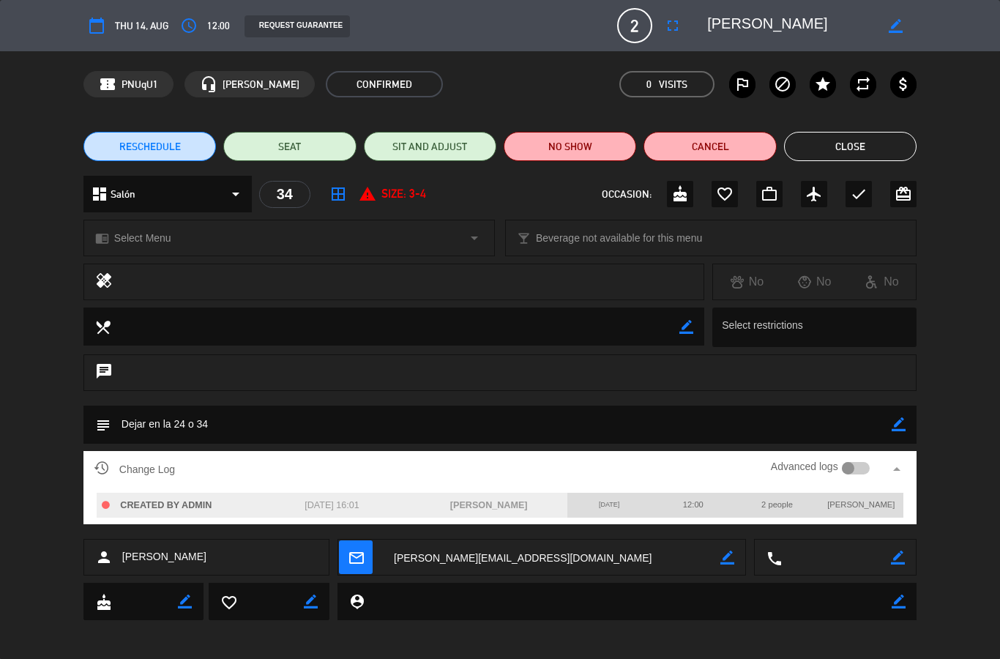
click at [858, 468] on div at bounding box center [856, 468] width 29 height 13
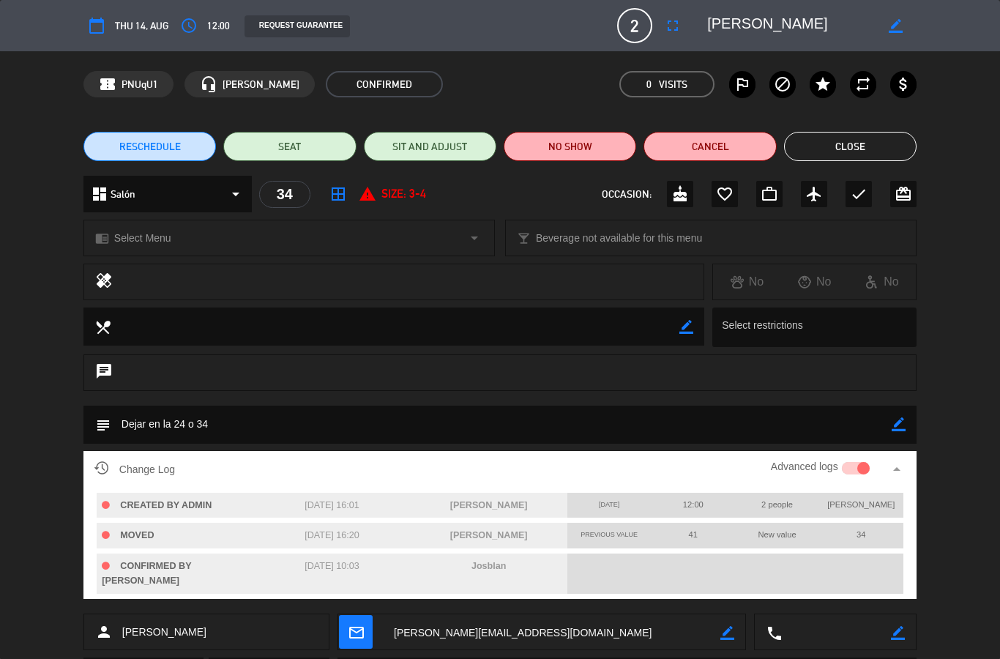
click at [959, 407] on div "subject border_color" at bounding box center [500, 428] width 1000 height 45
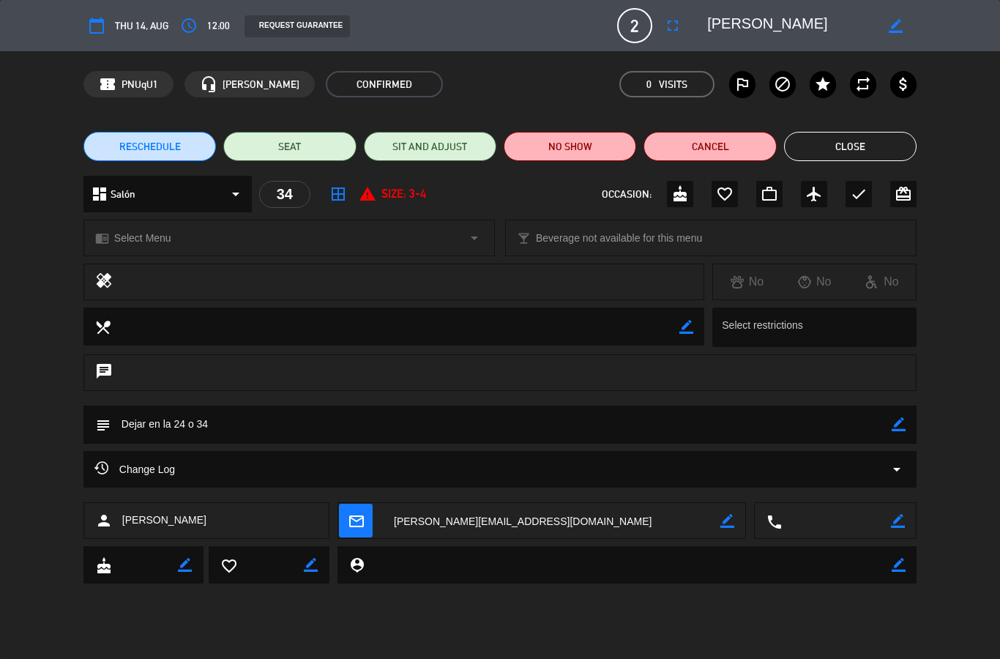
click at [683, 70] on div "confirmation_number PNUqU1 headset_mic [PERSON_NAME] CONFIRMED 0 Visits outline…" at bounding box center [500, 84] width 1000 height 66
click at [664, 88] on em "Visits" at bounding box center [673, 84] width 29 height 17
click at [239, 189] on icon "arrow_drop_down" at bounding box center [236, 194] width 18 height 18
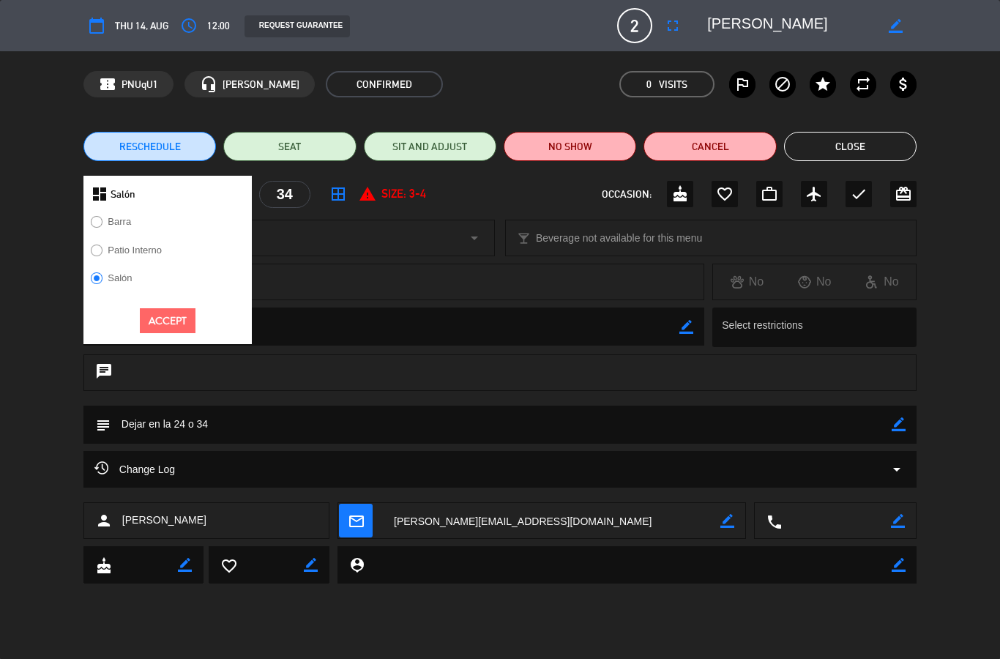
click at [402, 203] on div "report_problem Size: 3-4" at bounding box center [392, 194] width 67 height 19
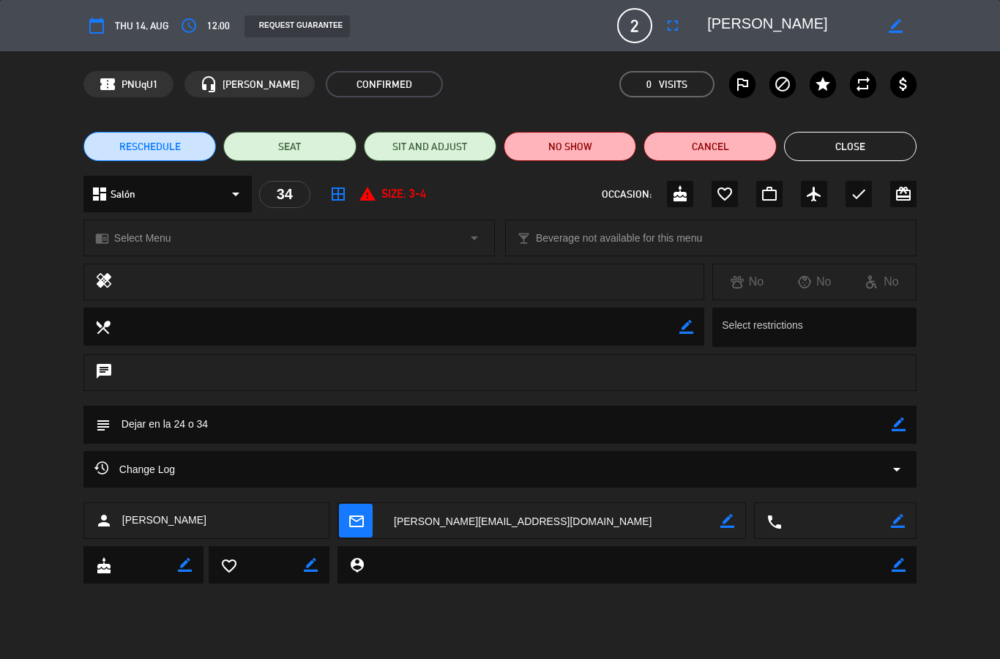
click at [285, 205] on div "34" at bounding box center [284, 194] width 51 height 27
click at [284, 207] on div "34" at bounding box center [284, 194] width 51 height 27
click at [291, 201] on div "34" at bounding box center [284, 194] width 51 height 27
click at [642, 37] on span "2" at bounding box center [634, 25] width 35 height 35
click at [675, 10] on div "calendar_today Thu 14, Aug access_time 12:00 REQUEST GUARANTEE 2 [PERSON_NAME] …" at bounding box center [499, 25] width 833 height 35
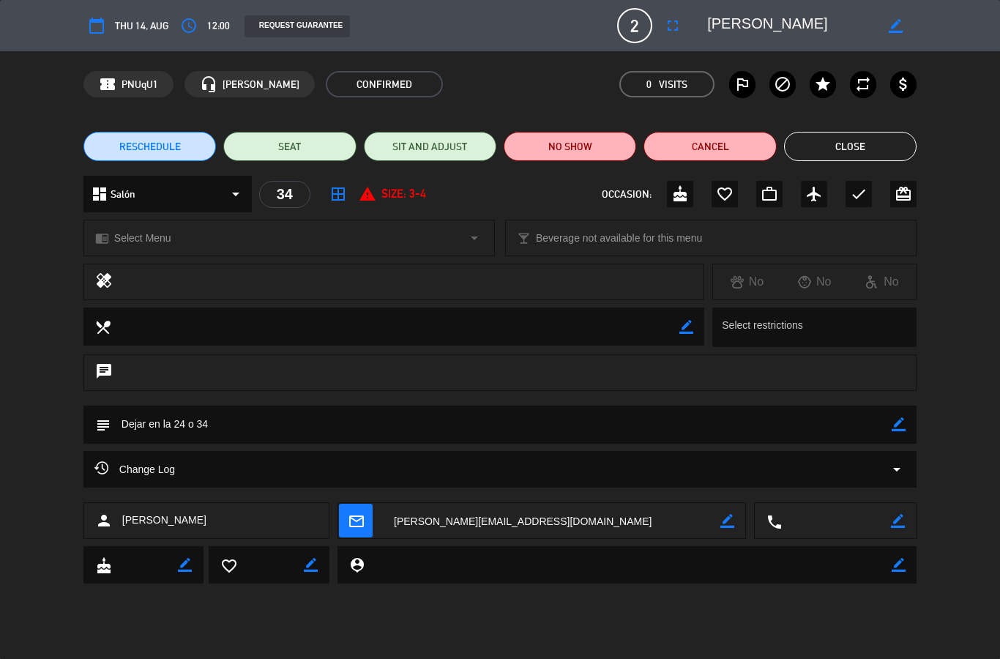
click at [681, 23] on icon "fullscreen" at bounding box center [673, 26] width 18 height 18
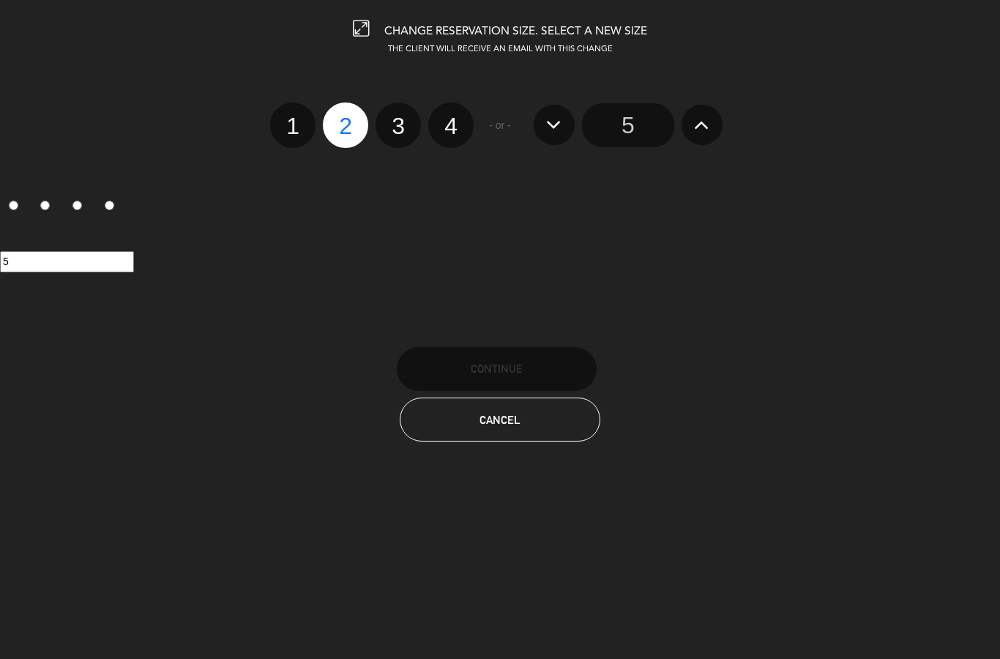
click at [461, 118] on label "4" at bounding box center [450, 125] width 45 height 45
click at [454, 118] on input "4" at bounding box center [450, 113] width 10 height 10
radio input "true"
radio input "false"
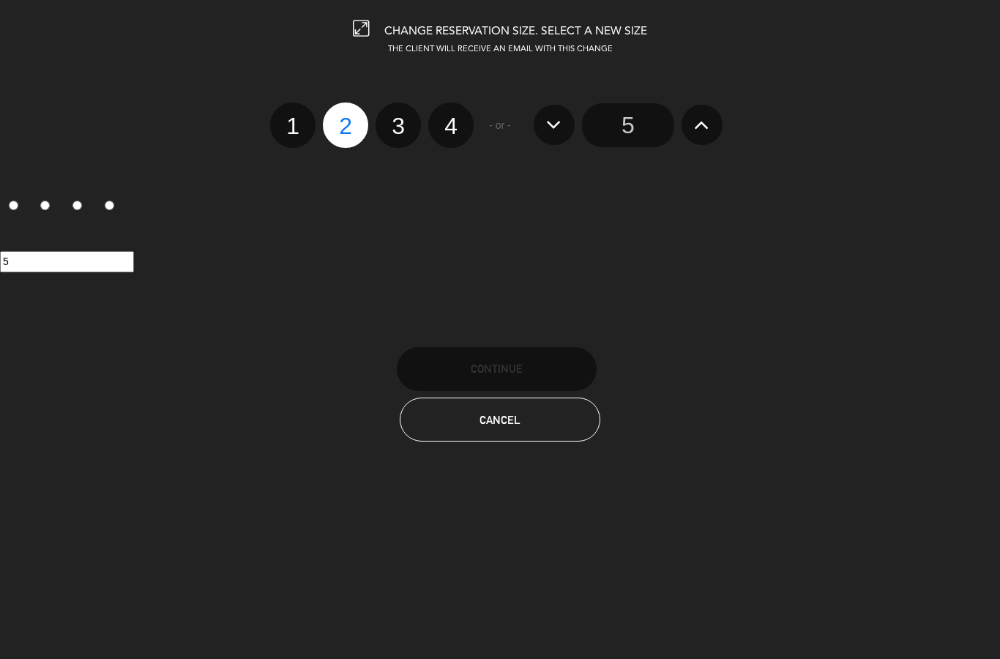
radio input "false"
radio input "true"
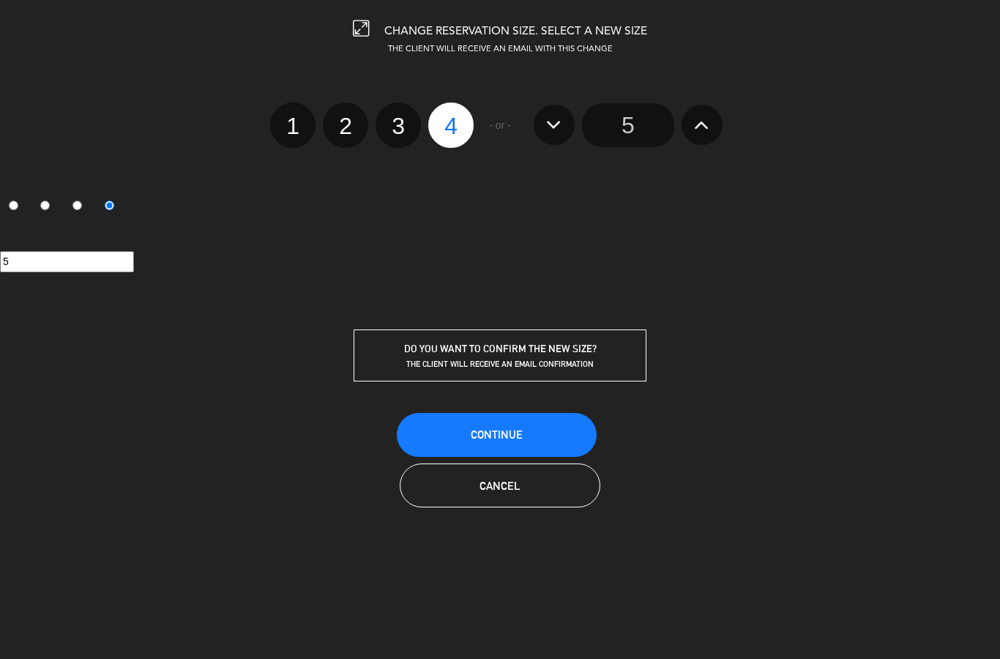
click at [554, 439] on button "Continue" at bounding box center [497, 435] width 200 height 44
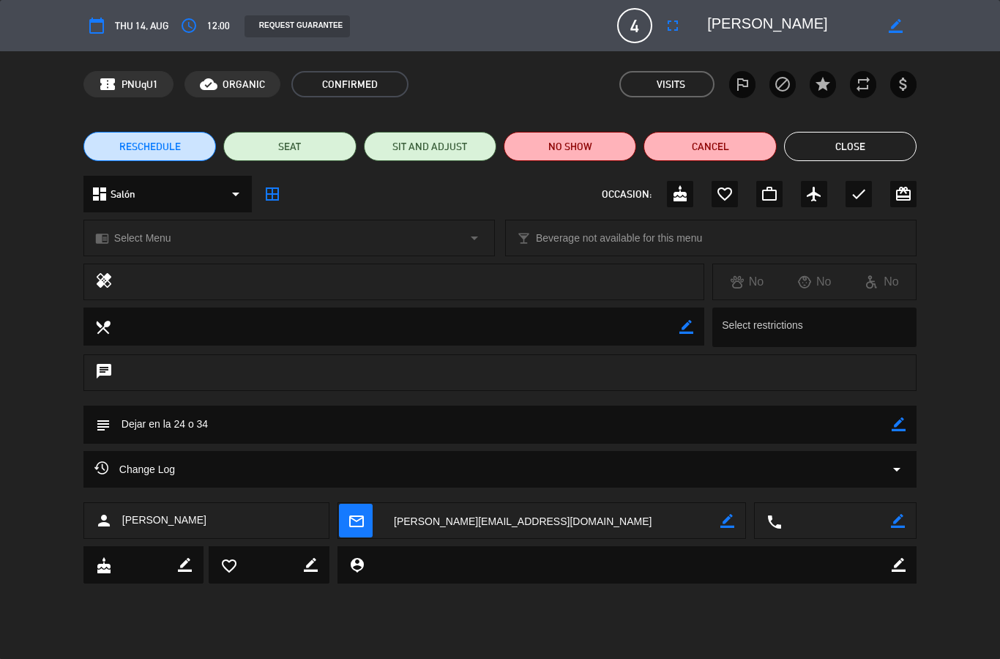
click at [670, 19] on icon "fullscreen" at bounding box center [673, 26] width 18 height 18
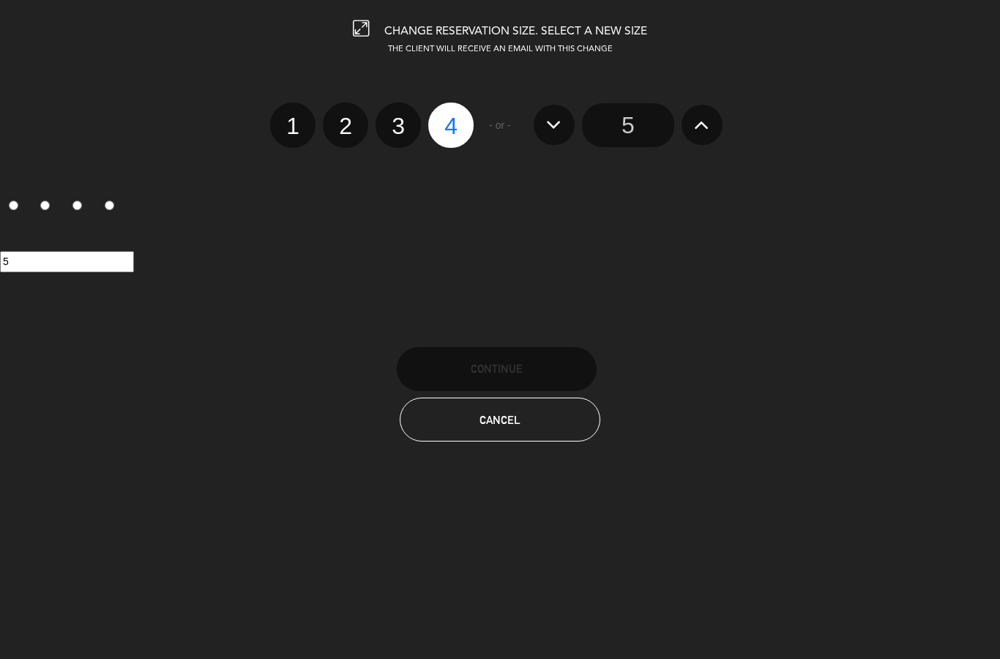
click at [559, 425] on button "Cancel" at bounding box center [500, 420] width 200 height 44
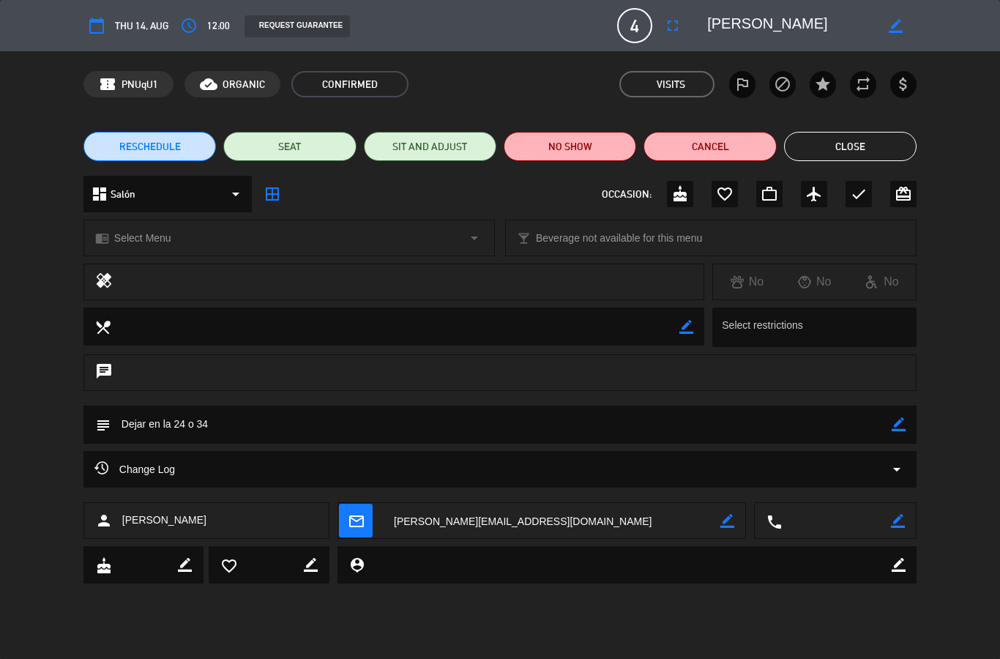
click at [613, 21] on div "REQUEST GUARANTEE" at bounding box center [424, 26] width 380 height 23
click at [631, 25] on span "4" at bounding box center [634, 25] width 35 height 35
select select "lunch"
click at [677, 18] on icon "fullscreen" at bounding box center [673, 26] width 18 height 18
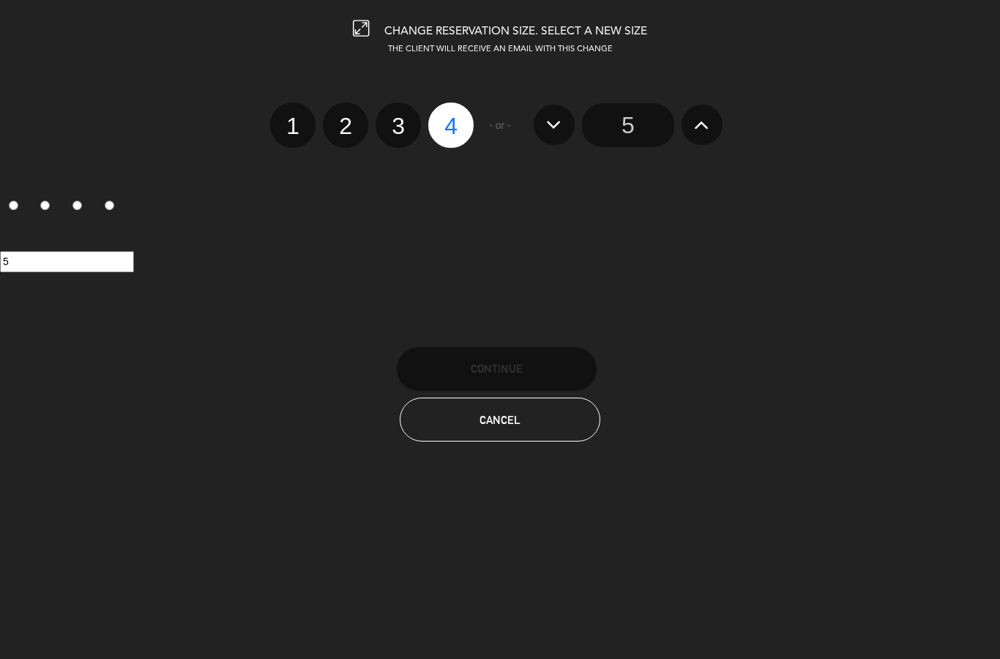
click at [538, 420] on button "Cancel" at bounding box center [500, 420] width 200 height 44
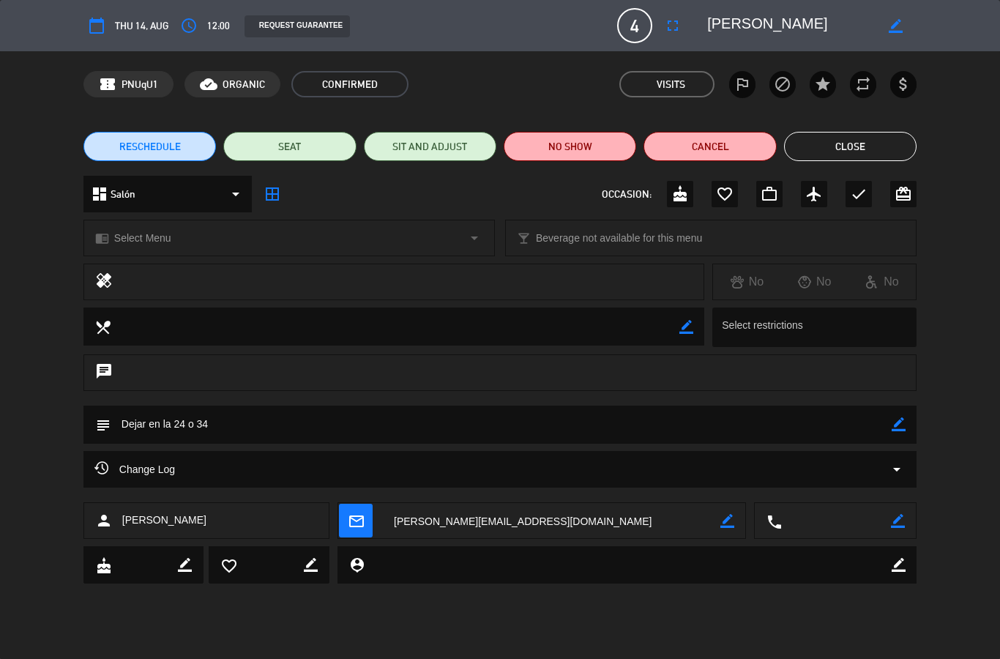
click at [552, 51] on div "calendar_today Thu 14, Aug access_time 12:00 REQUEST GUARANTEE 4 [PERSON_NAME] …" at bounding box center [500, 25] width 1000 height 51
select select "lunch"
click at [831, 145] on button "Close" at bounding box center [850, 146] width 133 height 29
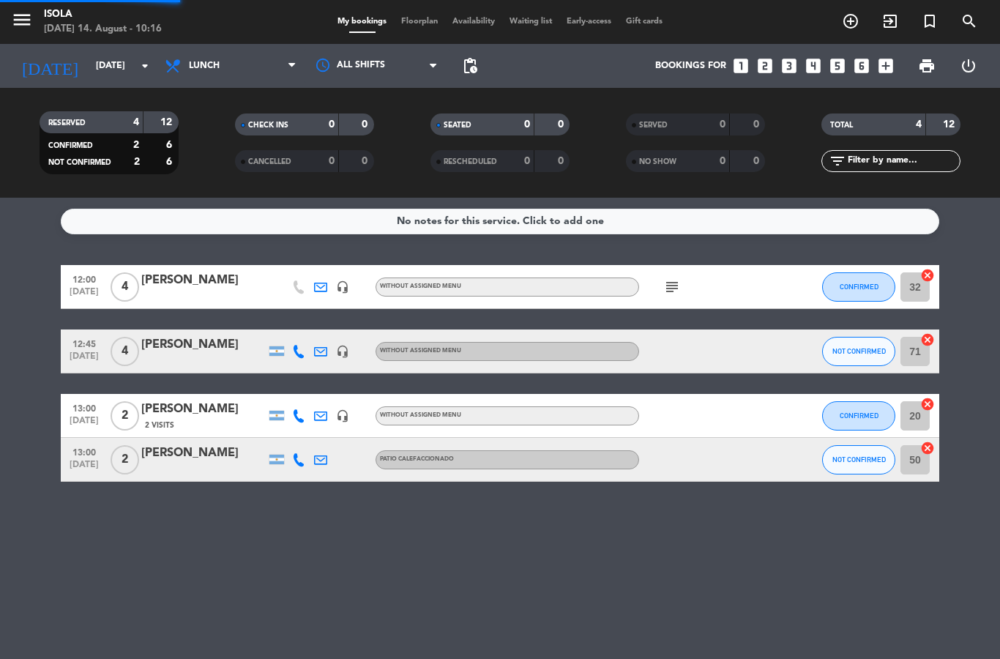
select select "lunch"
click at [426, 26] on span "Floorplan" at bounding box center [419, 22] width 51 height 8
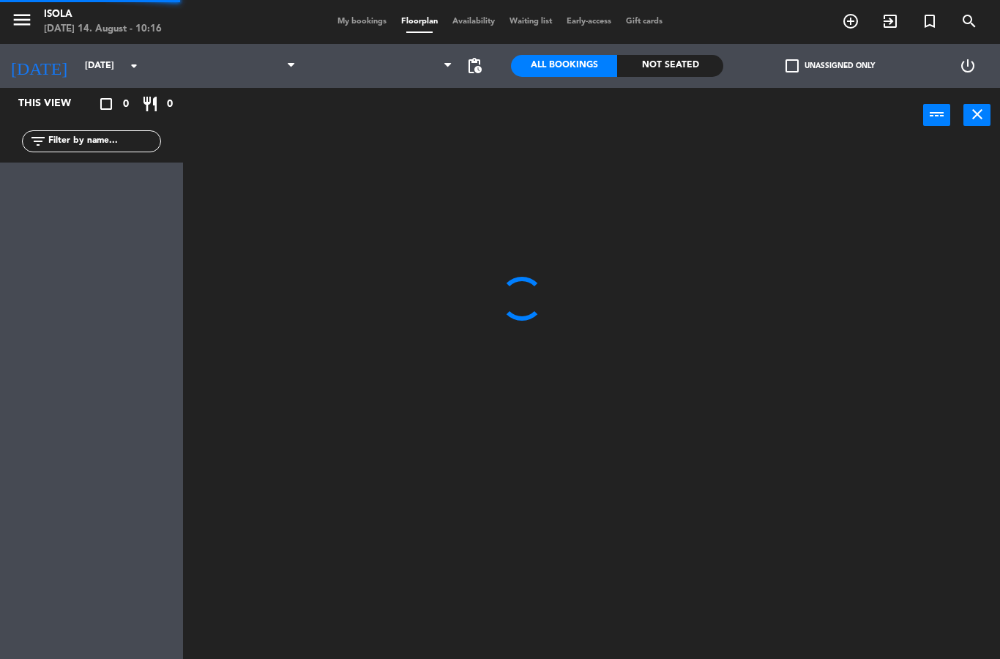
select select "lunch"
select select
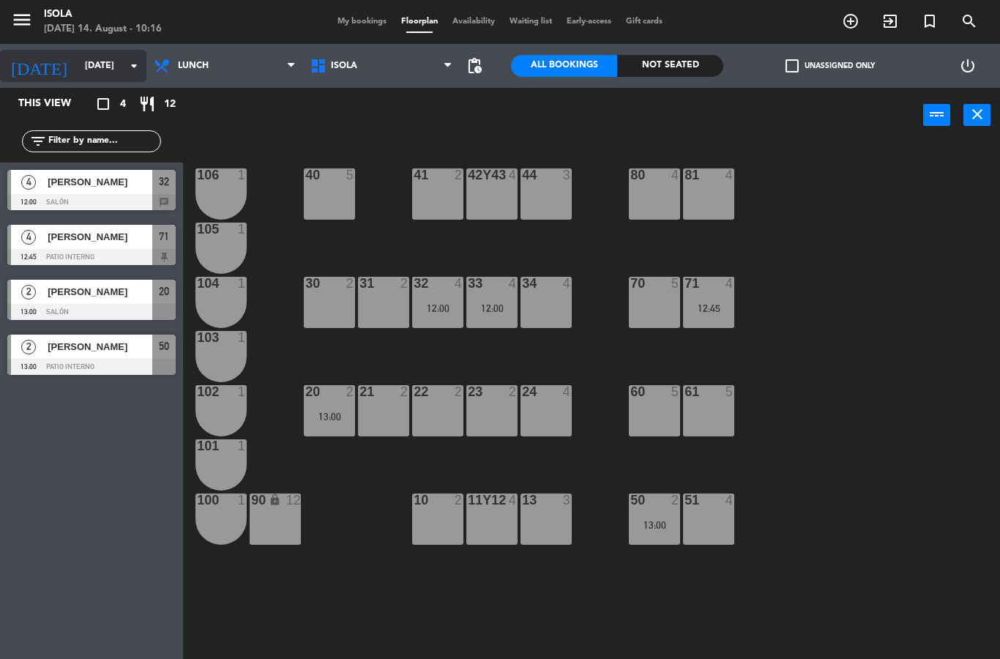
click at [108, 65] on input "[DATE]" at bounding box center [140, 65] width 124 height 25
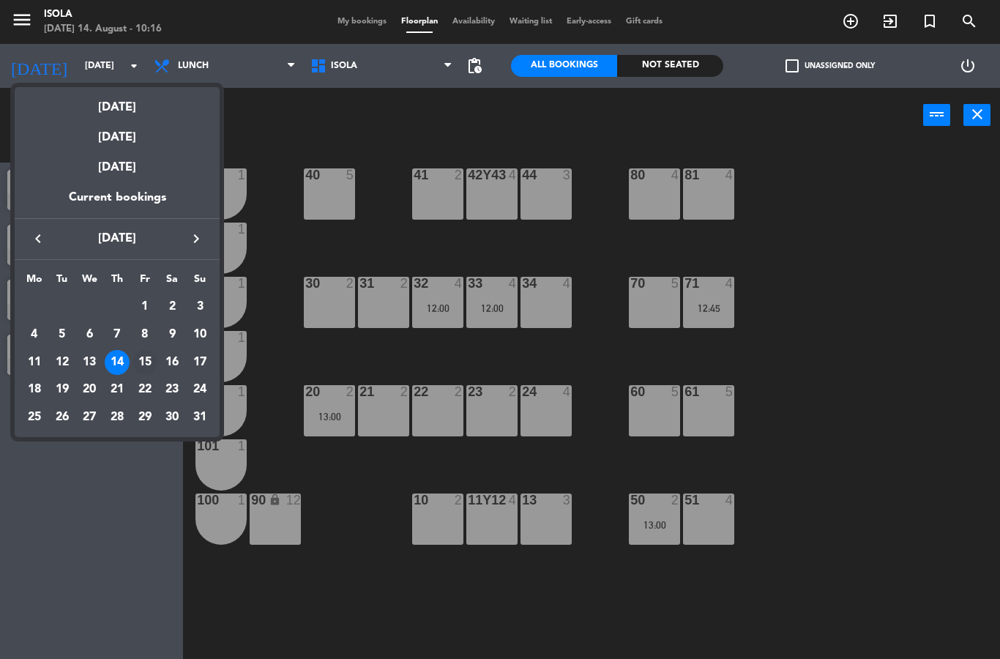
click at [146, 361] on div "15" at bounding box center [145, 362] width 25 height 25
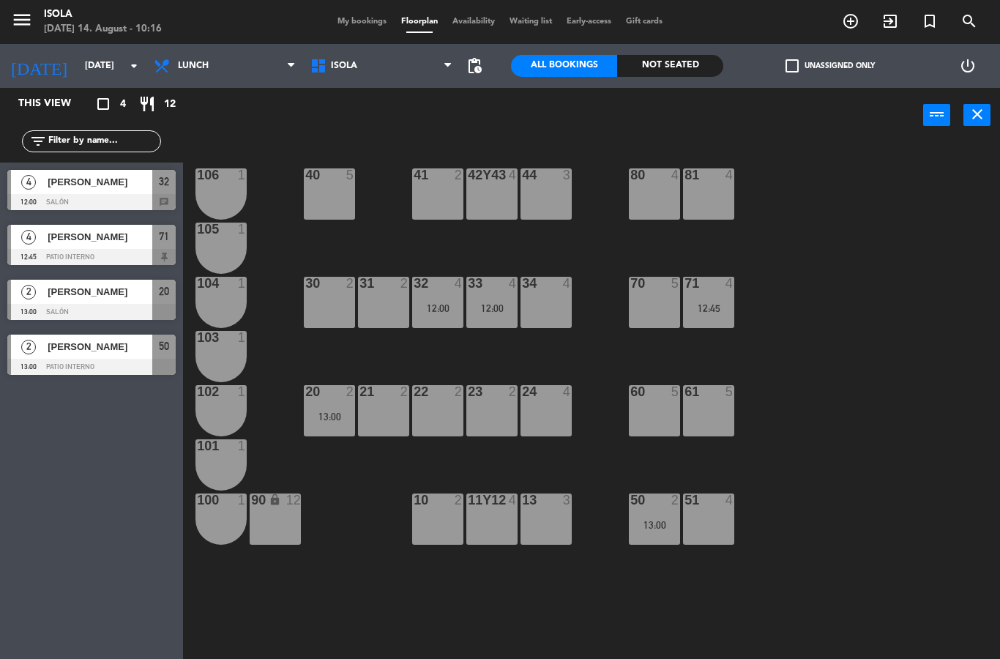
type input "[DATE]"
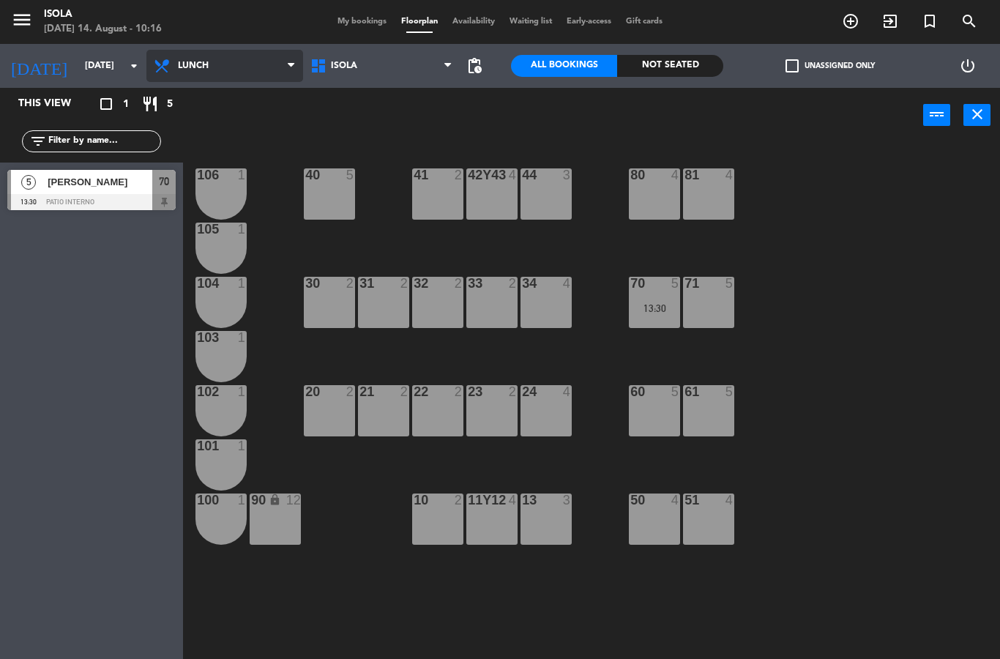
click at [239, 62] on select "Lunch Dinner" at bounding box center [224, 66] width 157 height 32
select select "dinner"
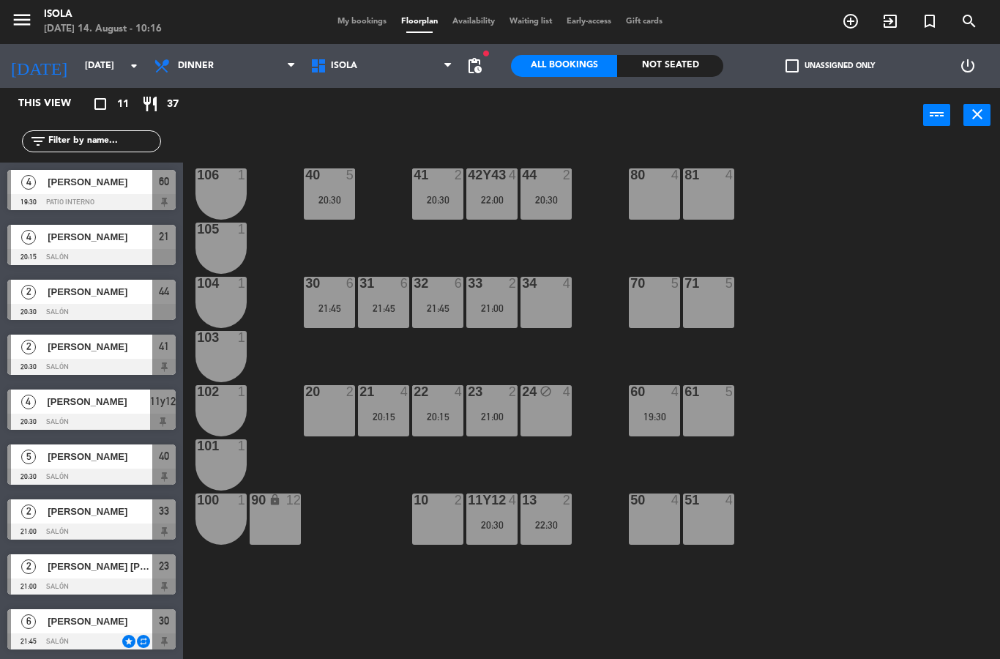
click at [855, 30] on icon "add_circle_outline" at bounding box center [851, 21] width 18 height 18
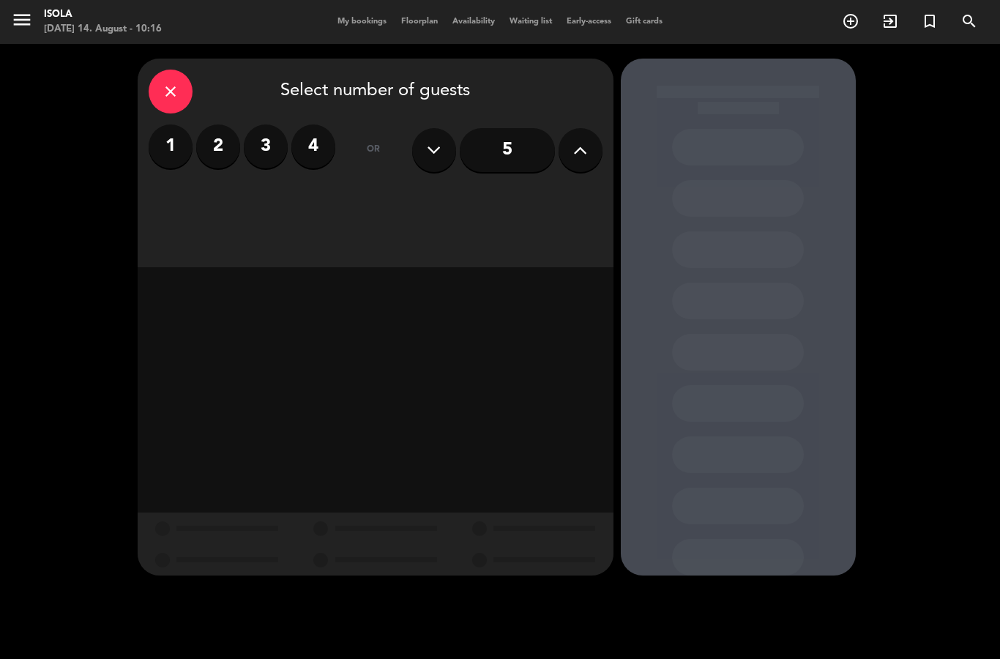
click at [219, 142] on label "2" at bounding box center [218, 147] width 44 height 44
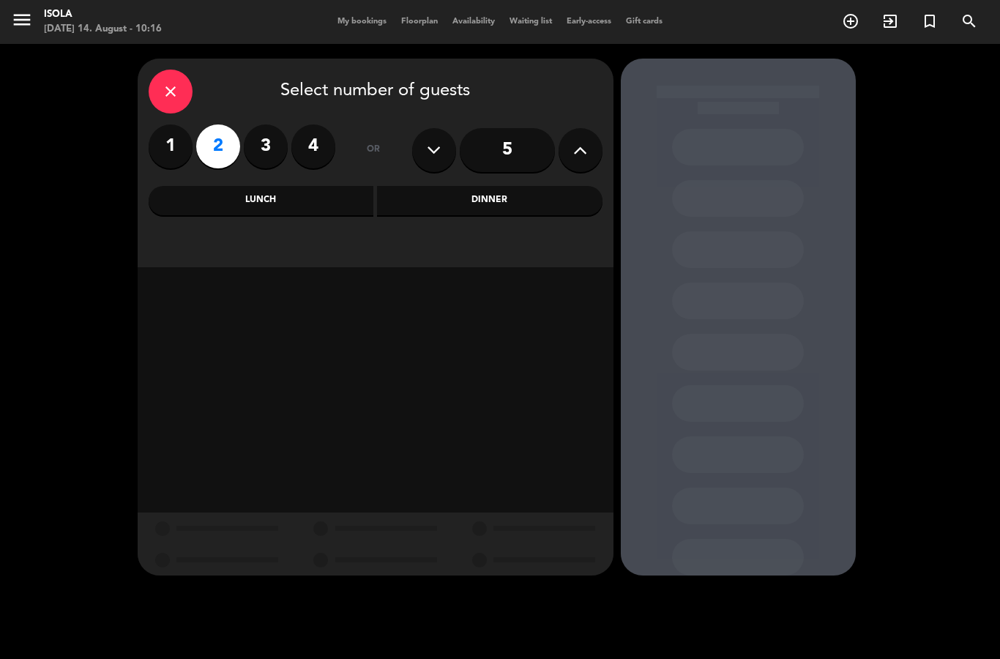
click at [428, 204] on div "Dinner" at bounding box center [490, 200] width 226 height 29
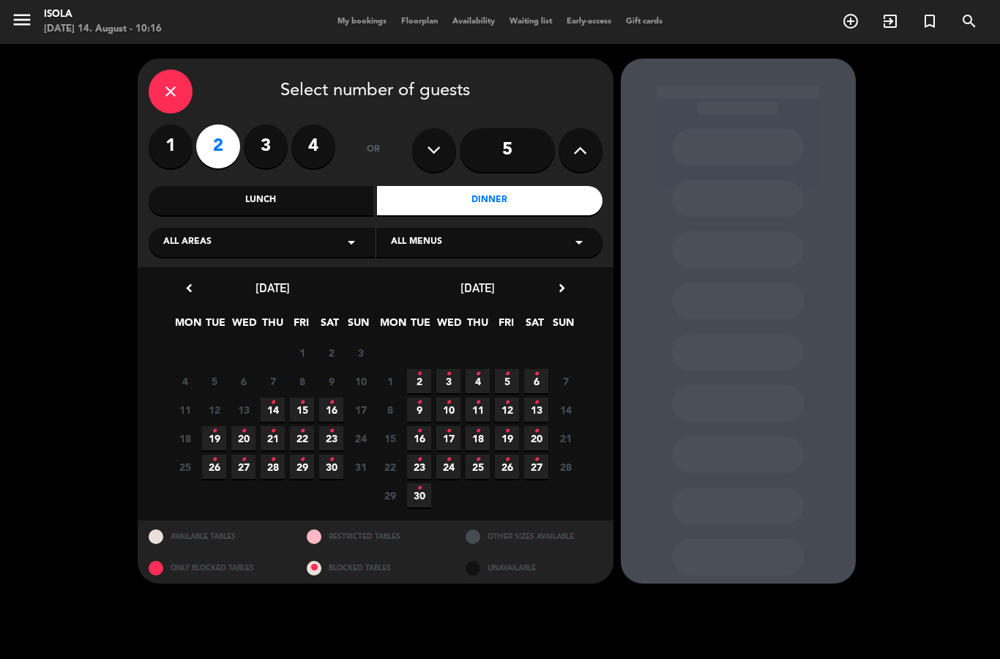
click at [297, 408] on span "15 •" at bounding box center [302, 410] width 24 height 24
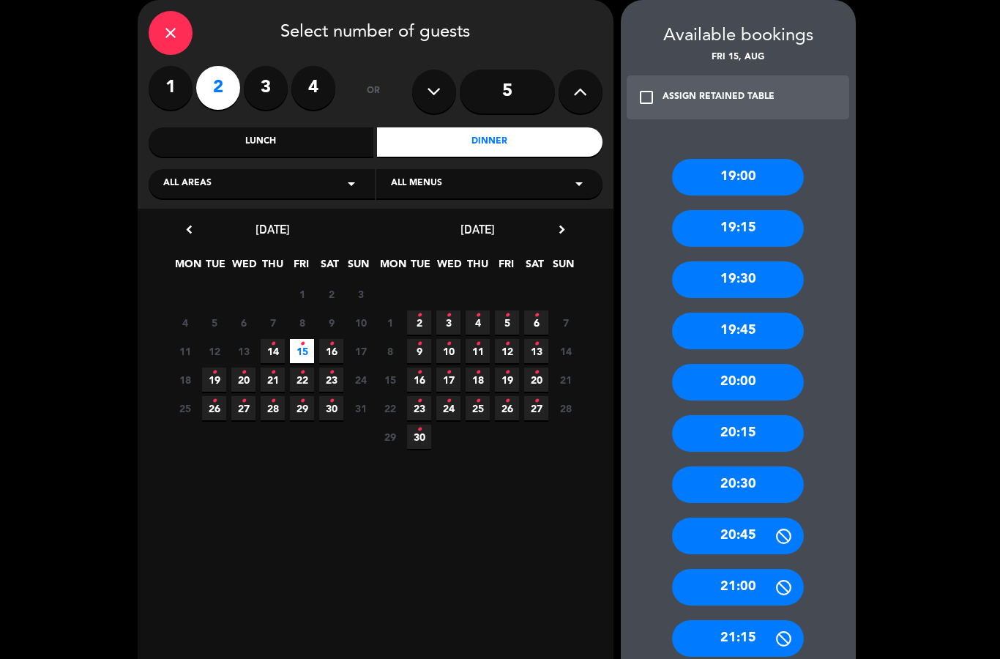
scroll to position [59, 0]
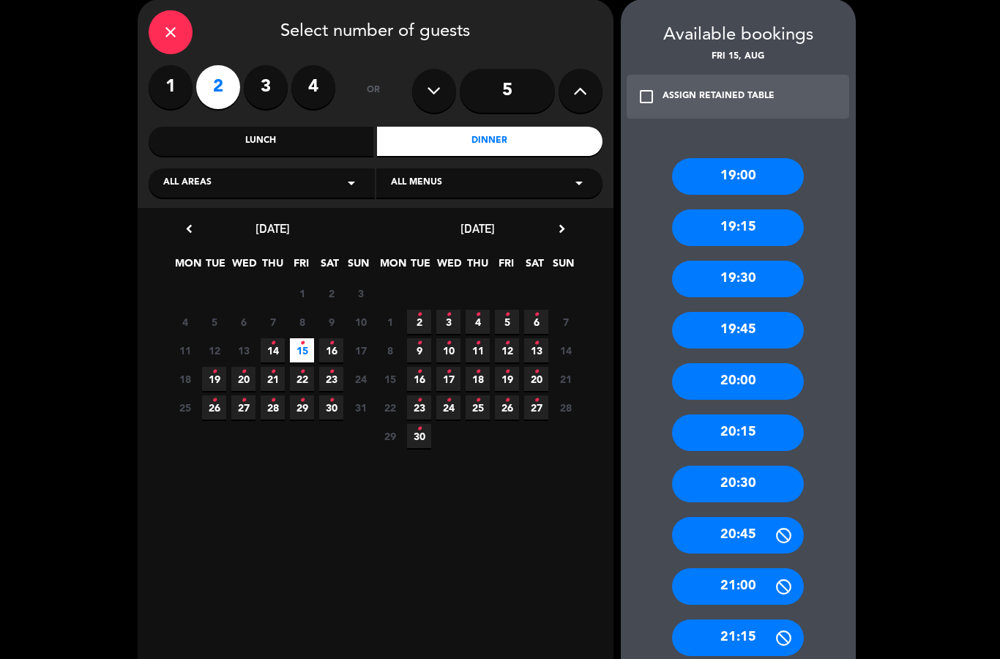
click at [768, 466] on div "20:30" at bounding box center [738, 484] width 132 height 37
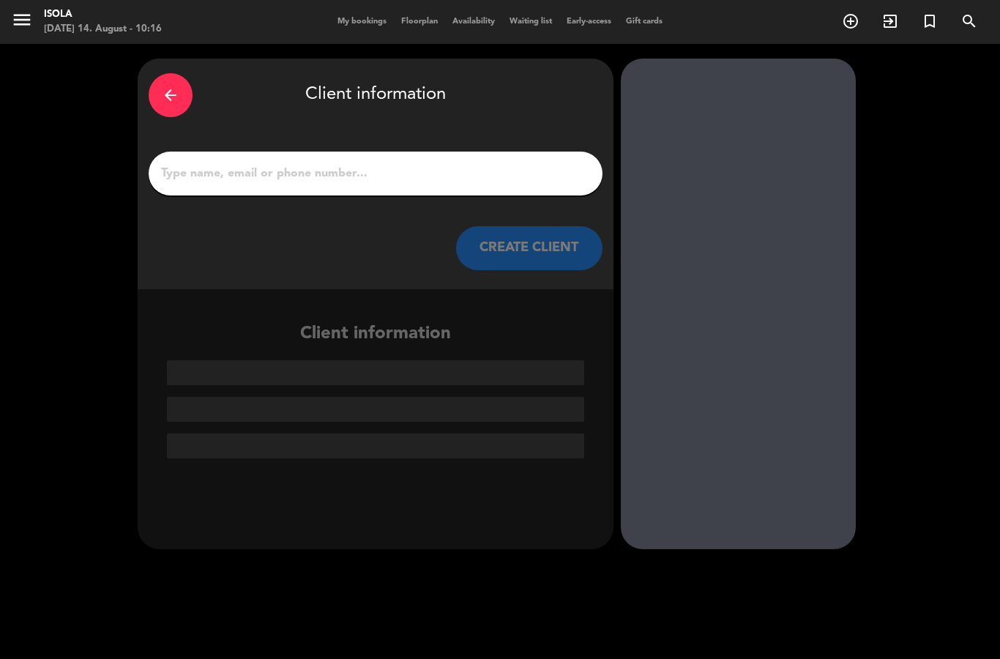
click at [442, 163] on input "1" at bounding box center [376, 173] width 432 height 21
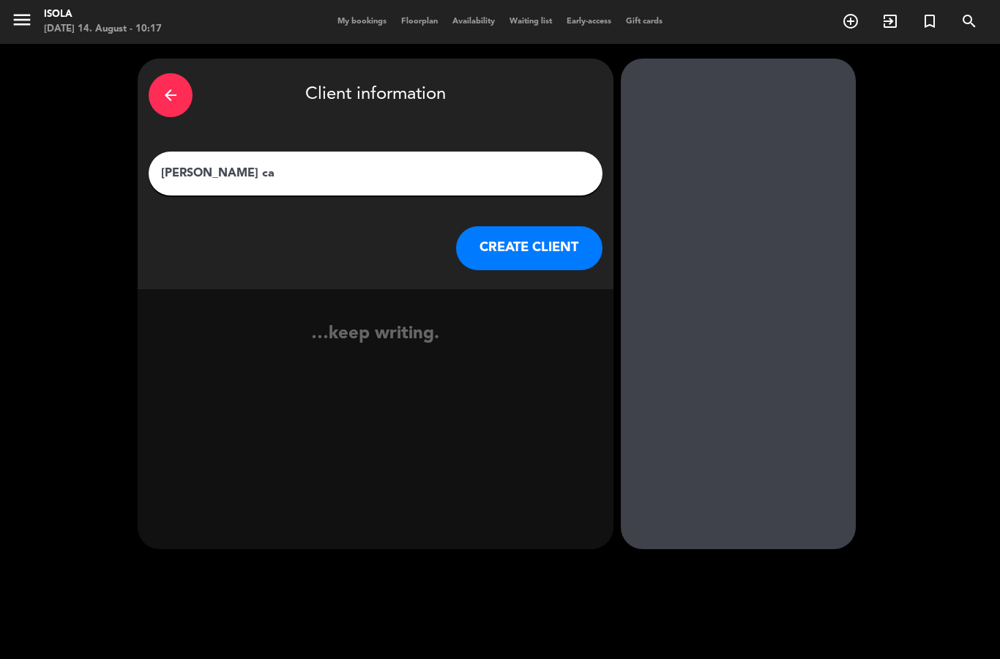
type input "[PERSON_NAME]"
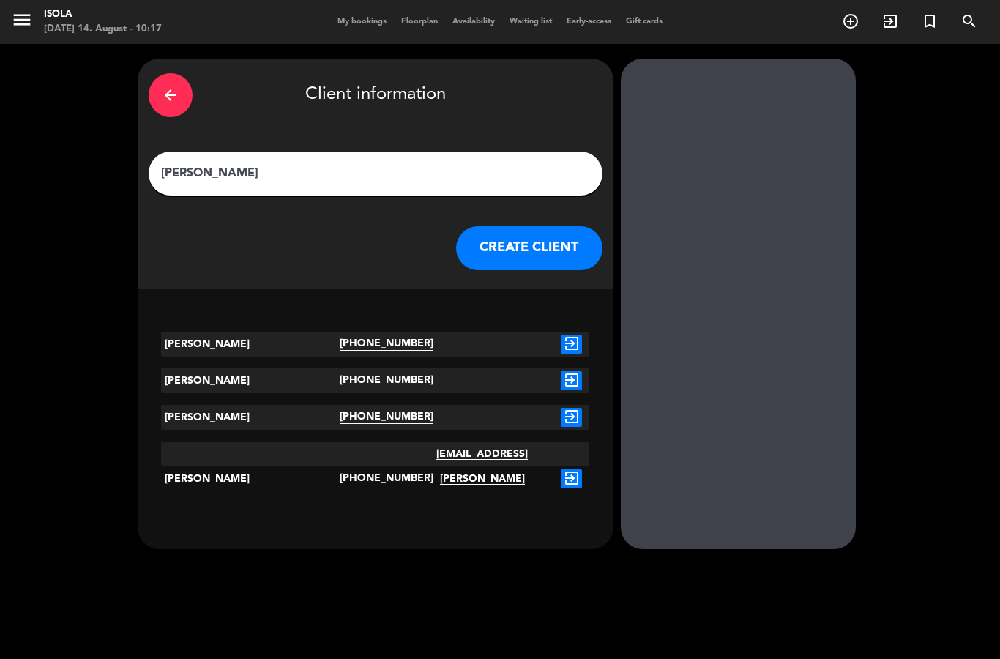
click at [573, 469] on icon "exit_to_app" at bounding box center [571, 478] width 21 height 19
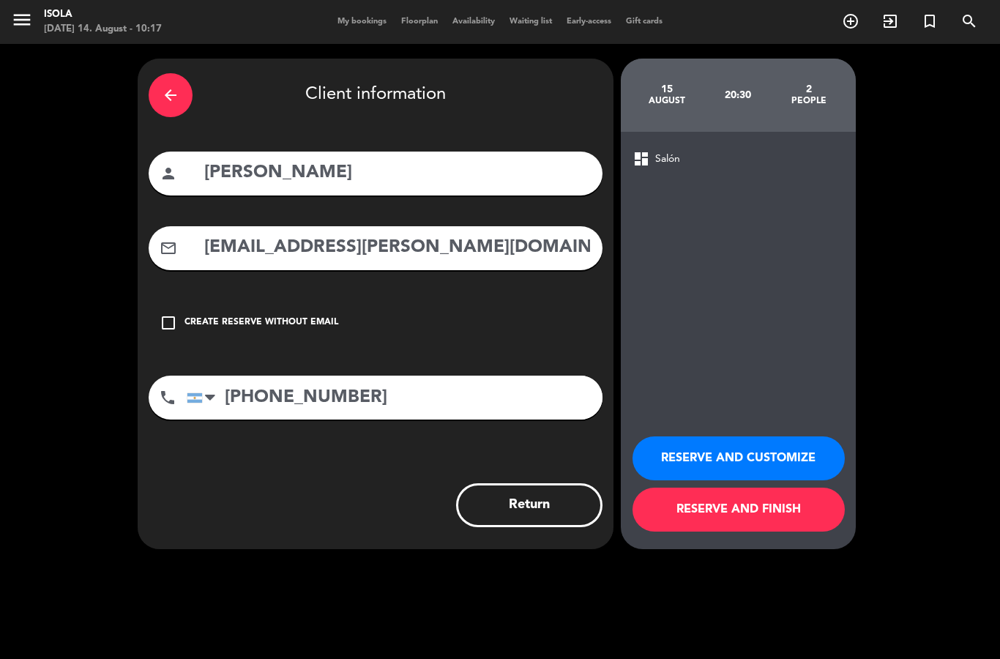
click at [688, 526] on button "RESERVE AND FINISH" at bounding box center [739, 510] width 212 height 44
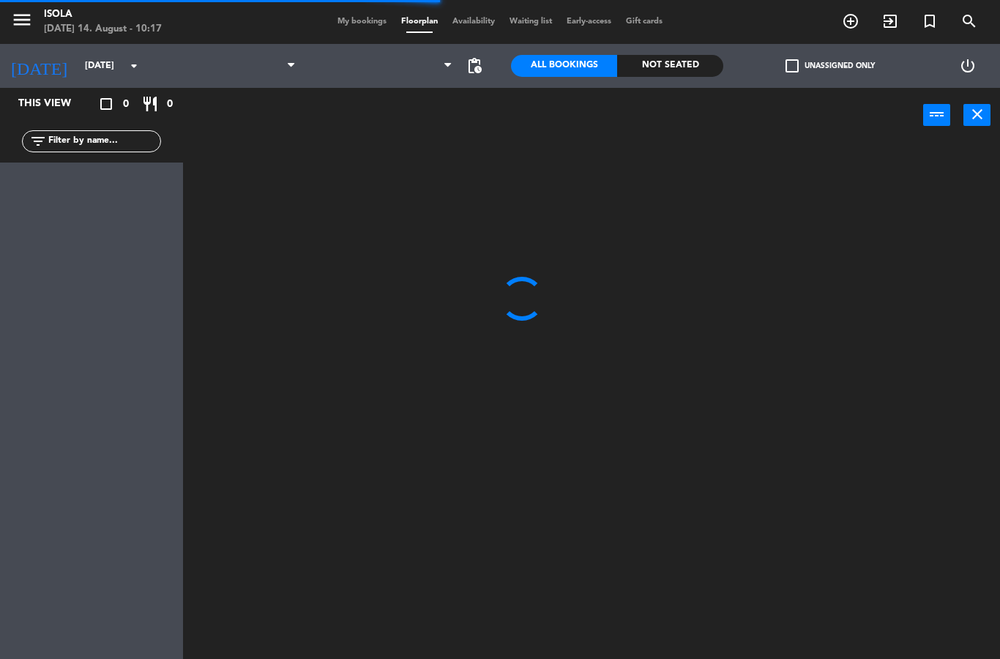
select select "dinner"
select select
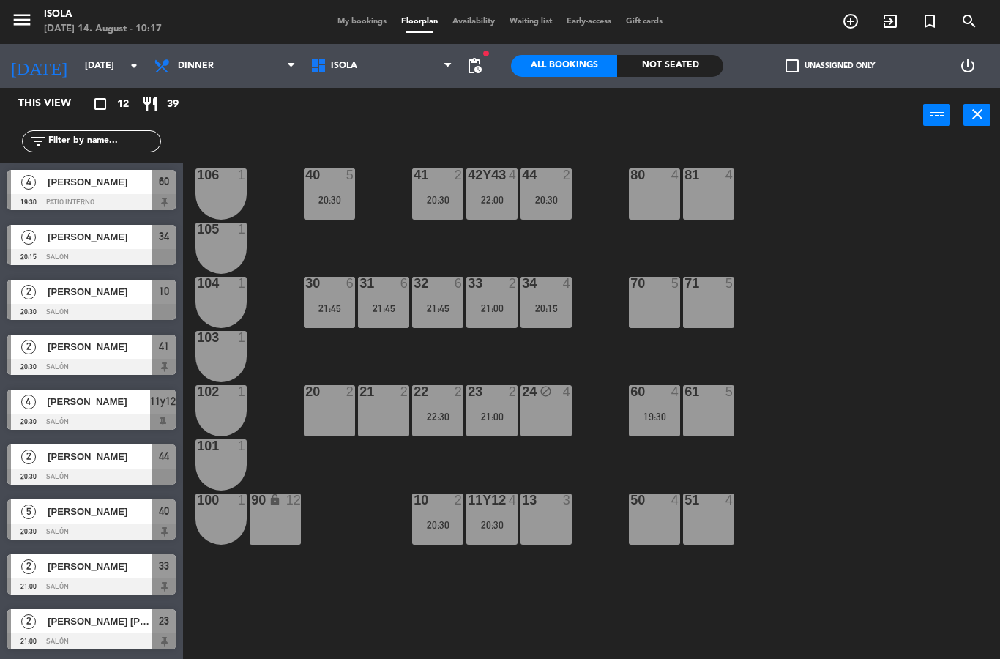
click at [436, 212] on div "41 2 20:30" at bounding box center [437, 193] width 51 height 51
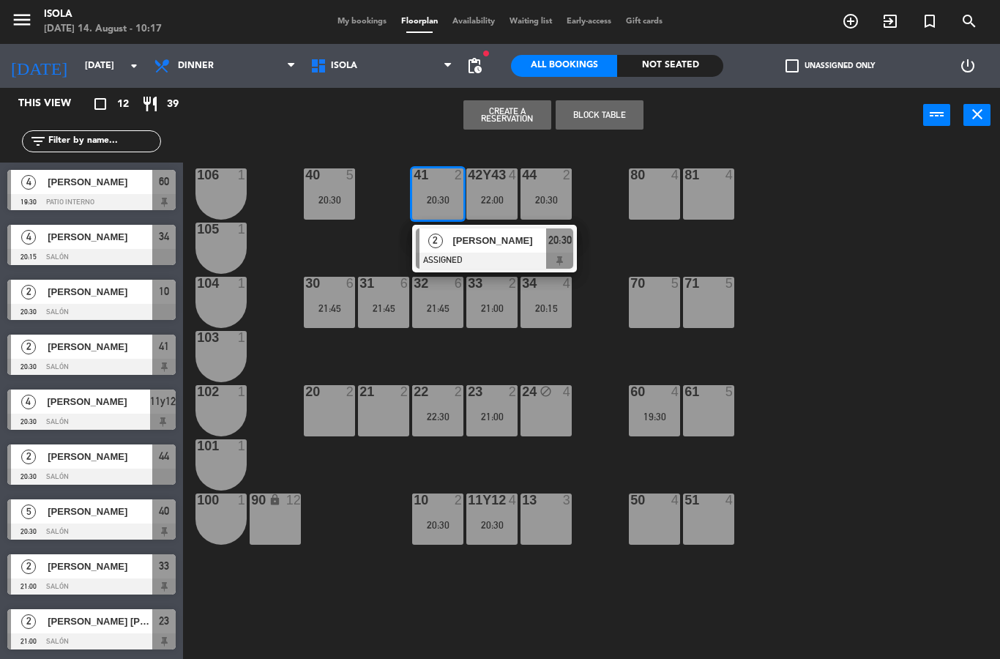
click at [450, 535] on div "10 2 20:30" at bounding box center [437, 519] width 51 height 51
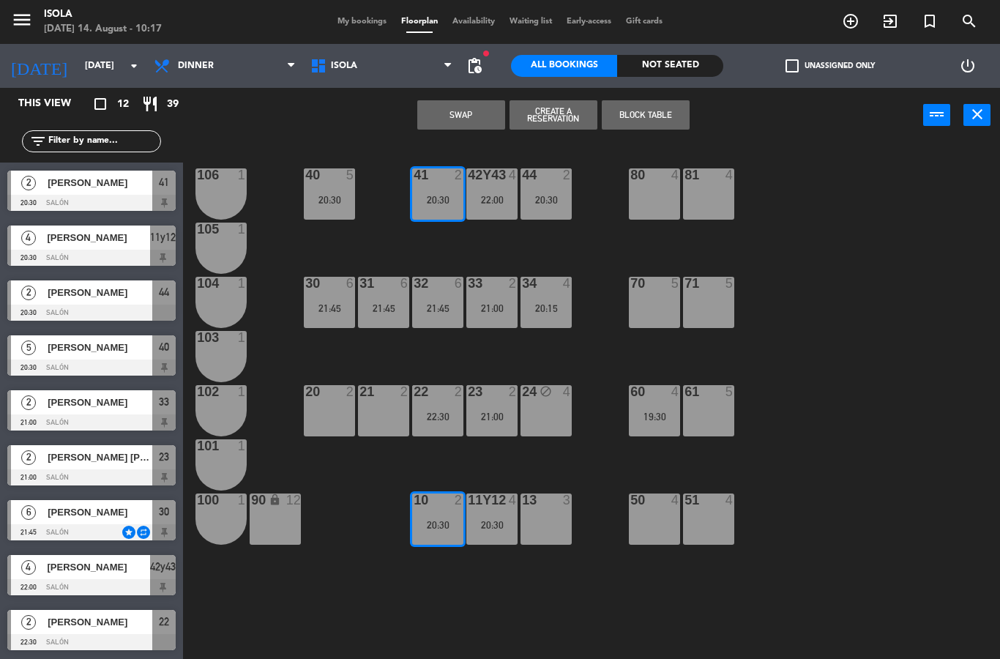
scroll to position [164, 0]
click at [303, 611] on div "40 5 20:30 42y43 4 22:00 41 2 20:30 44 2 20:30 80 4 81 4 106 1 105 1 30 6 21:45…" at bounding box center [596, 401] width 807 height 516
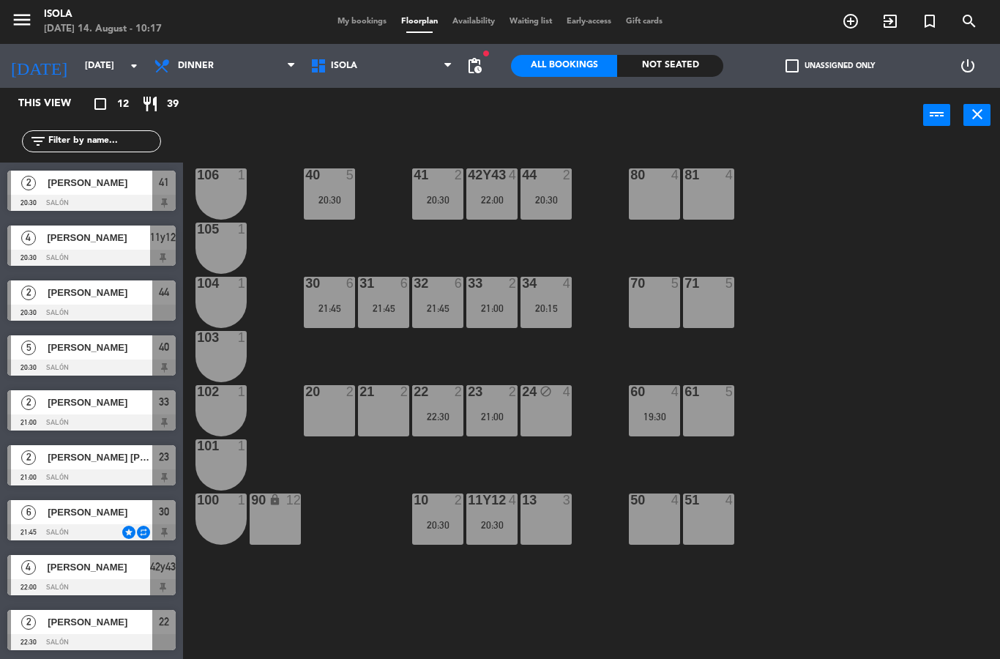
click at [125, 294] on span "[PERSON_NAME]" at bounding box center [100, 292] width 105 height 15
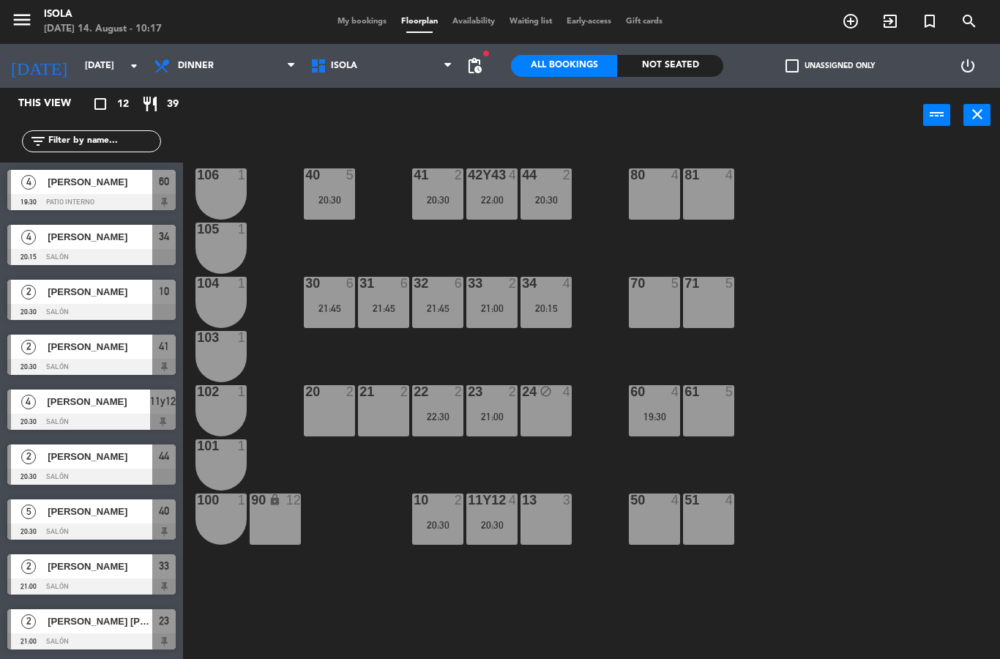
click at [442, 526] on div "20:30" at bounding box center [437, 525] width 51 height 10
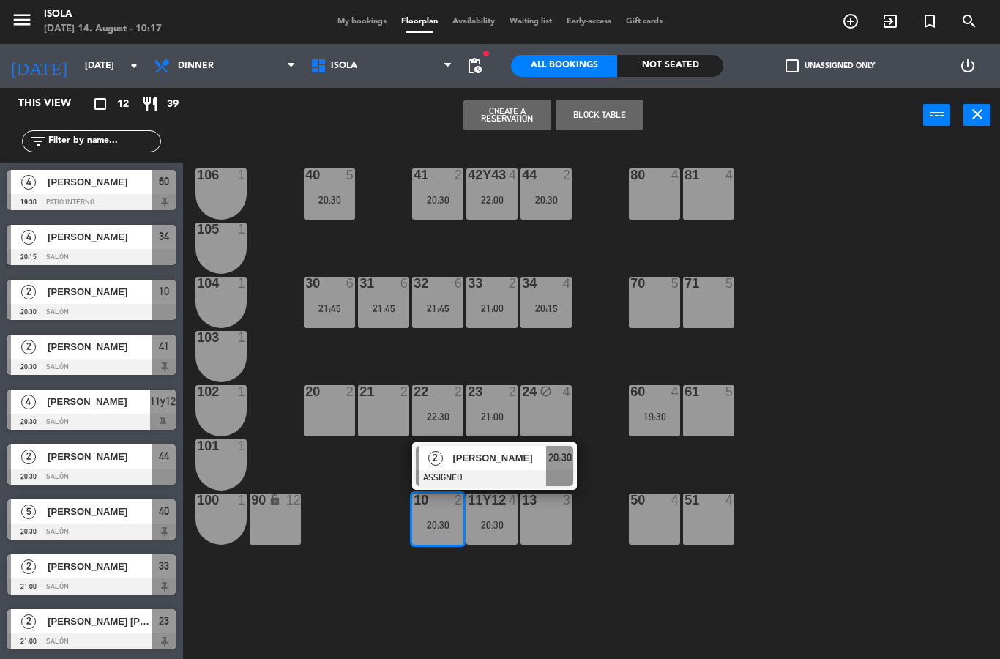
click at [353, 571] on div "40 5 20:30 42y43 4 22:00 41 2 20:30 44 2 20:30 80 4 81 4 106 1 105 1 30 6 21:45…" at bounding box center [596, 401] width 807 height 516
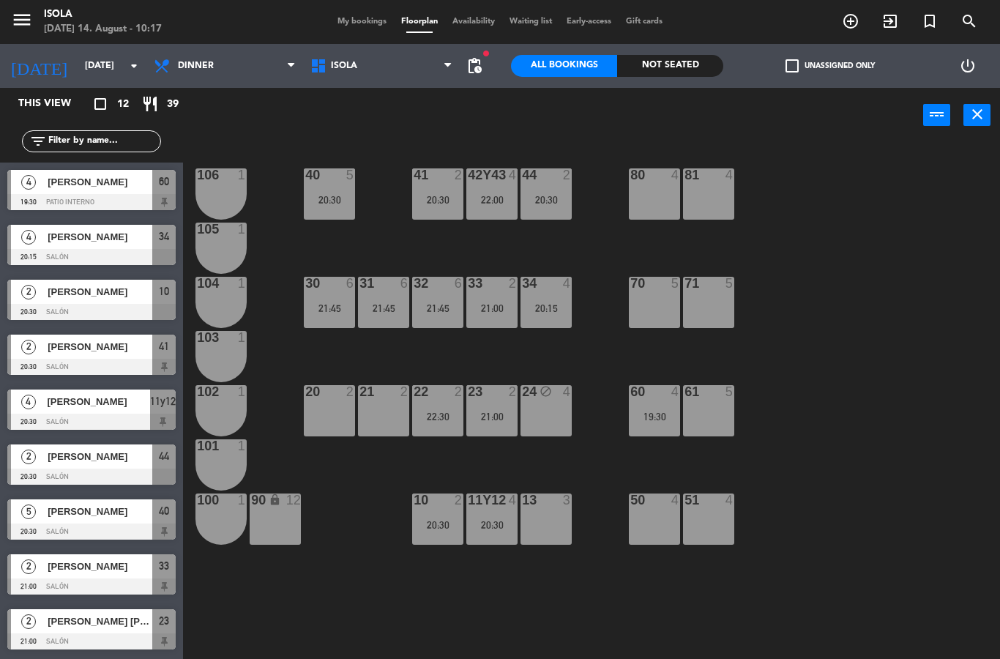
click at [118, 480] on div at bounding box center [91, 477] width 168 height 16
click at [357, 22] on span "My bookings" at bounding box center [362, 22] width 64 height 8
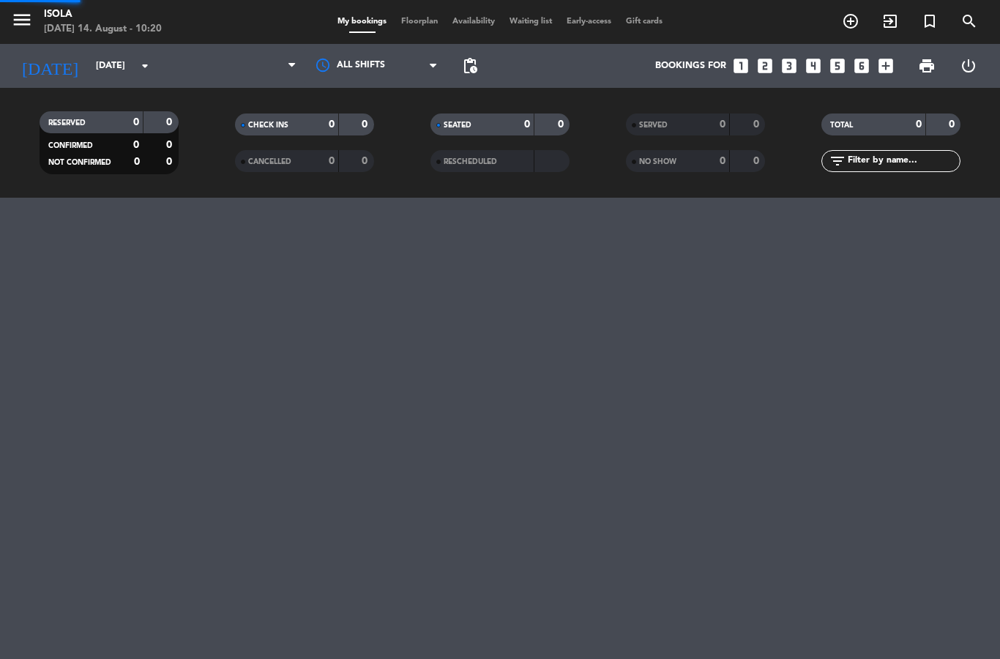
select select "dinner"
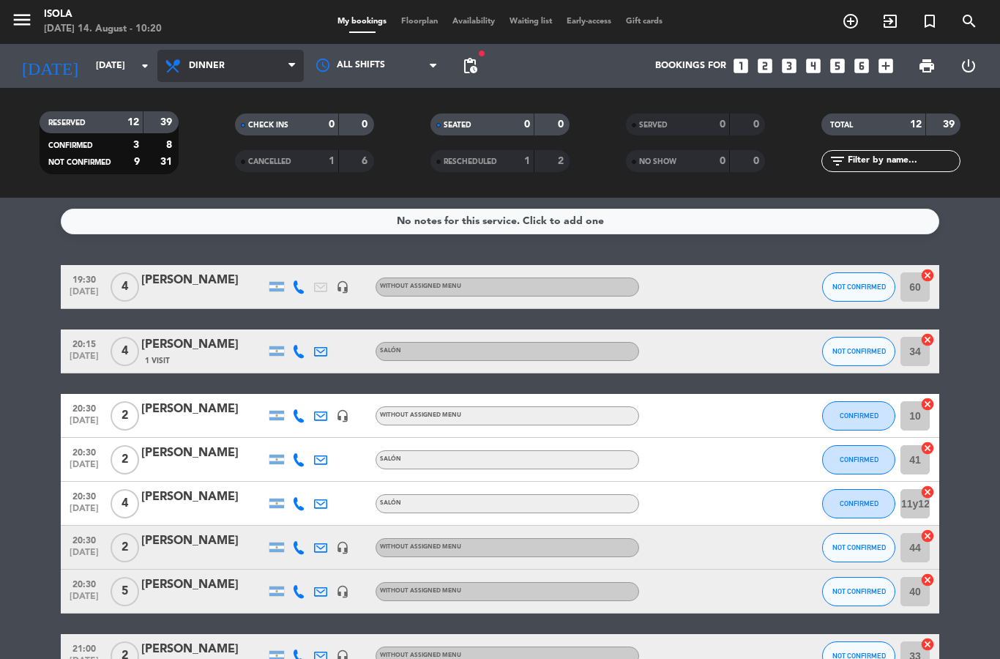
click at [273, 70] on select "All services Lunch Dinner" at bounding box center [230, 66] width 146 height 32
click at [281, 63] on select "All services Lunch Dinner" at bounding box center [230, 66] width 146 height 32
select select "lunch"
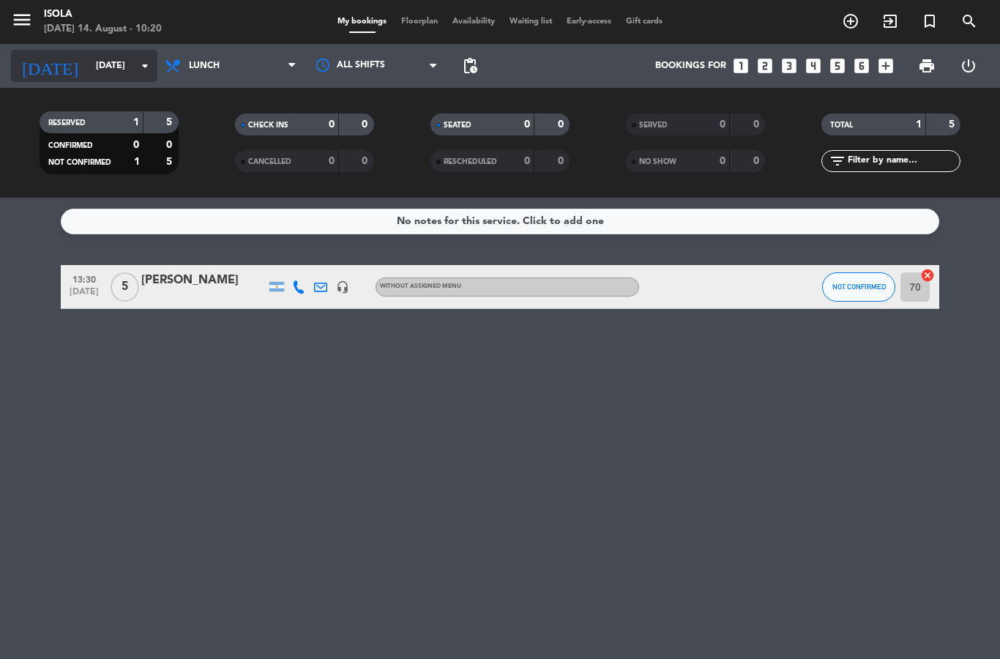
click at [118, 70] on input "[DATE]" at bounding box center [151, 65] width 124 height 25
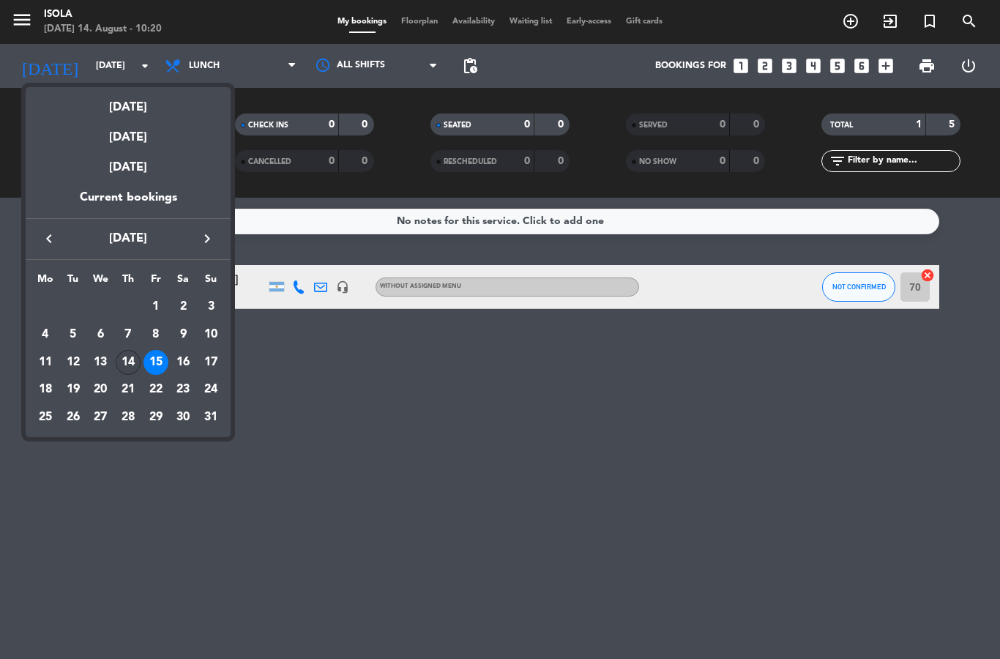
click at [133, 367] on div "14" at bounding box center [128, 362] width 25 height 25
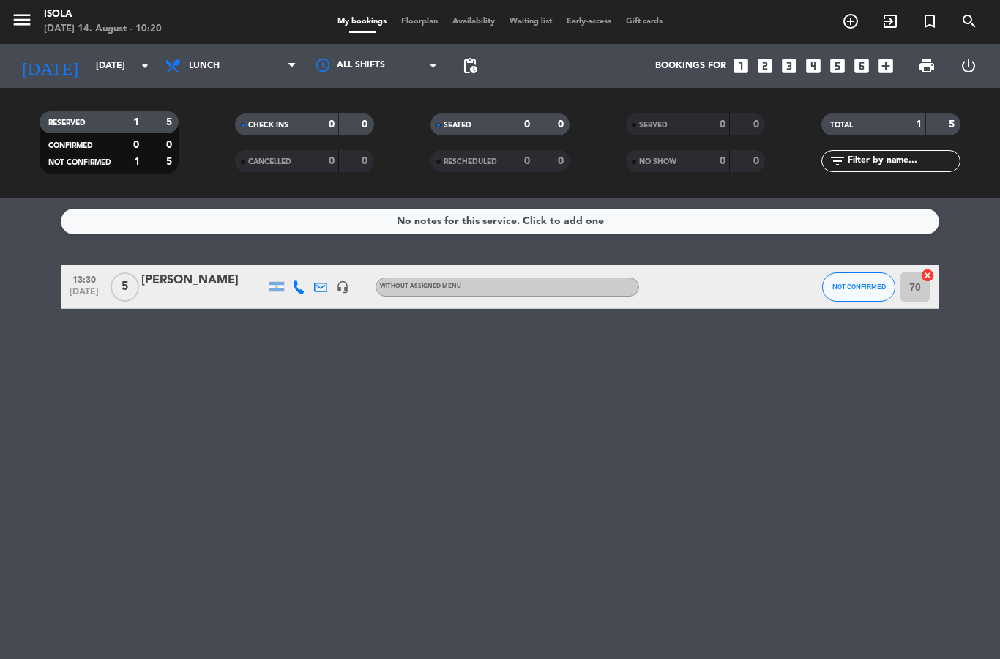
type input "[DATE]"
select select "lunch"
